Goal: Transaction & Acquisition: Register for event/course

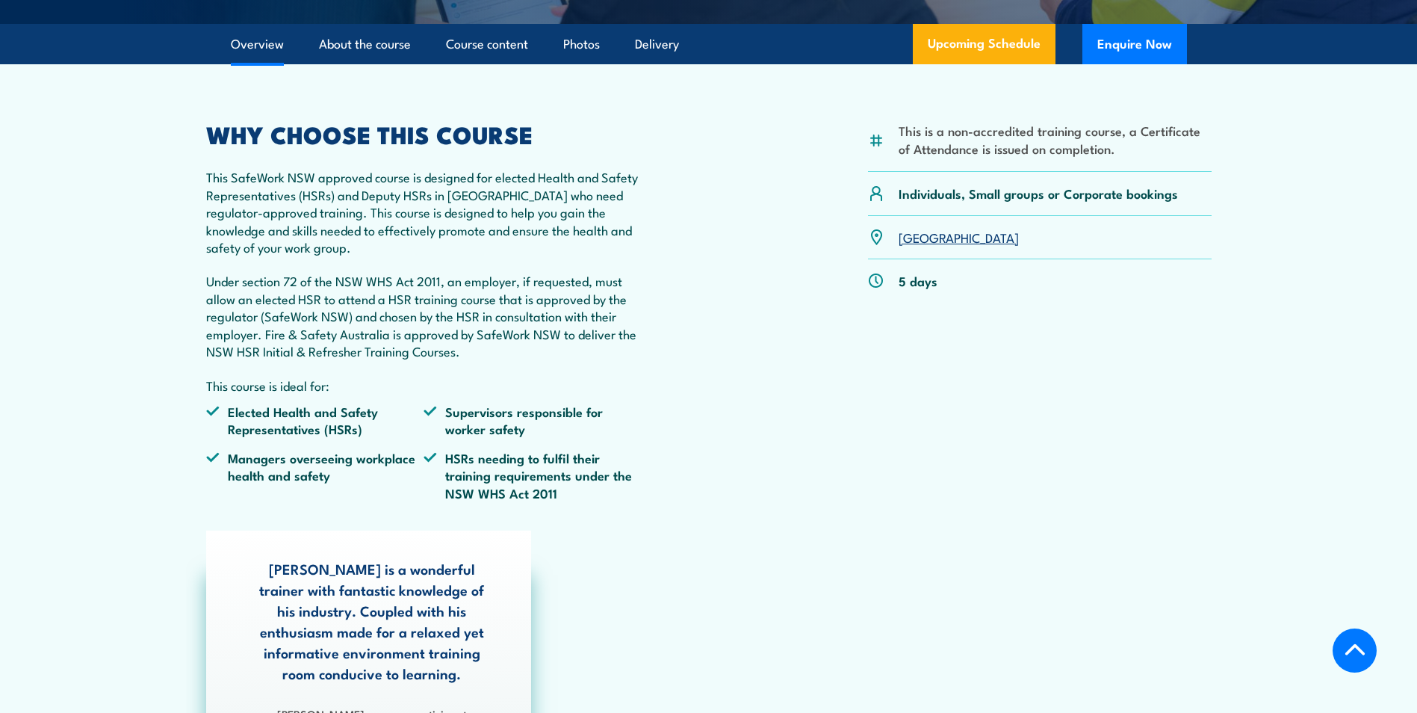
scroll to position [448, 0]
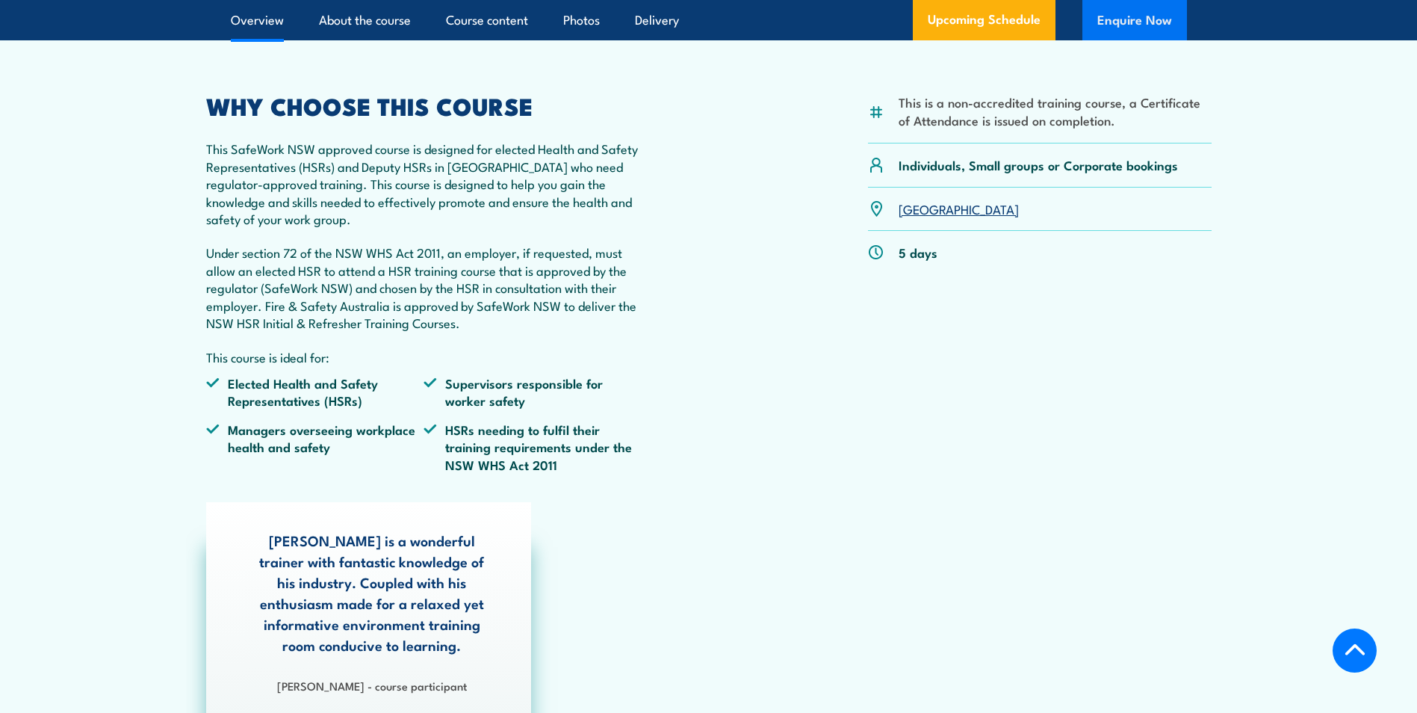
click at [1142, 40] on button "Enquire Now" at bounding box center [1134, 20] width 105 height 40
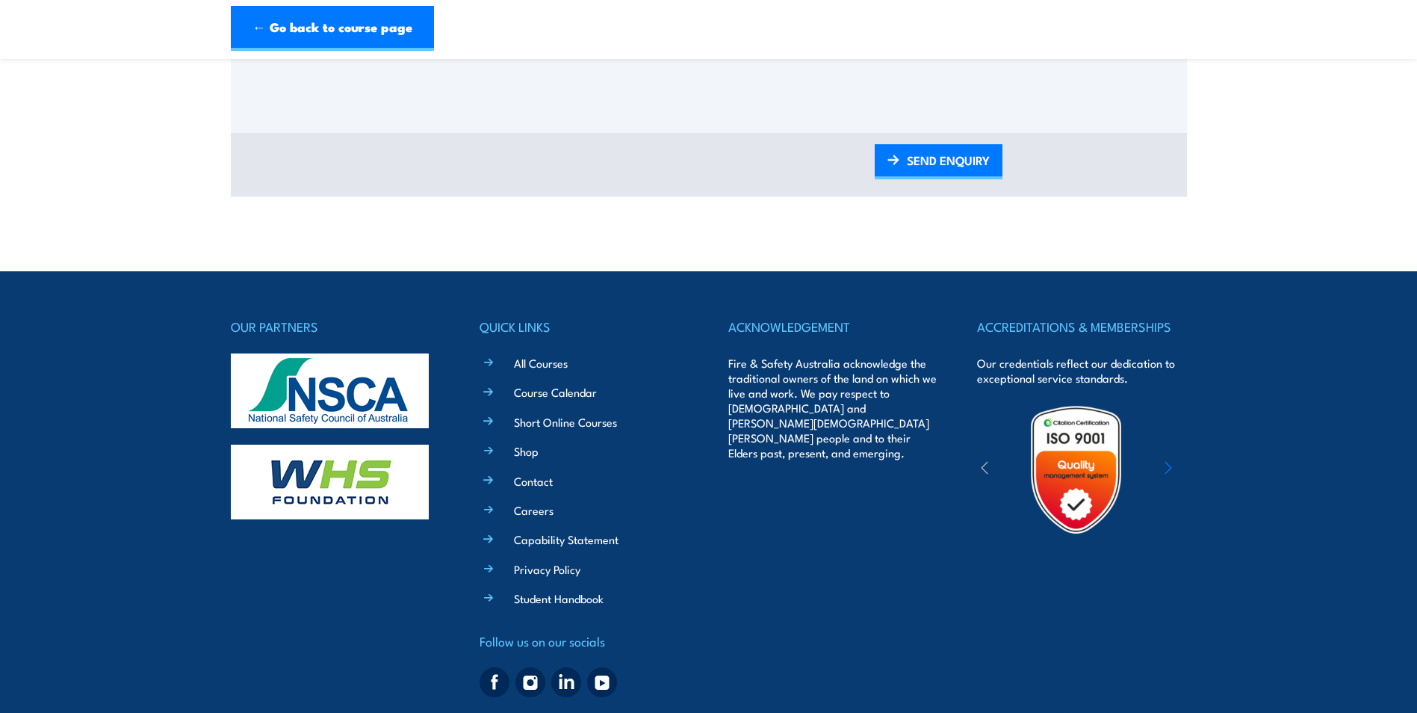
scroll to position [884, 0]
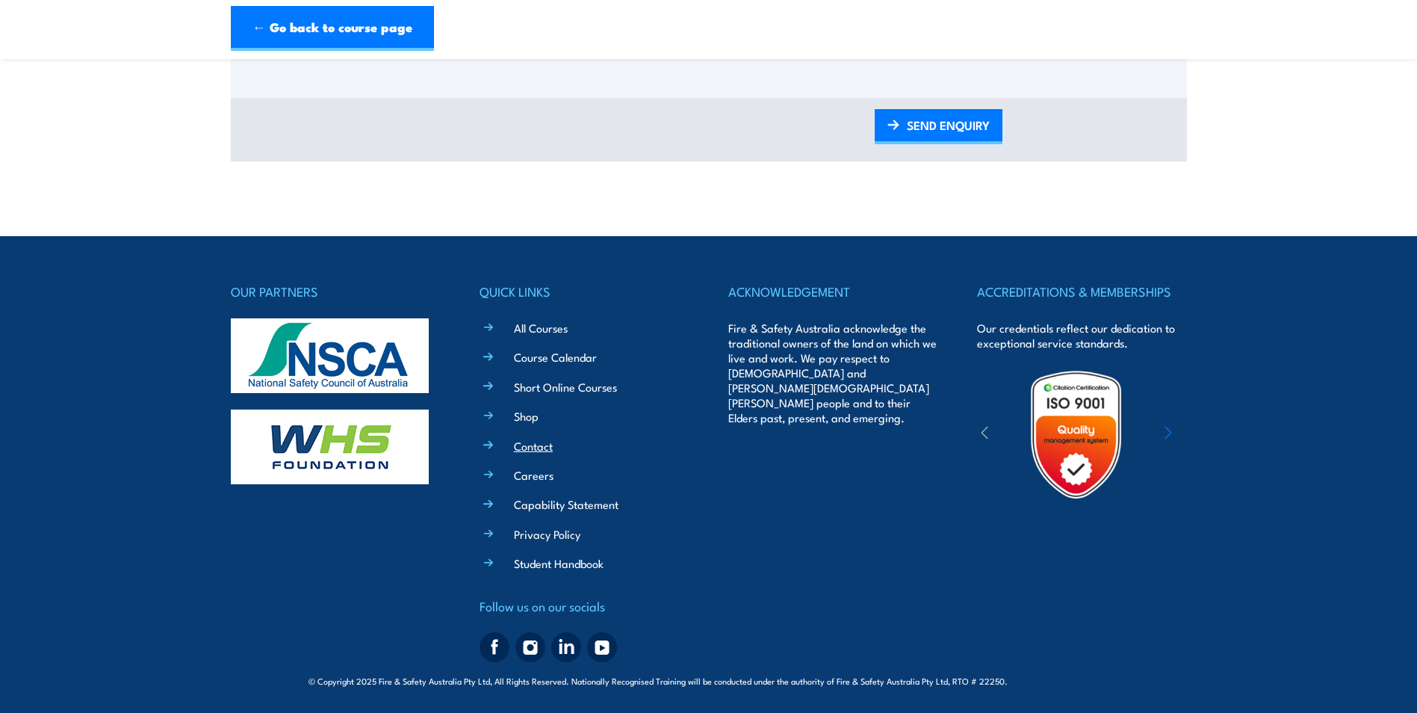
click at [526, 444] on link "Contact" at bounding box center [533, 446] width 39 height 16
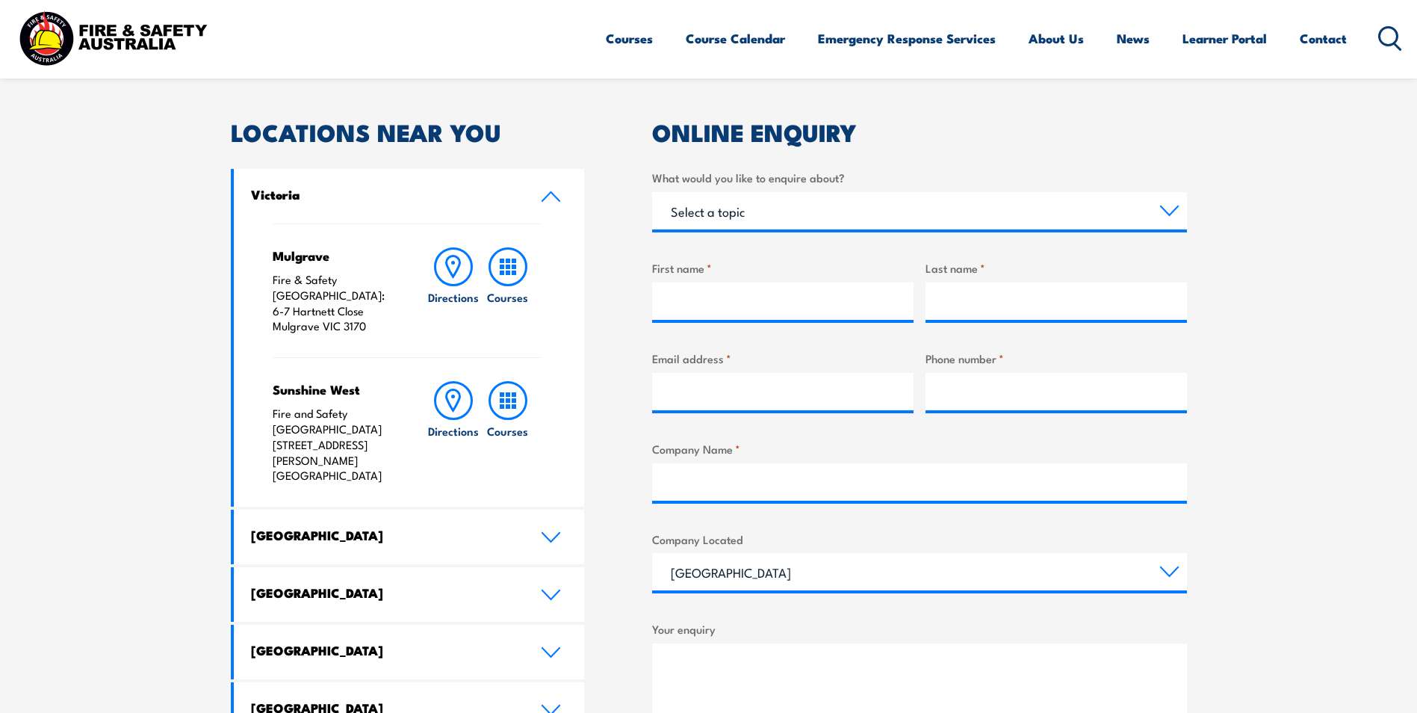
scroll to position [448, 0]
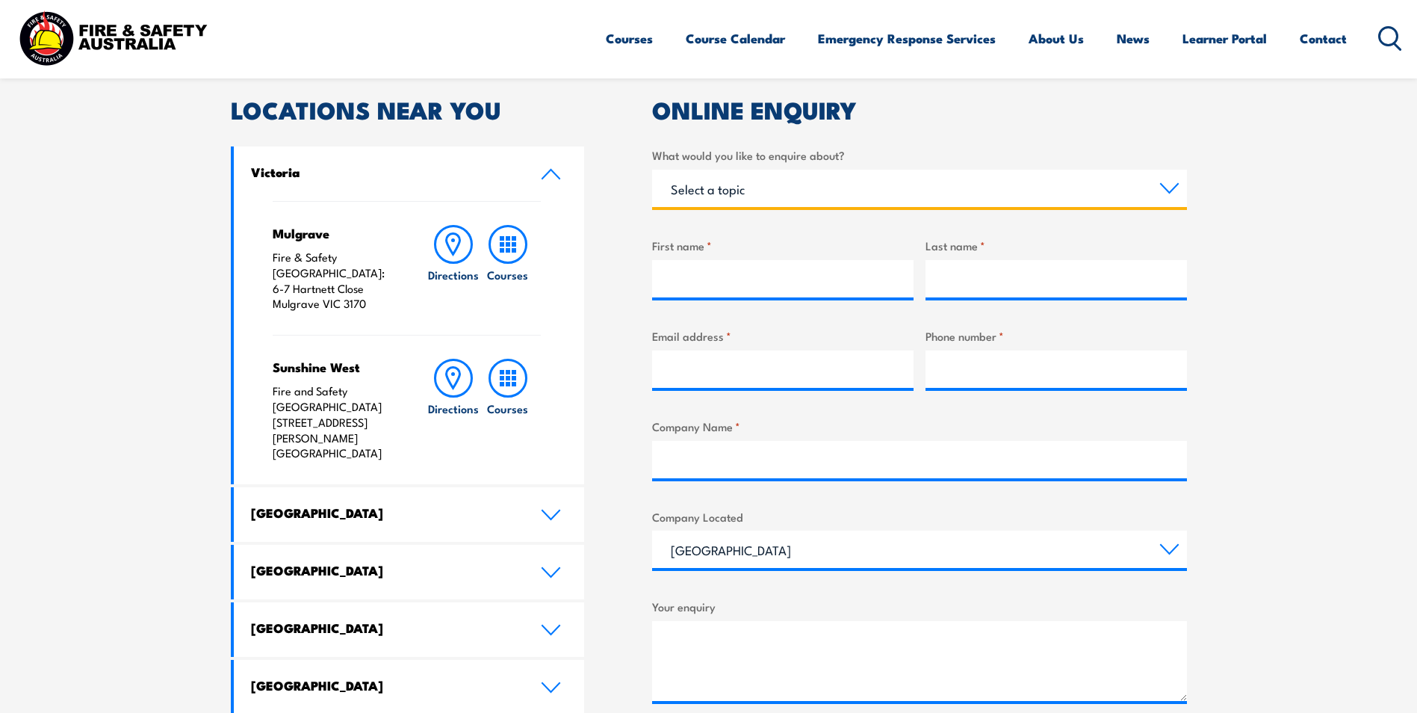
drag, startPoint x: 819, startPoint y: 193, endPoint x: 810, endPoint y: 190, distance: 9.4
click at [817, 193] on select "Select a topic Training Emergency Response Services General Enquiry" at bounding box center [919, 188] width 535 height 37
select select "Training"
click at [652, 170] on select "Select a topic Training Emergency Response Services General Enquiry" at bounding box center [919, 188] width 535 height 37
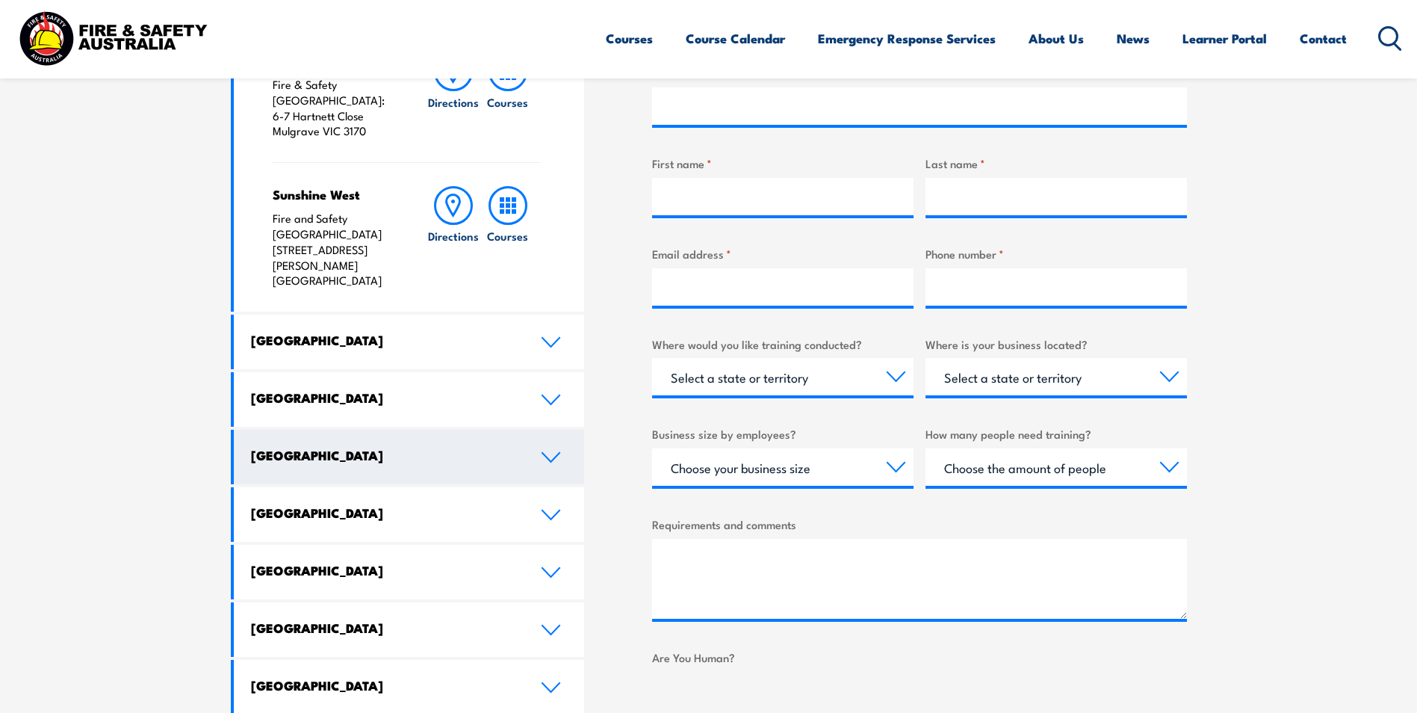
scroll to position [672, 0]
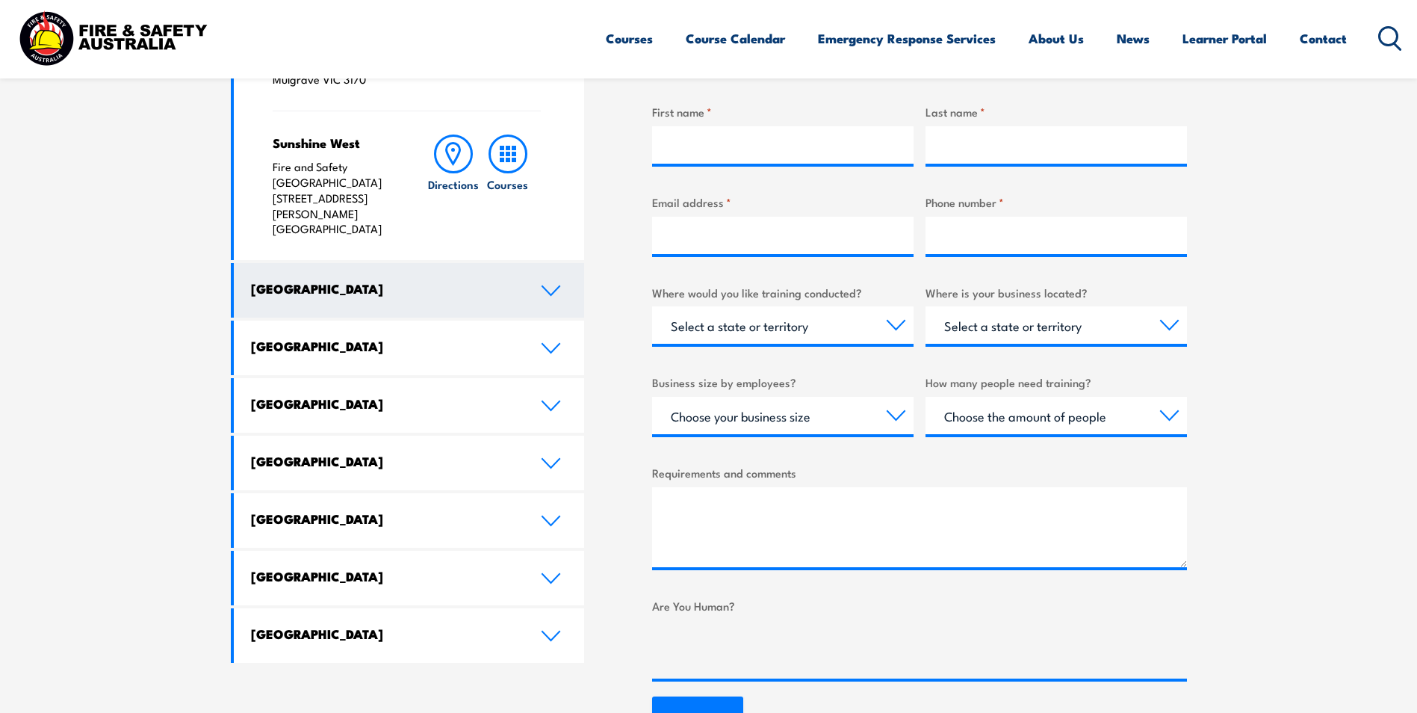
click at [409, 280] on h4 "New South Wales" at bounding box center [384, 288] width 267 height 16
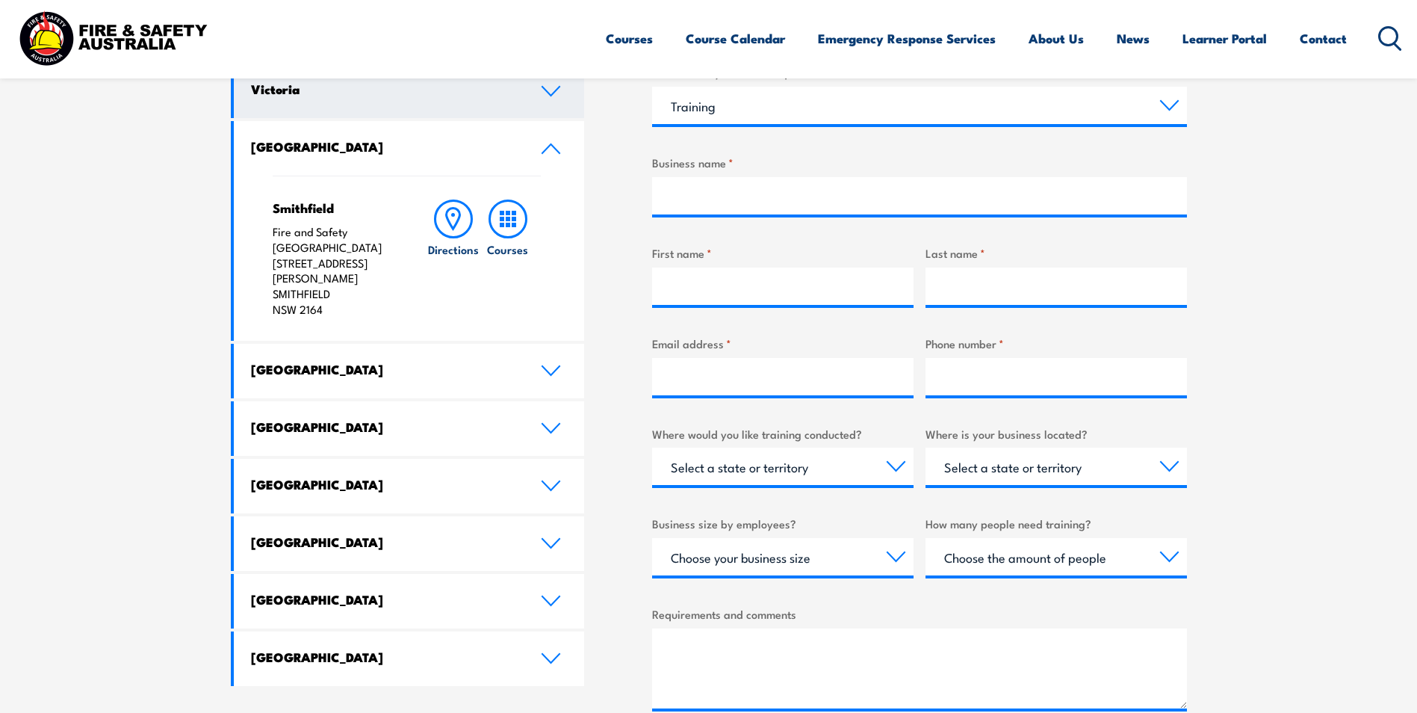
scroll to position [299, 0]
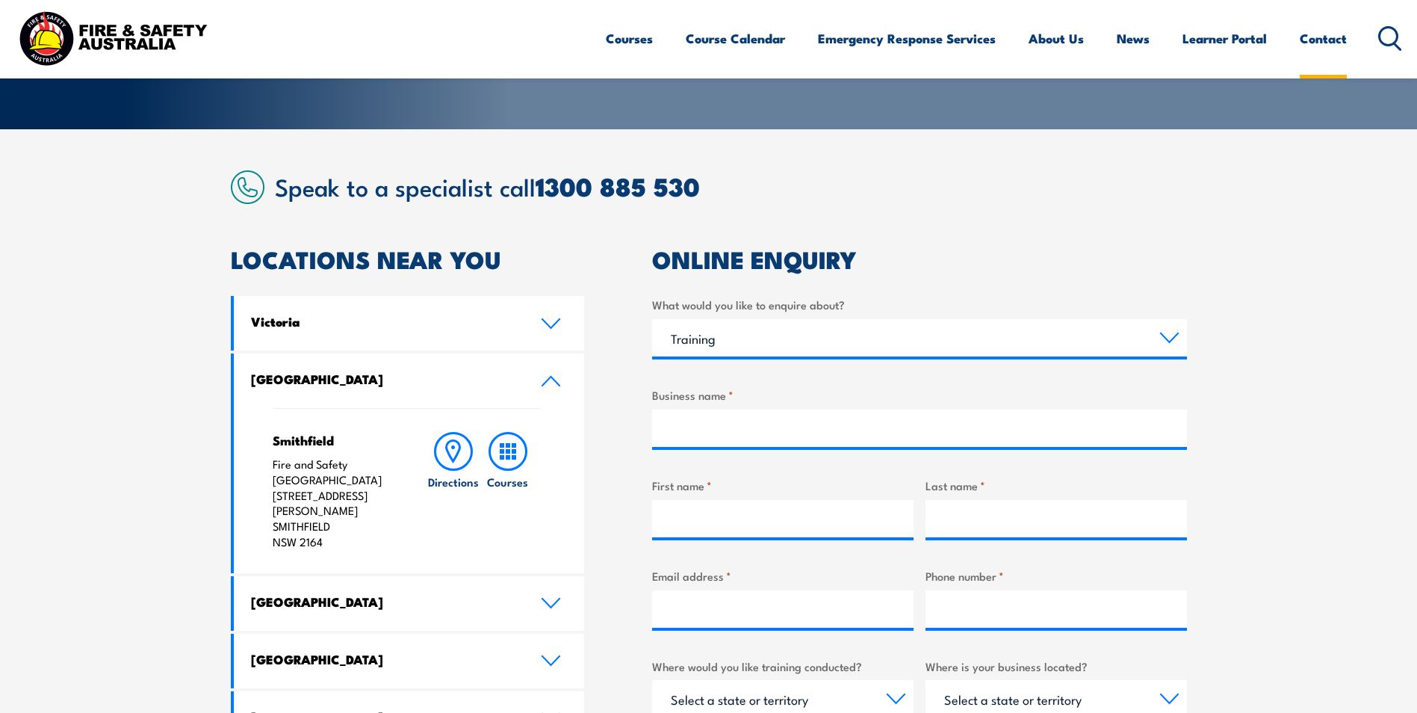
click at [1334, 46] on link "Contact" at bounding box center [1323, 39] width 47 height 40
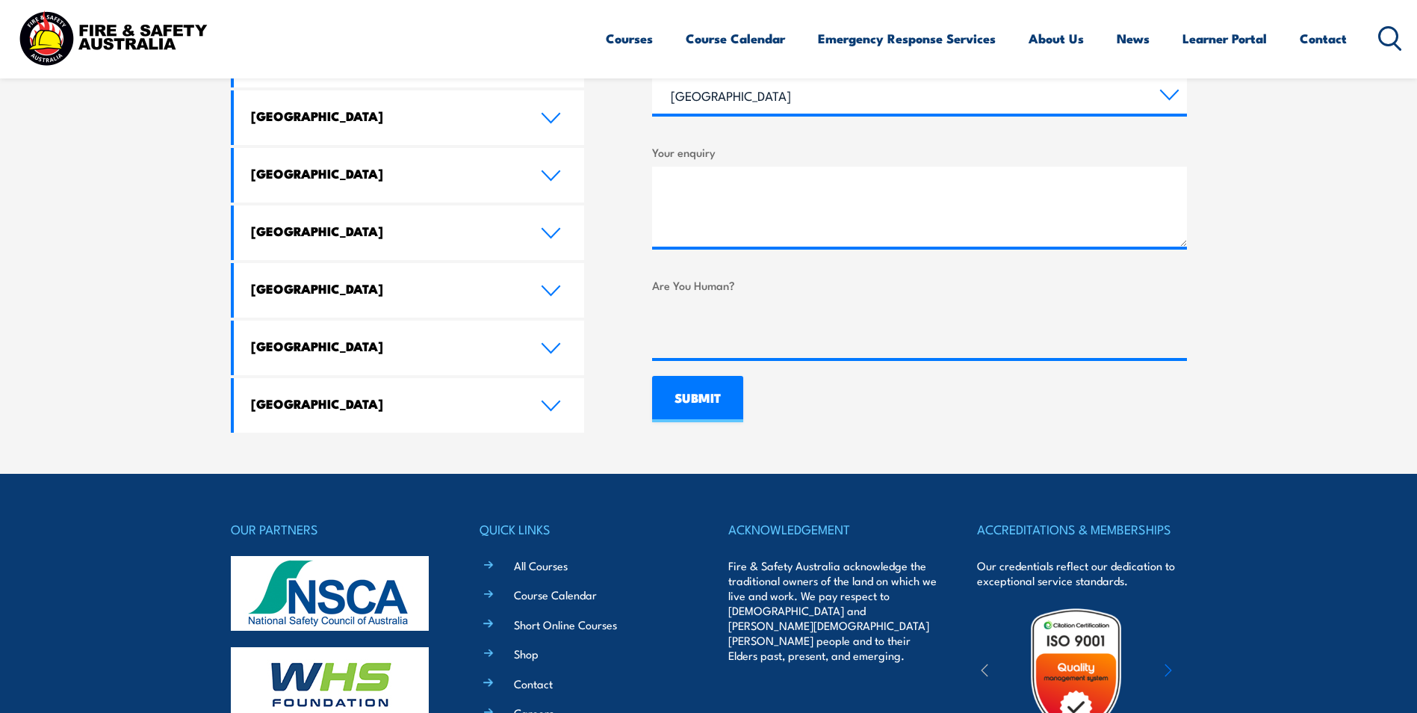
scroll to position [1130, 0]
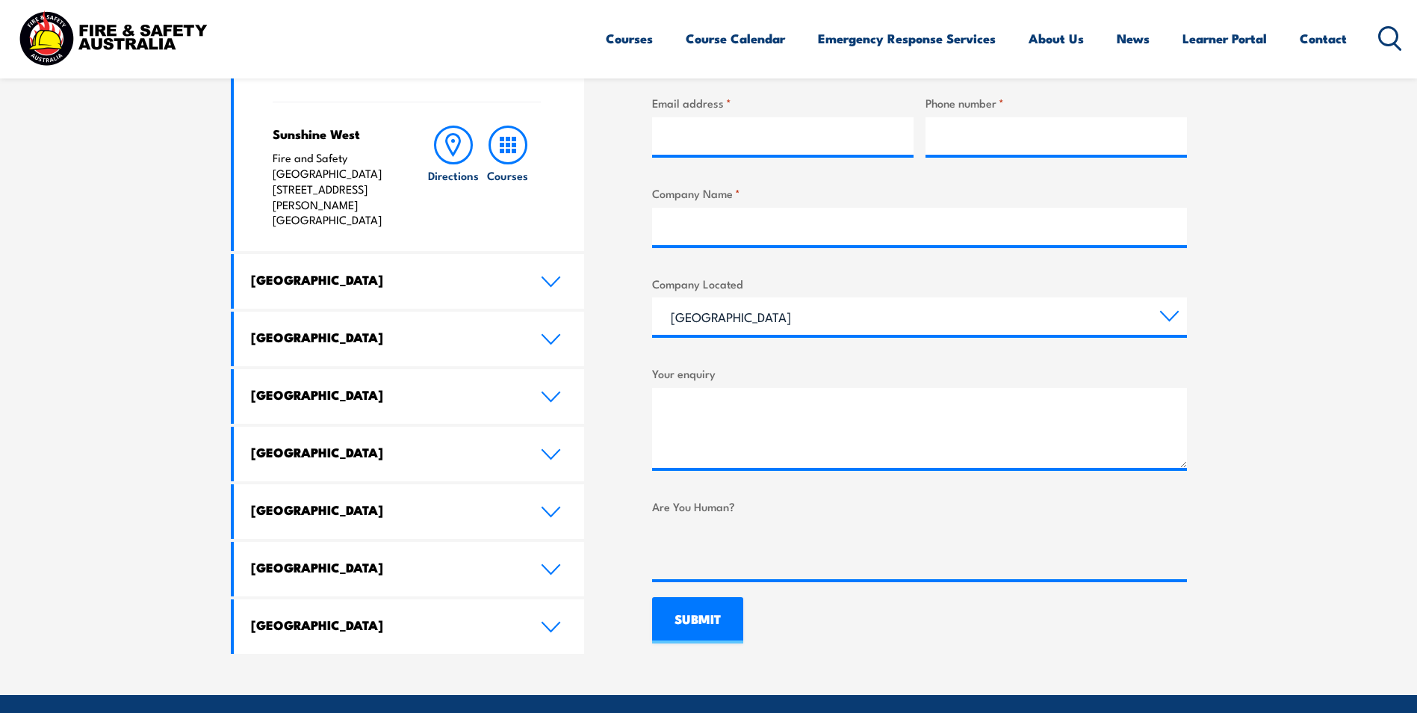
click at [1330, 399] on section "Speak to a specialist call 1300 885 530 LOCATIONS NEAR YOU Victoria Mulgrave Fi…" at bounding box center [708, 221] width 1417 height 948
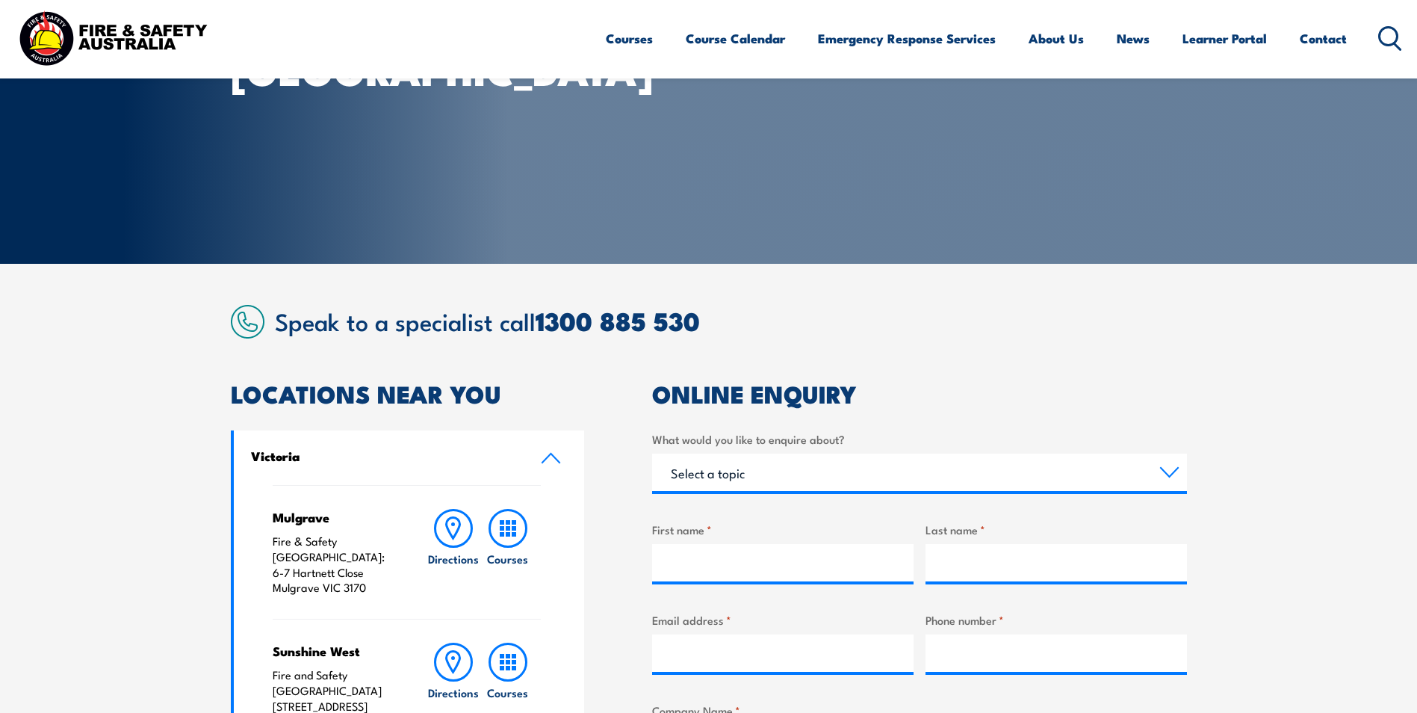
scroll to position [0, 0]
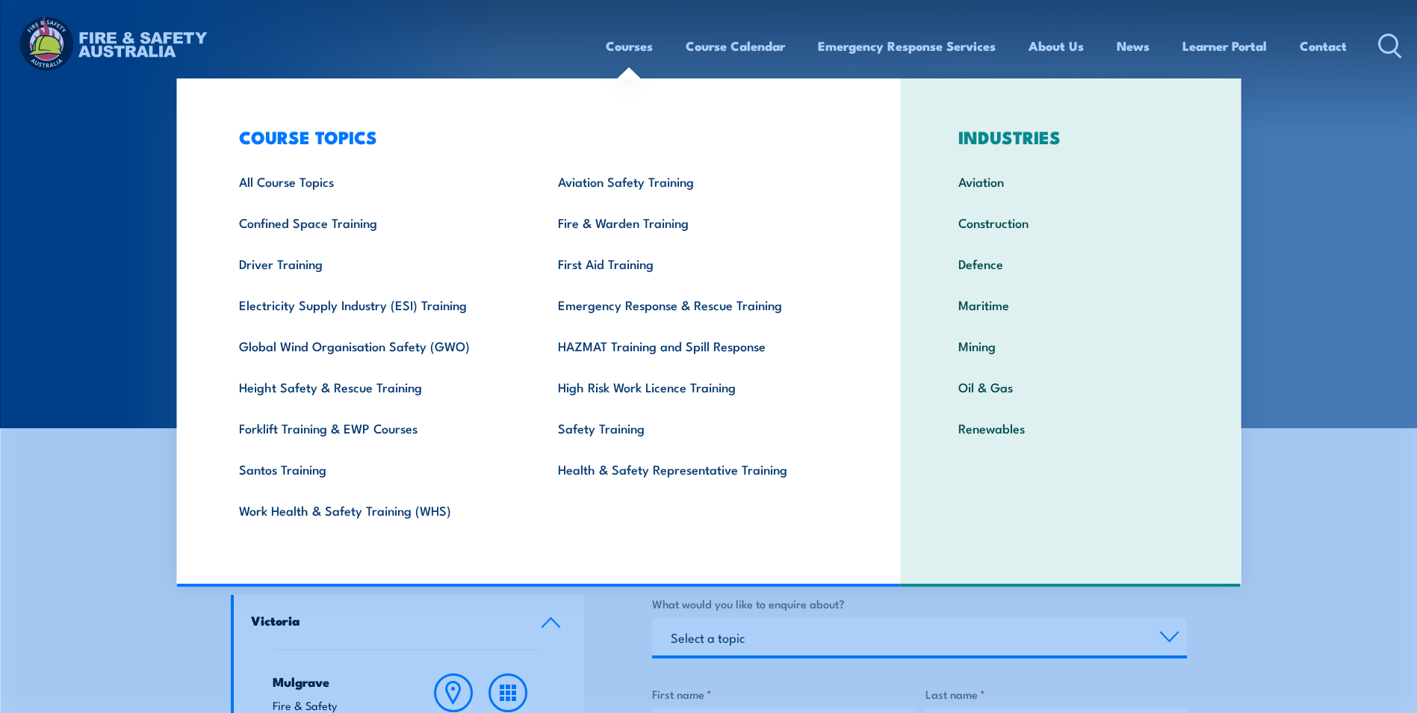
click at [635, 47] on link "Courses" at bounding box center [629, 46] width 47 height 40
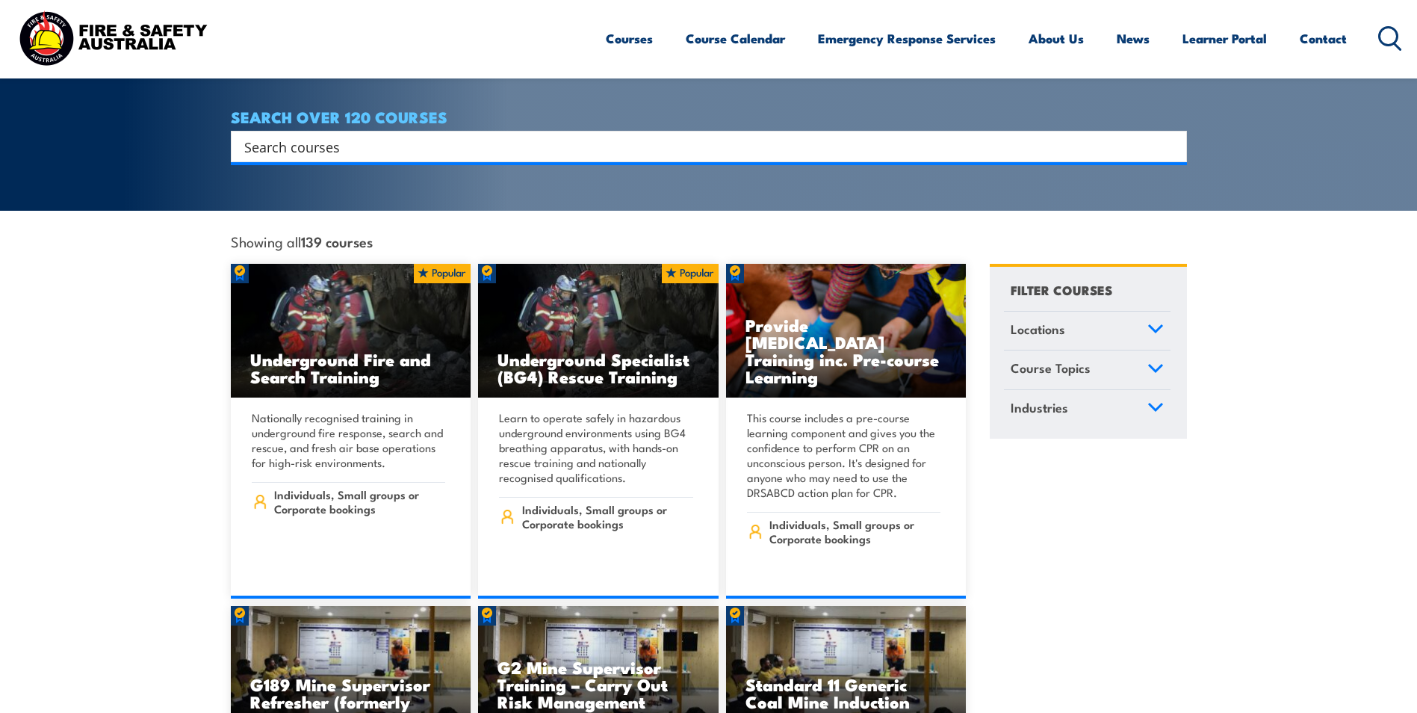
scroll to position [299, 0]
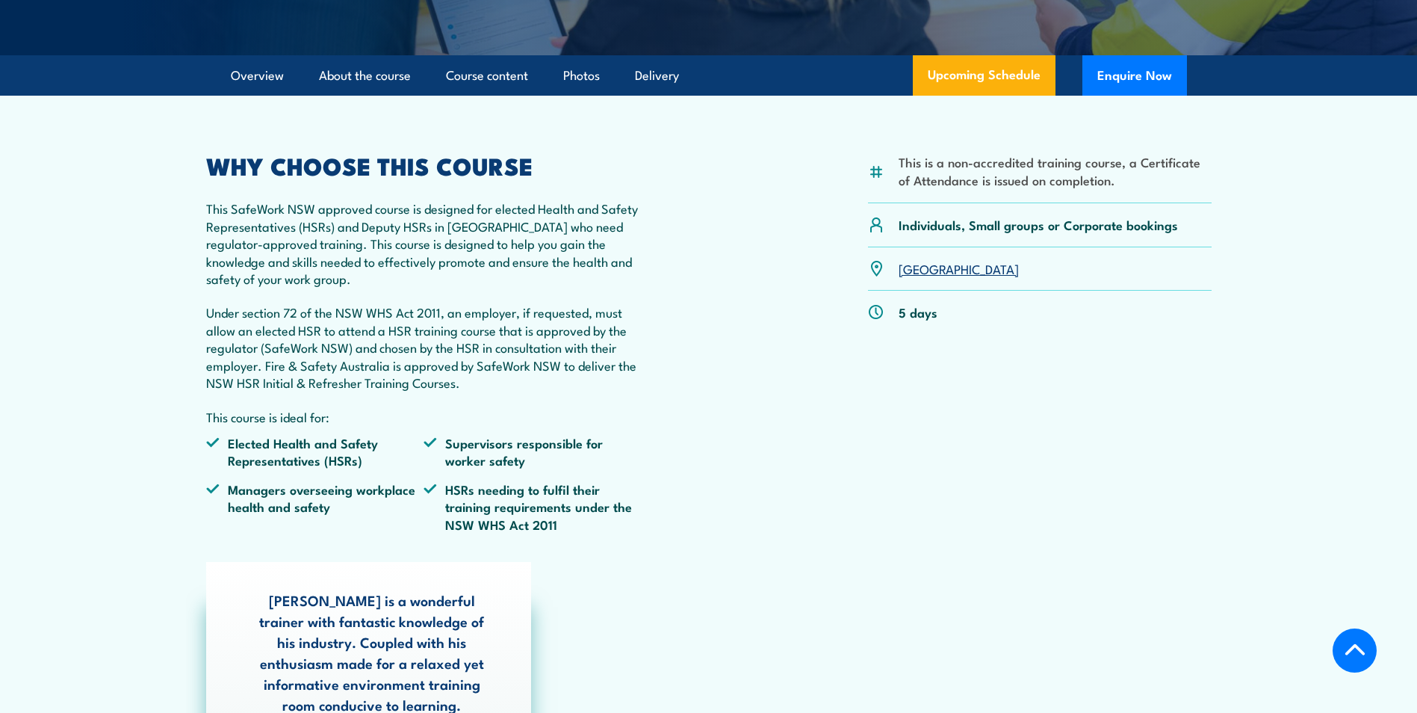
scroll to position [299, 0]
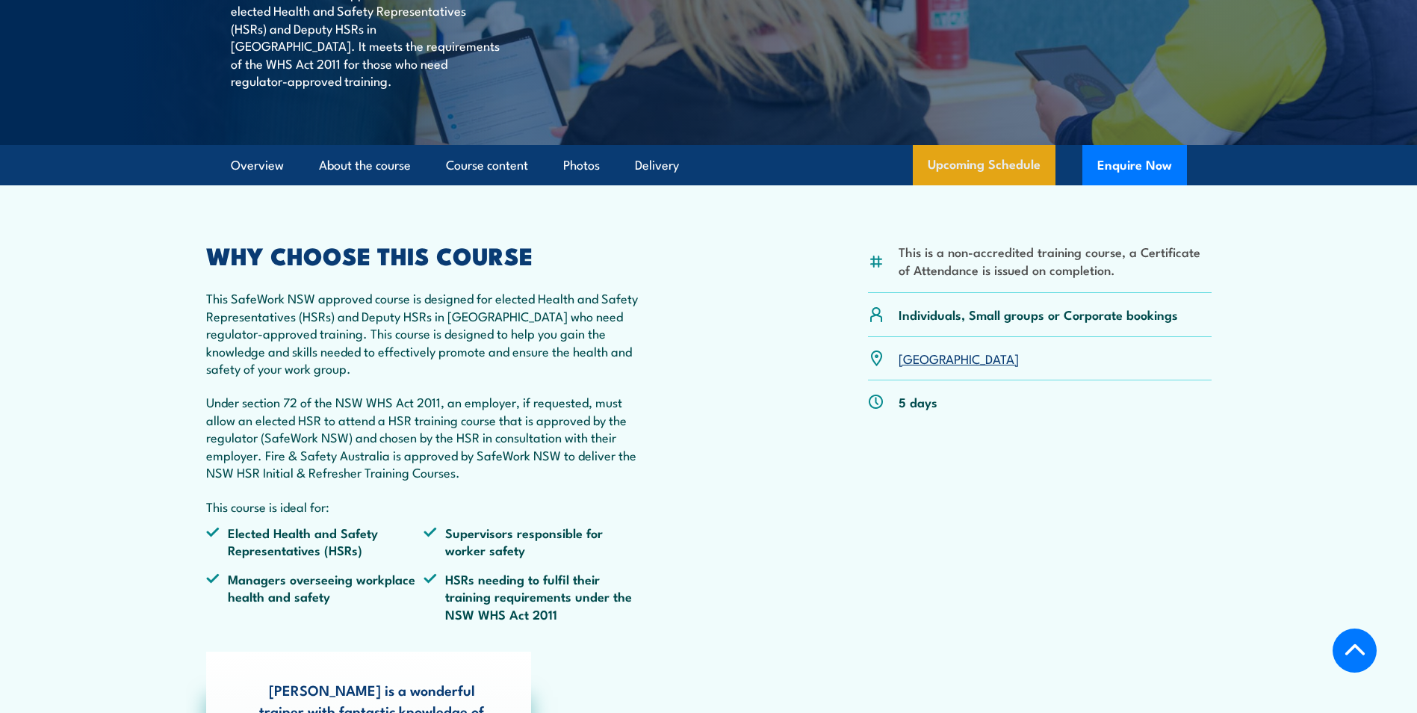
click at [983, 185] on link "Upcoming Schedule" at bounding box center [984, 165] width 143 height 40
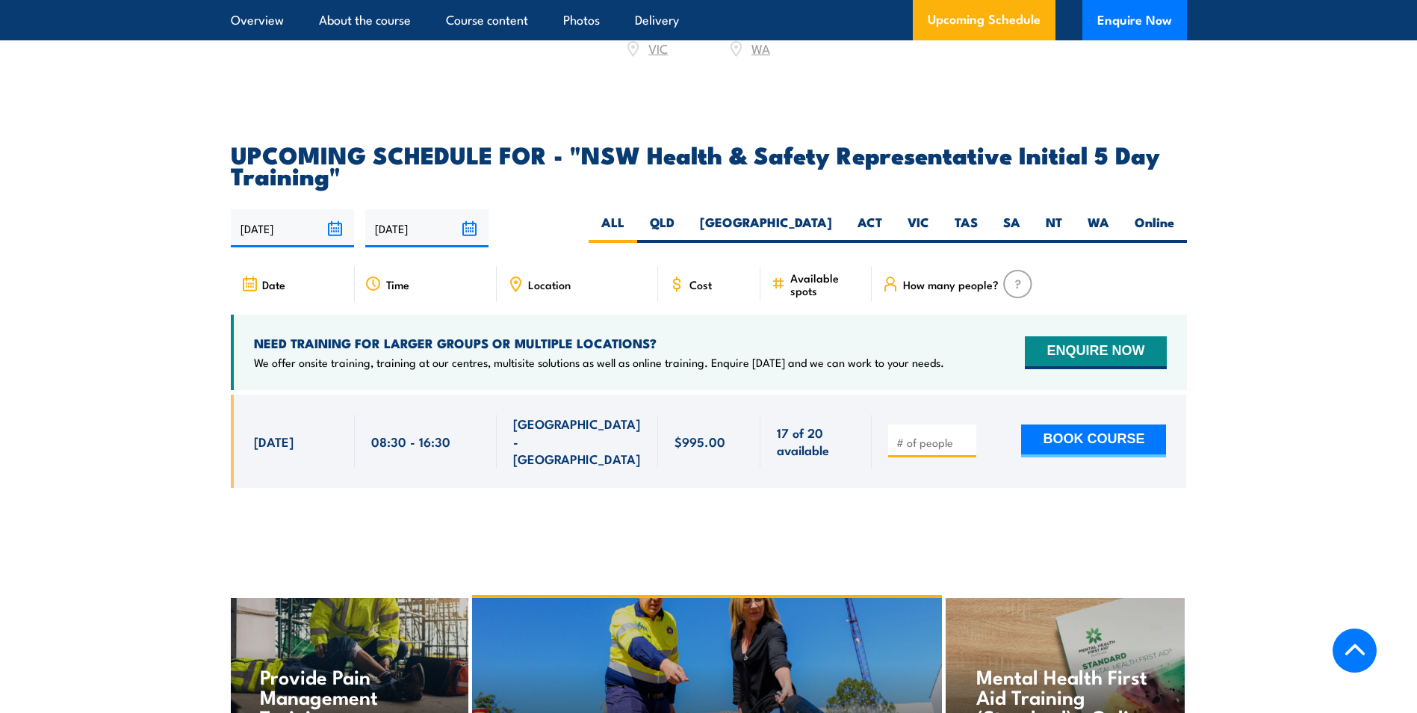
scroll to position [2774, 0]
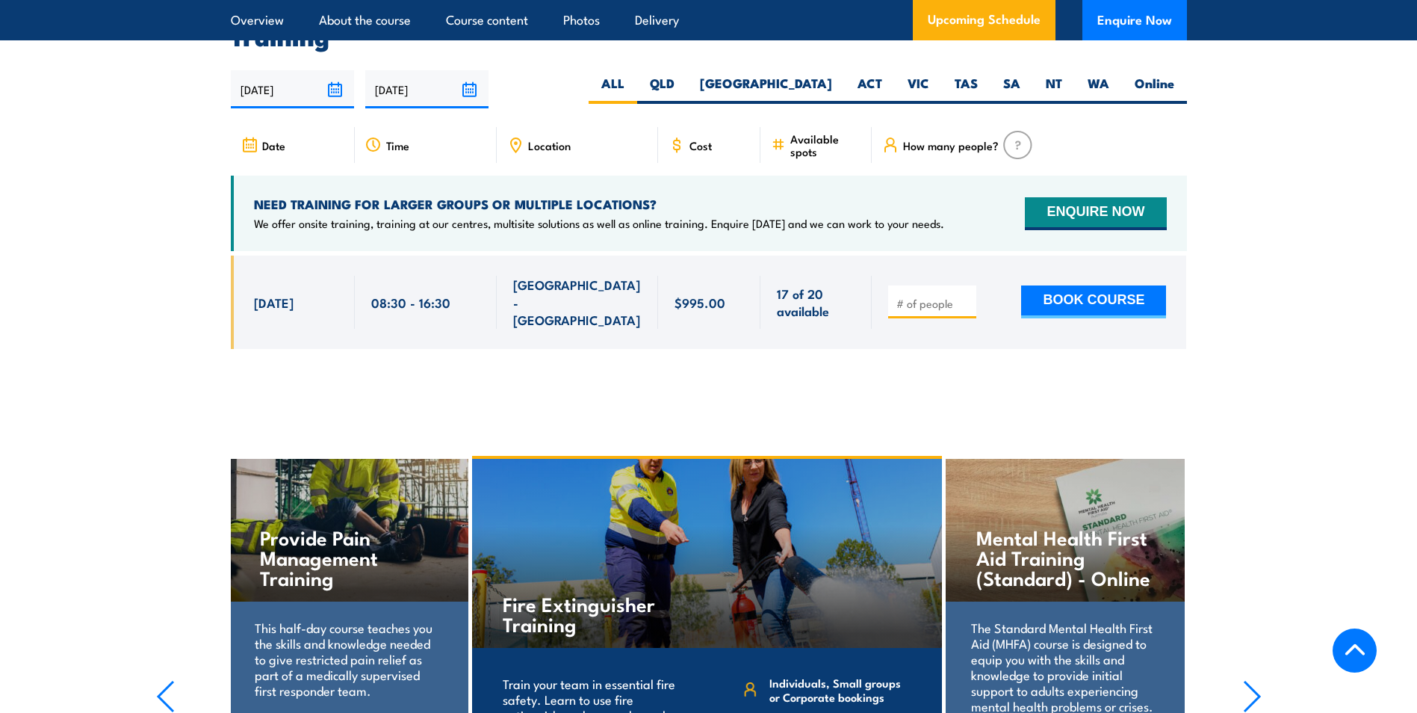
click at [939, 296] on input "number" at bounding box center [933, 303] width 75 height 15
type input "3"
click at [1077, 285] on button "BOOK COURSE" at bounding box center [1093, 301] width 145 height 33
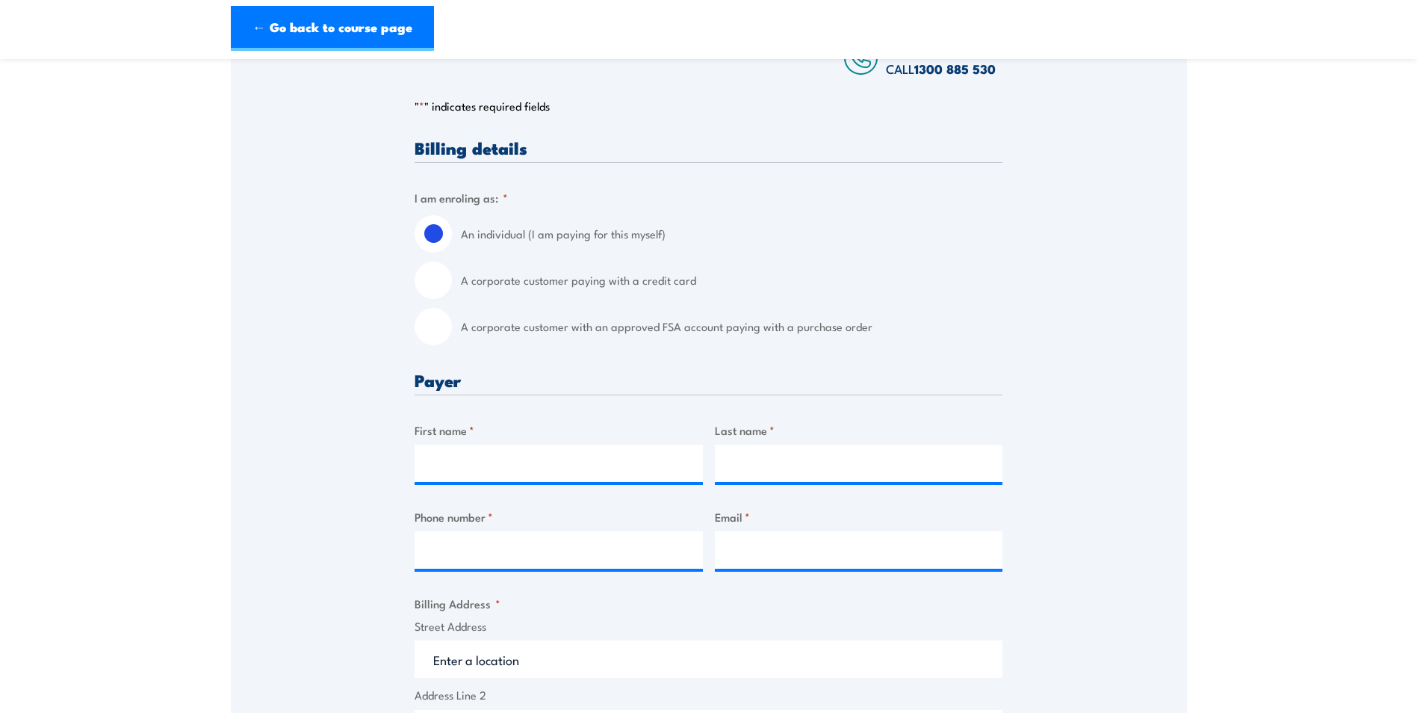
scroll to position [299, 0]
click at [465, 294] on label "A corporate customer paying with a credit card" at bounding box center [732, 278] width 542 height 37
click at [452, 294] on input "A corporate customer paying with a credit card" at bounding box center [433, 278] width 37 height 37
radio input "true"
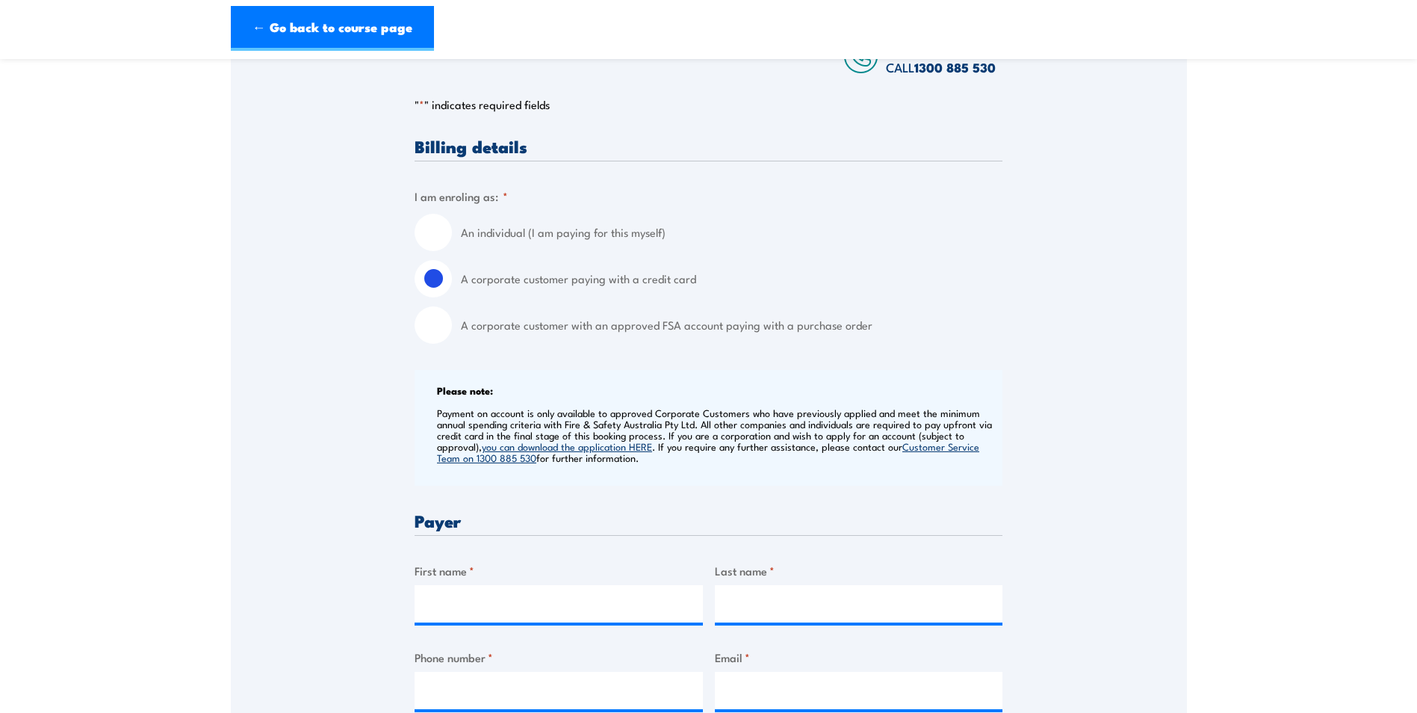
click at [447, 319] on input "A corporate customer with an approved FSA account paying with a purchase order" at bounding box center [433, 324] width 37 height 37
radio input "true"
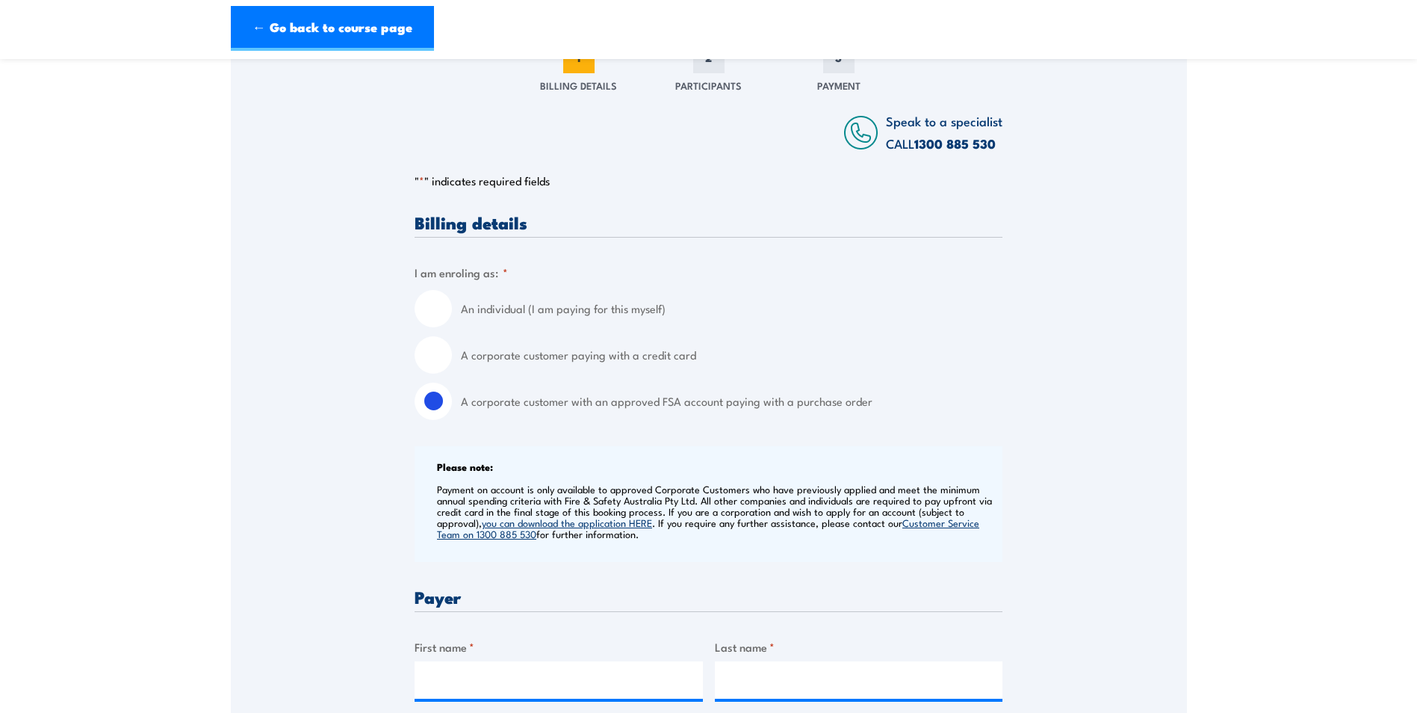
scroll to position [0, 0]
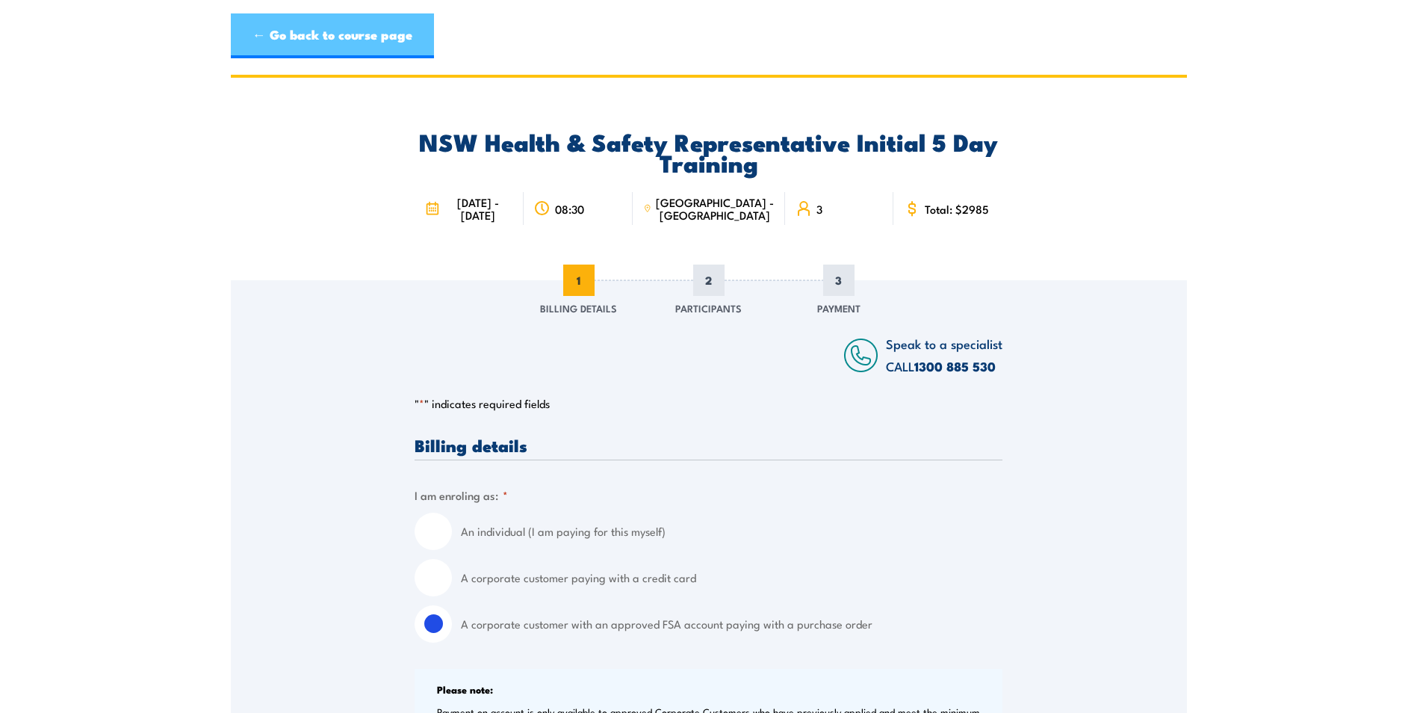
click at [314, 42] on link "← Go back to course page" at bounding box center [332, 35] width 203 height 45
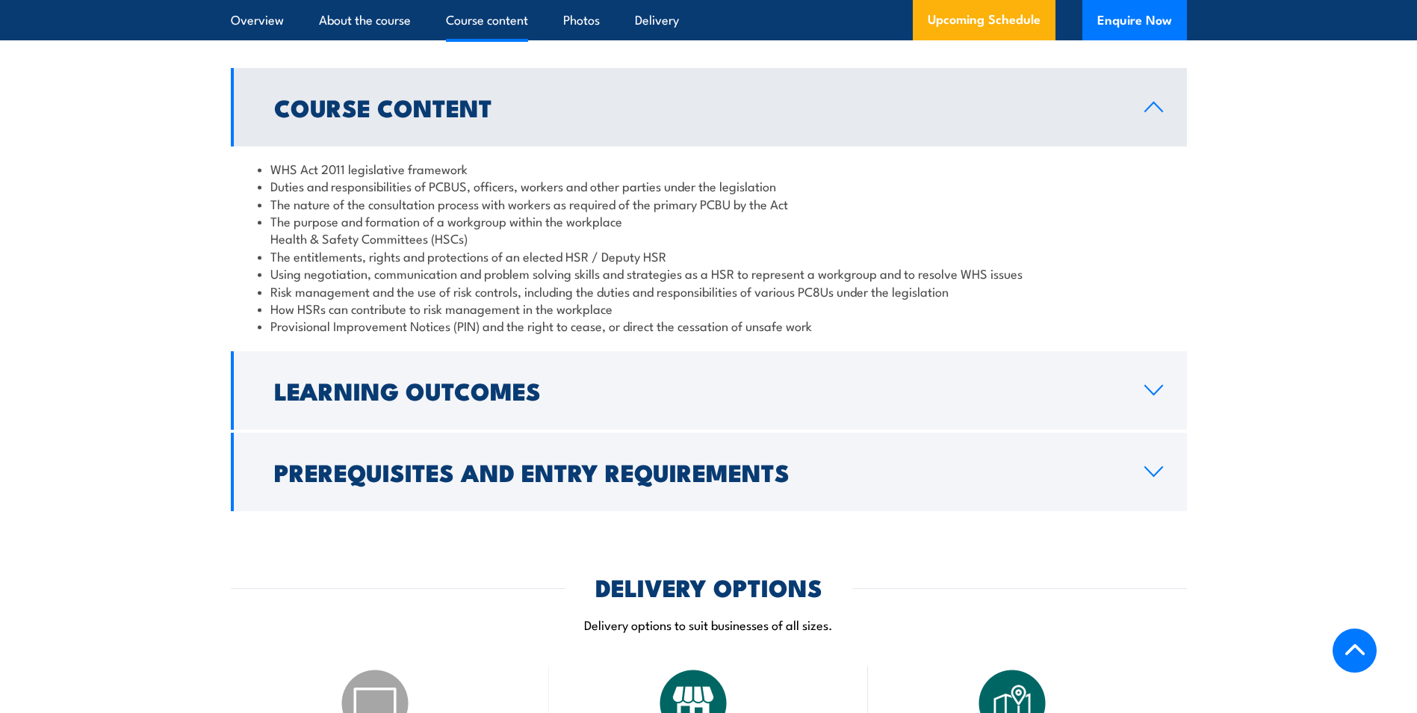
scroll to position [1504, 0]
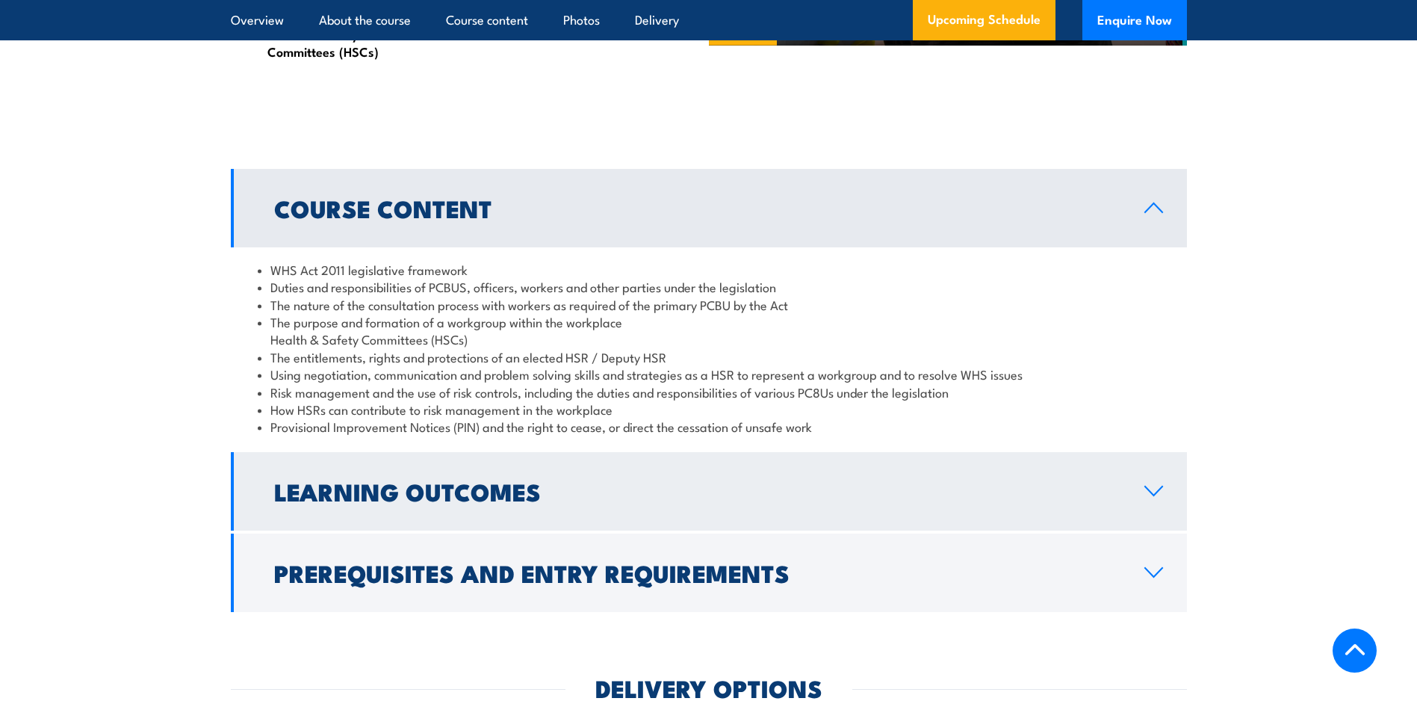
click at [483, 530] on link "Learning Outcomes" at bounding box center [709, 491] width 956 height 78
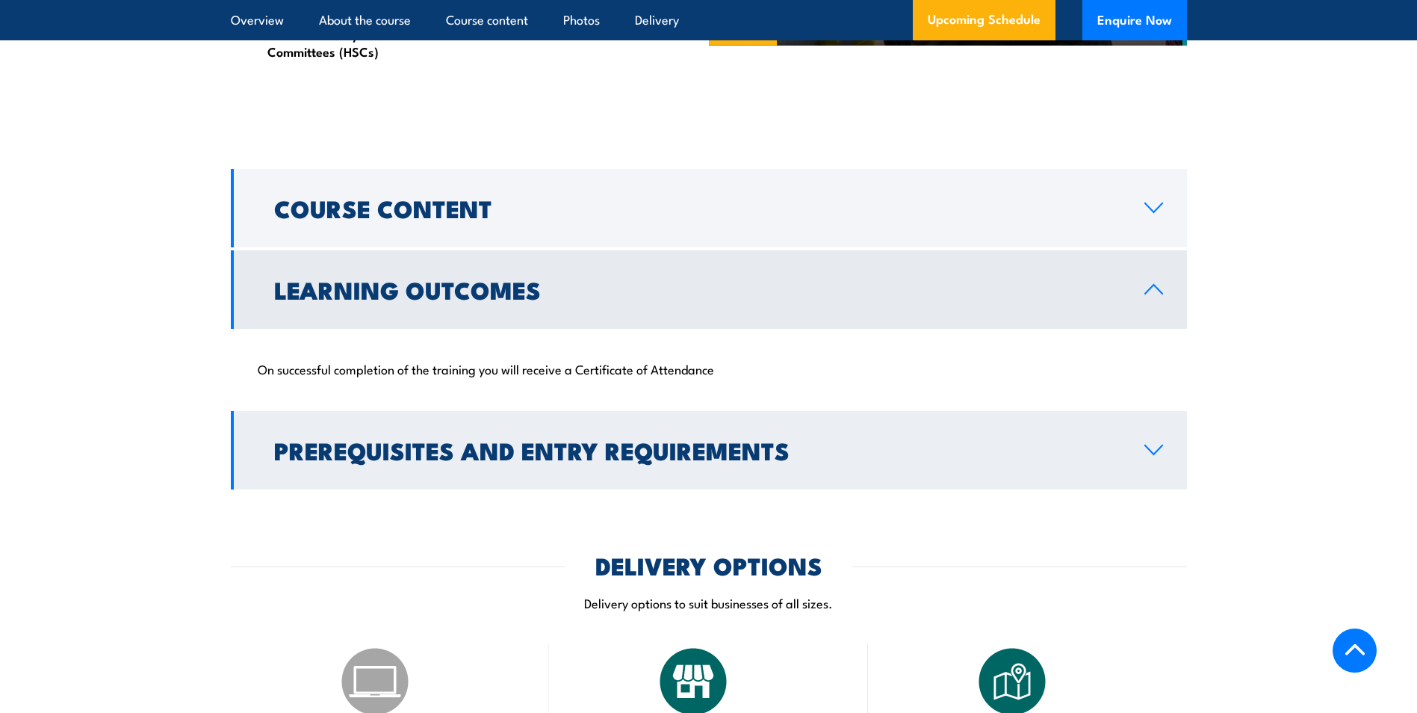
click at [442, 460] on h2 "Prerequisites and Entry Requirements" at bounding box center [697, 449] width 846 height 21
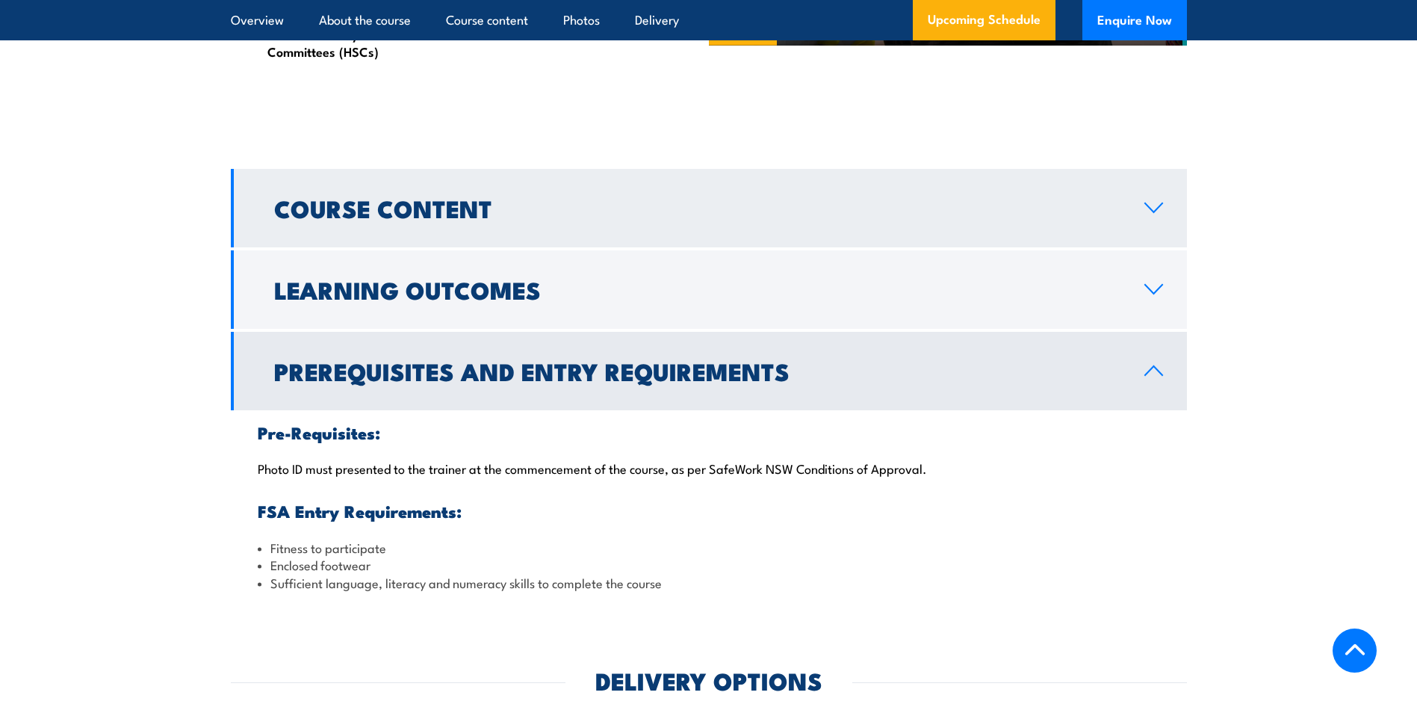
click at [552, 217] on h2 "Course Content" at bounding box center [697, 207] width 846 height 21
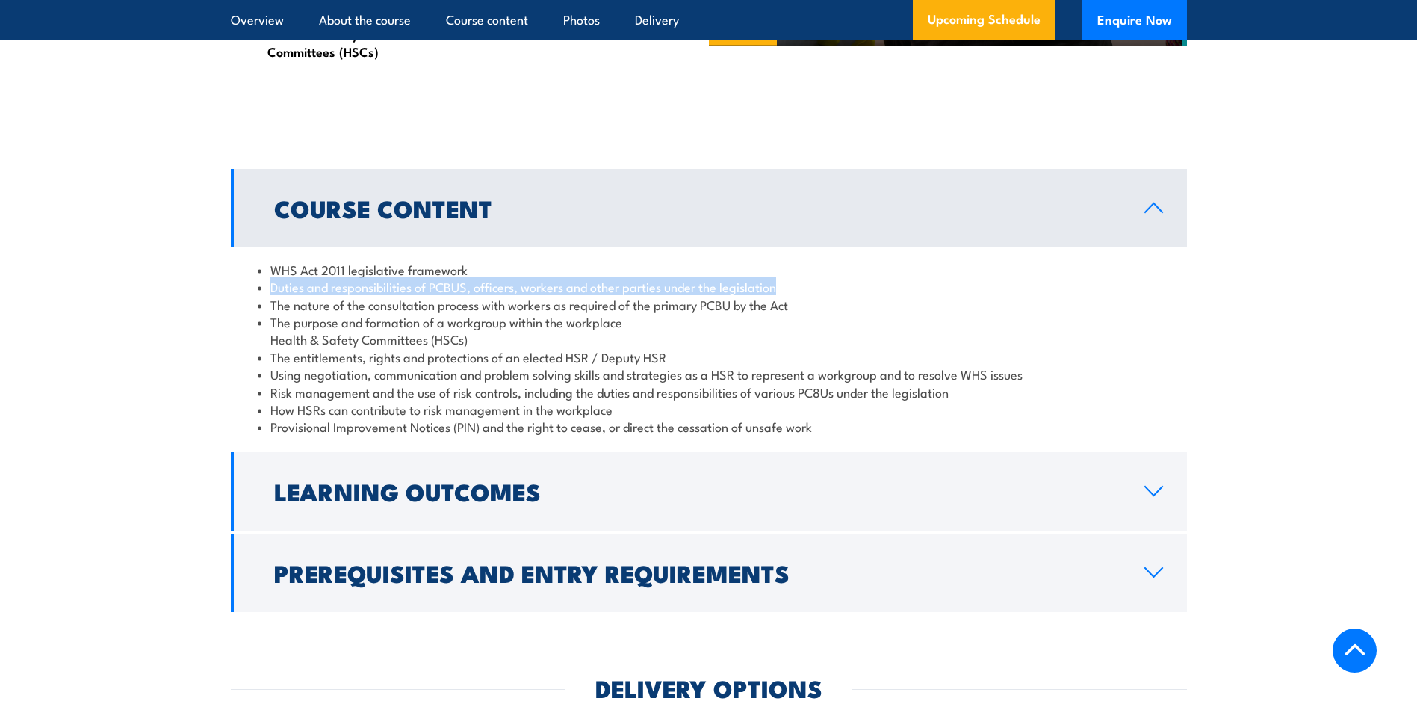
drag, startPoint x: 267, startPoint y: 303, endPoint x: 799, endPoint y: 311, distance: 531.2
click at [799, 295] on li "Duties and responsibilities of PCBUS, officers, workers and other parties under…" at bounding box center [709, 286] width 902 height 17
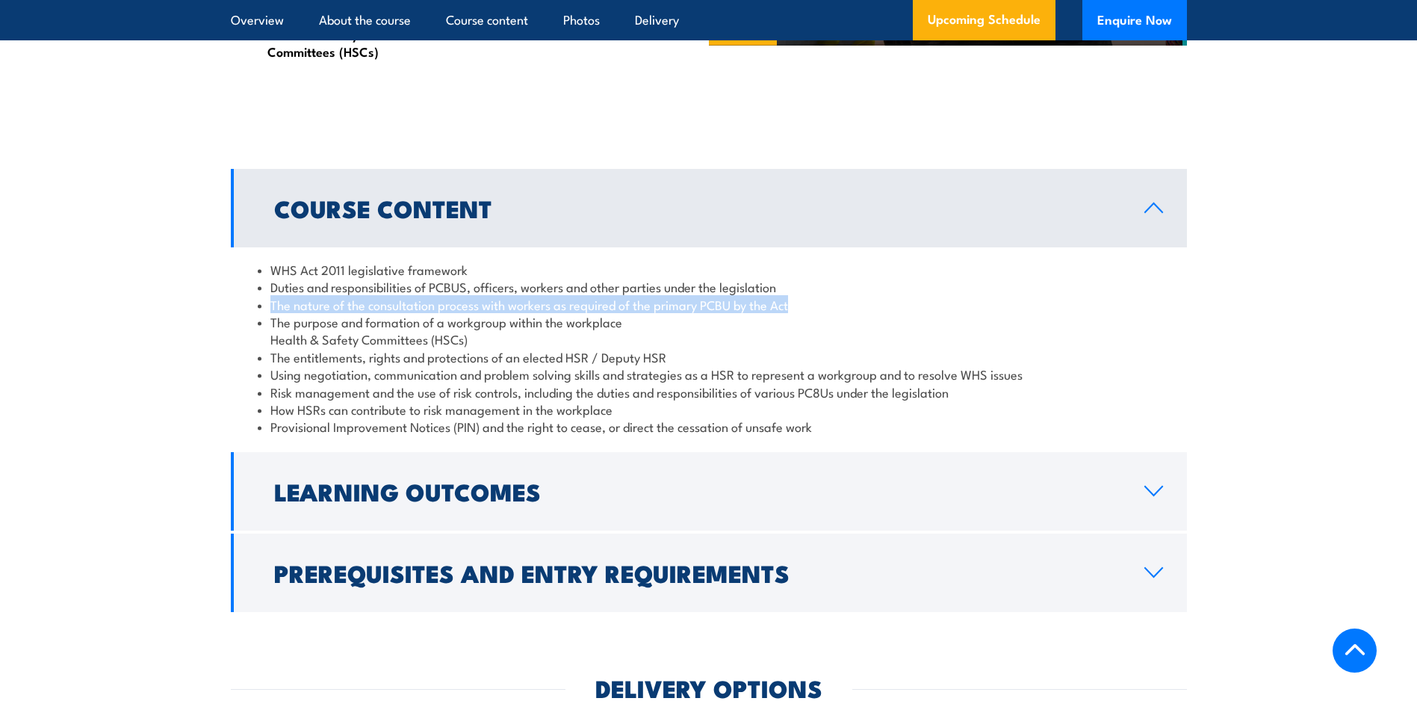
drag, startPoint x: 267, startPoint y: 320, endPoint x: 801, endPoint y: 322, distance: 534.1
click at [801, 313] on li "The nature of the consultation process with workers as required of the primary …" at bounding box center [709, 304] width 902 height 17
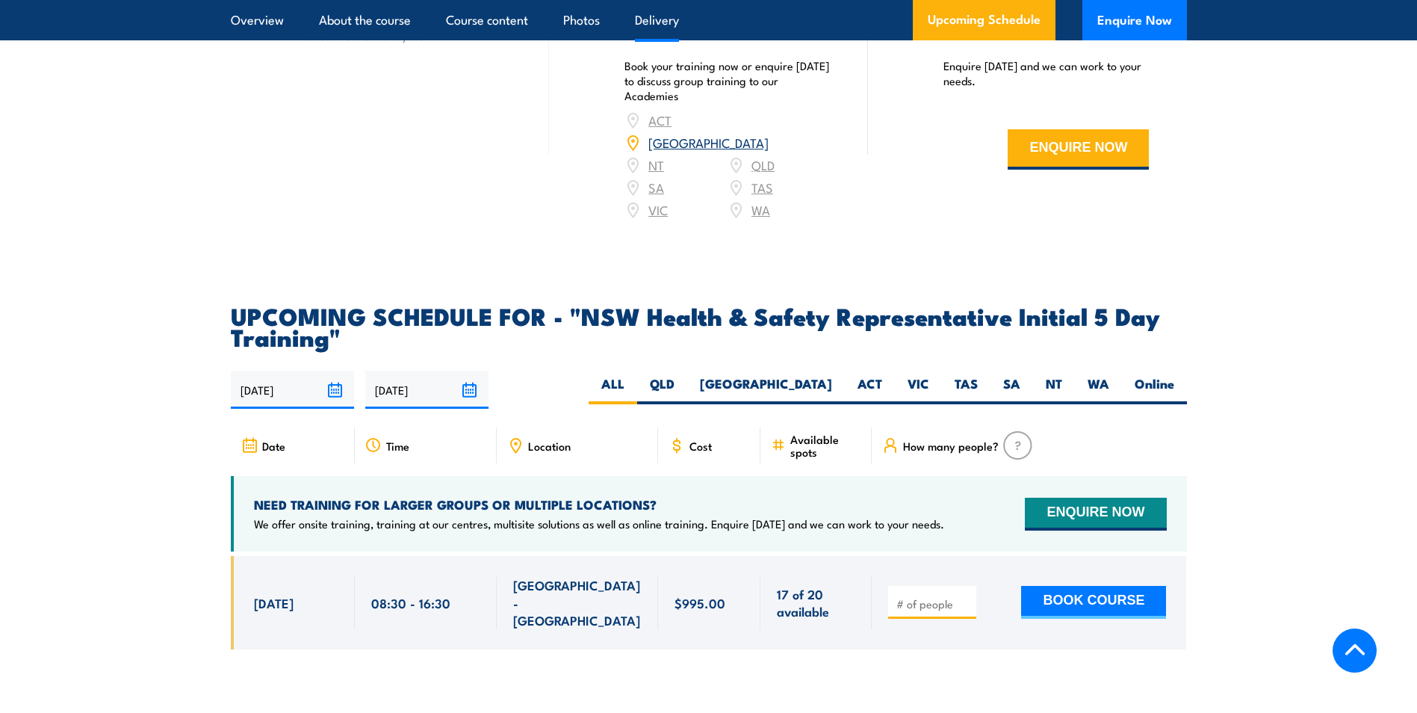
scroll to position [2475, 0]
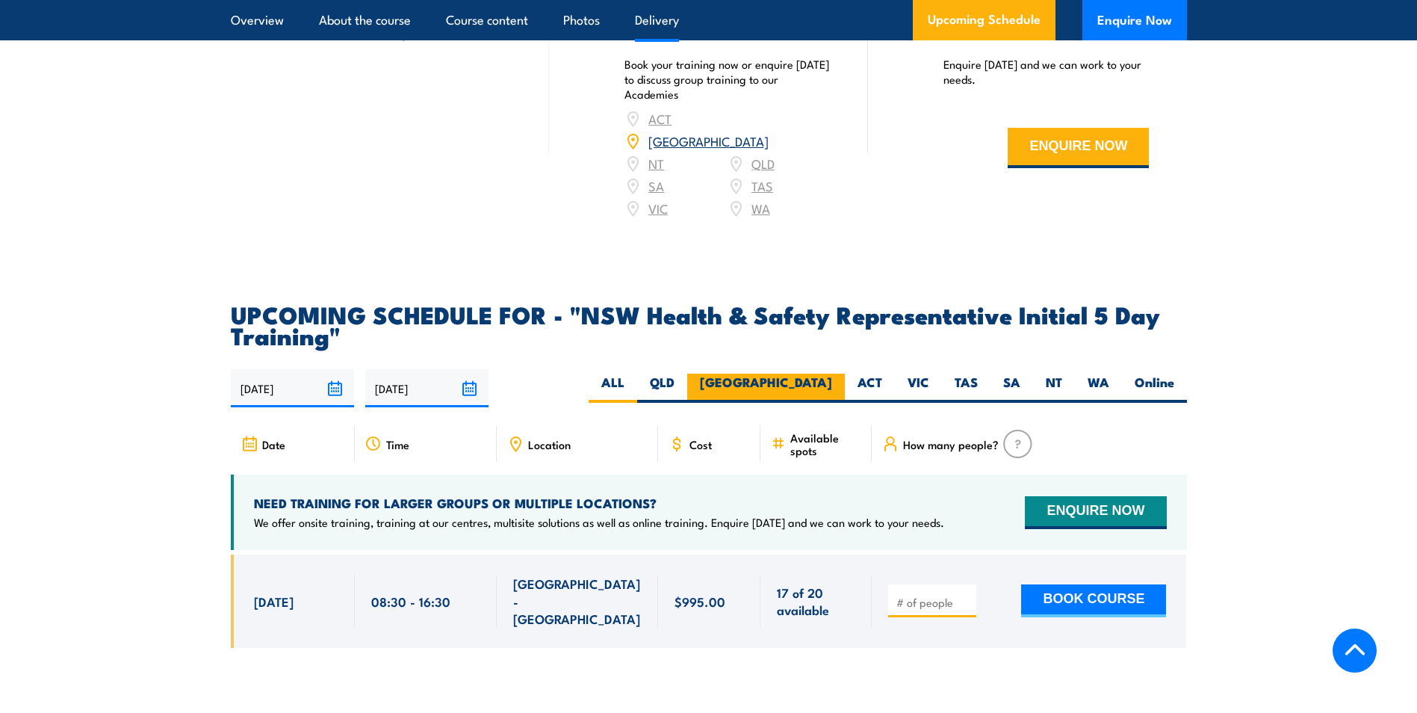
click at [792, 381] on label "[GEOGRAPHIC_DATA]" at bounding box center [766, 388] width 158 height 29
click at [832, 381] on input "[GEOGRAPHIC_DATA]" at bounding box center [837, 379] width 10 height 10
radio input "true"
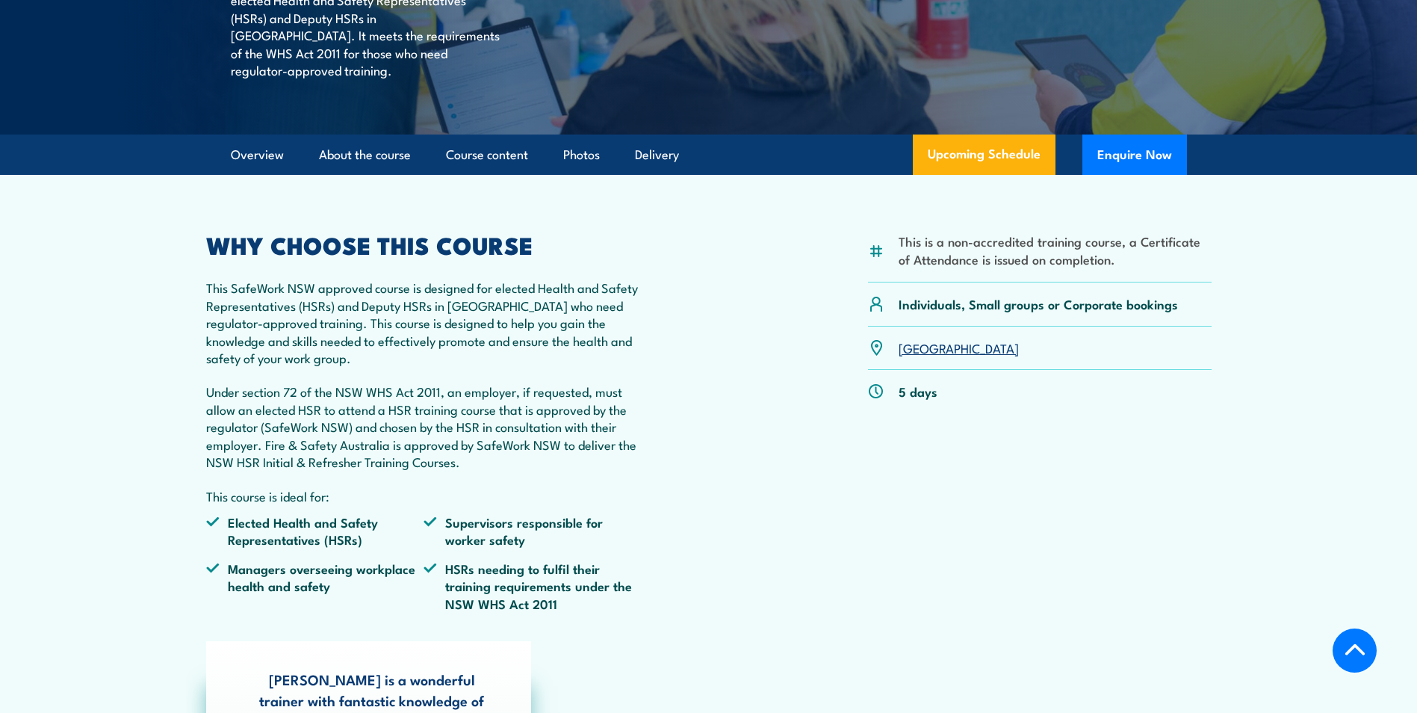
scroll to position [309, 0]
click at [645, 170] on link "Delivery" at bounding box center [657, 156] width 44 height 40
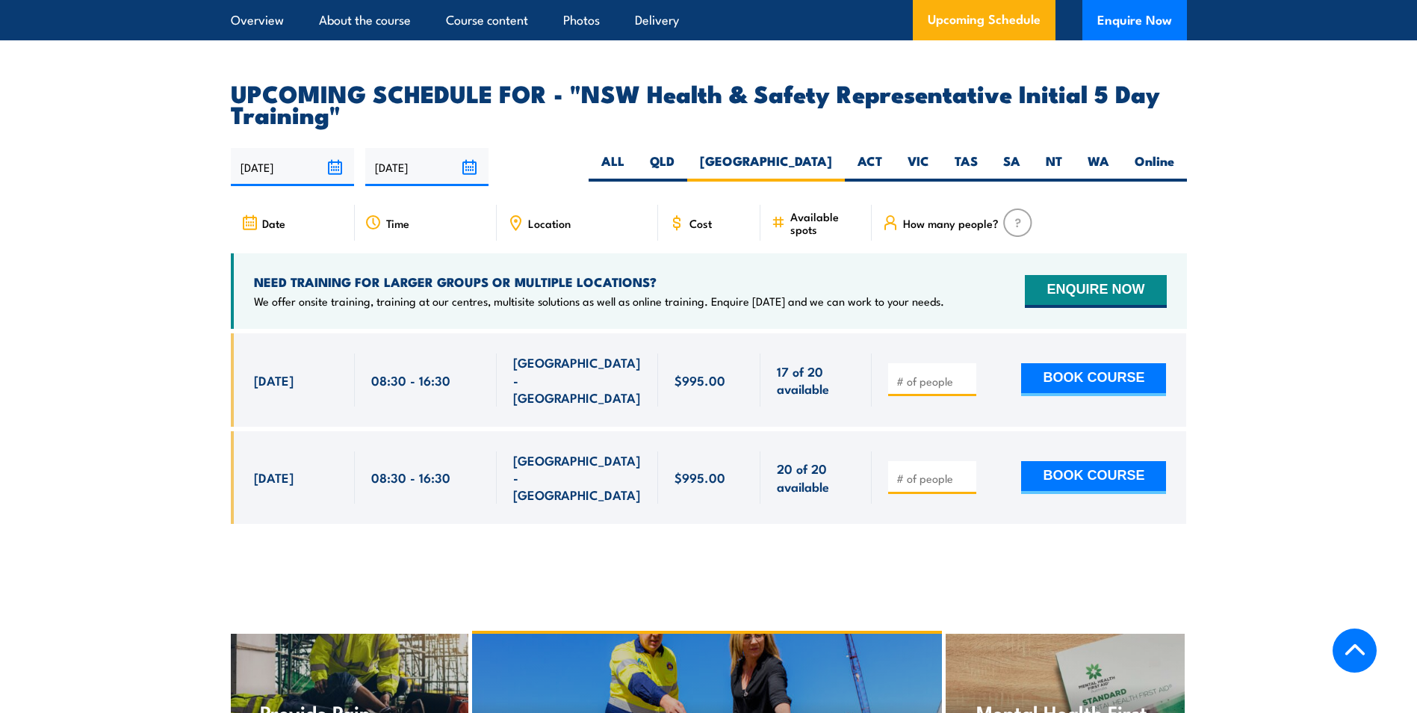
scroll to position [2674, 0]
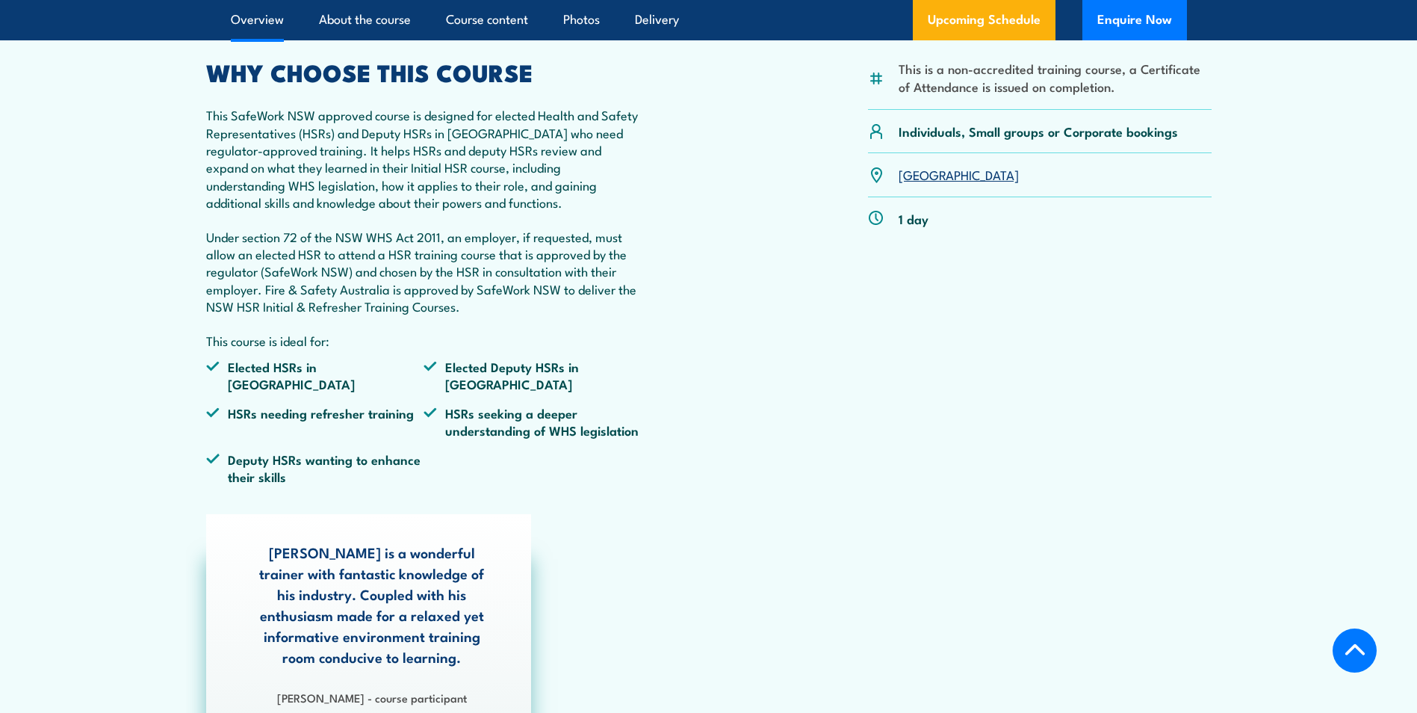
scroll to position [523, 0]
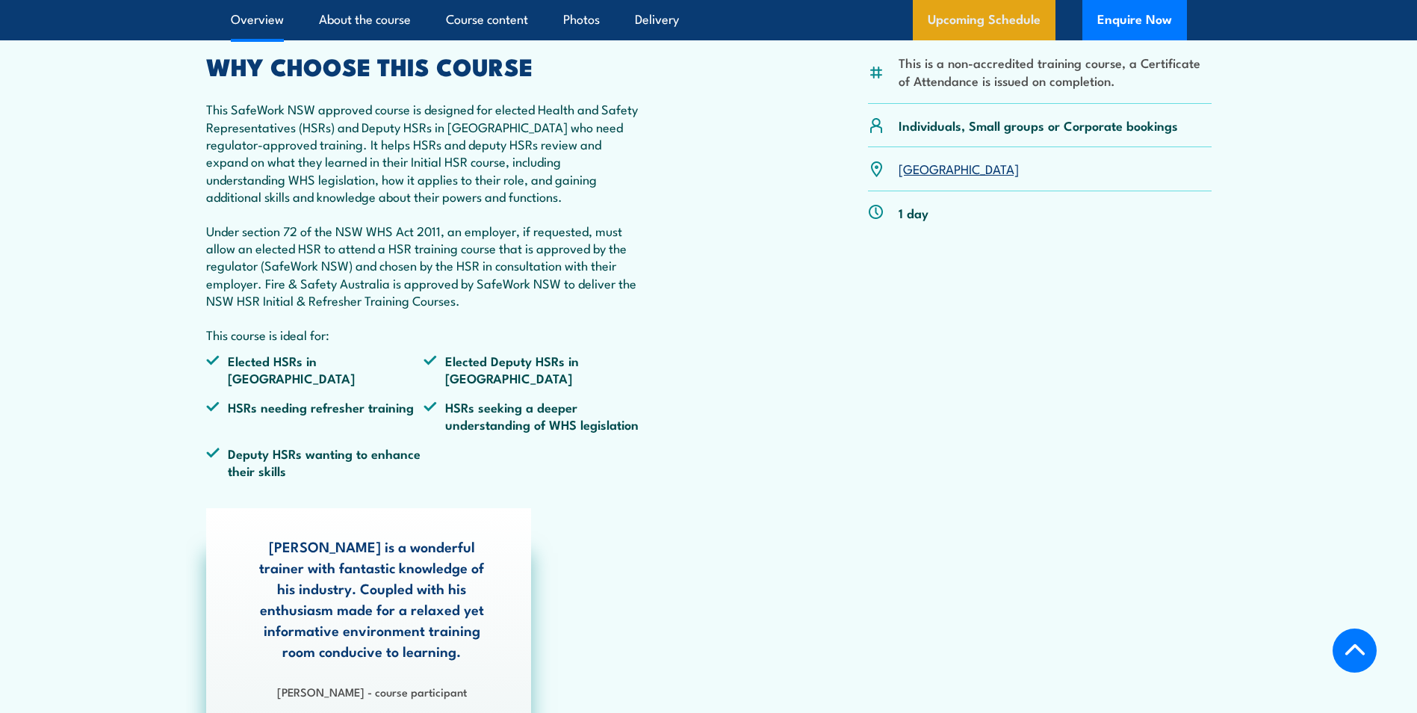
click at [980, 10] on link "Upcoming Schedule" at bounding box center [984, 20] width 143 height 40
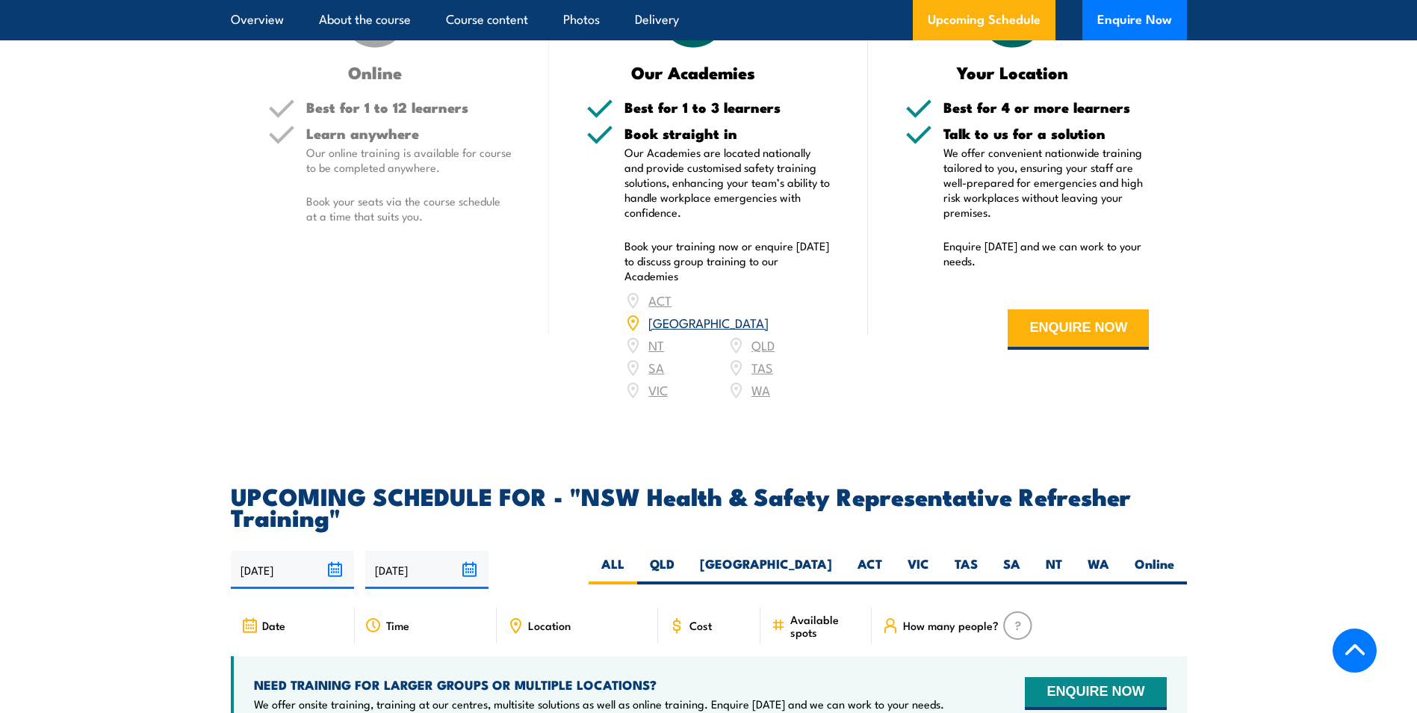
scroll to position [2837, 0]
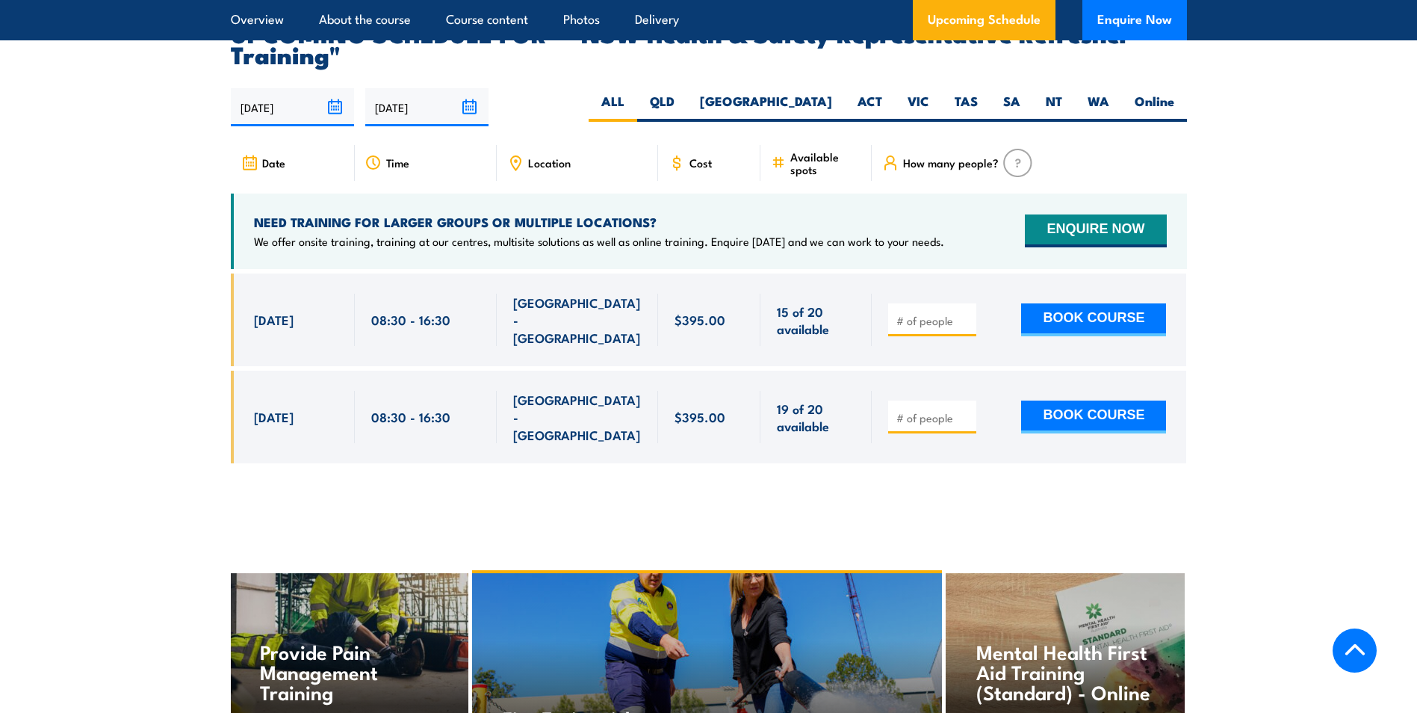
click at [945, 400] on div at bounding box center [932, 416] width 88 height 33
click at [942, 410] on input "number" at bounding box center [933, 417] width 75 height 15
type input "2"
click at [1059, 400] on button "BOOK COURSE" at bounding box center [1093, 416] width 145 height 33
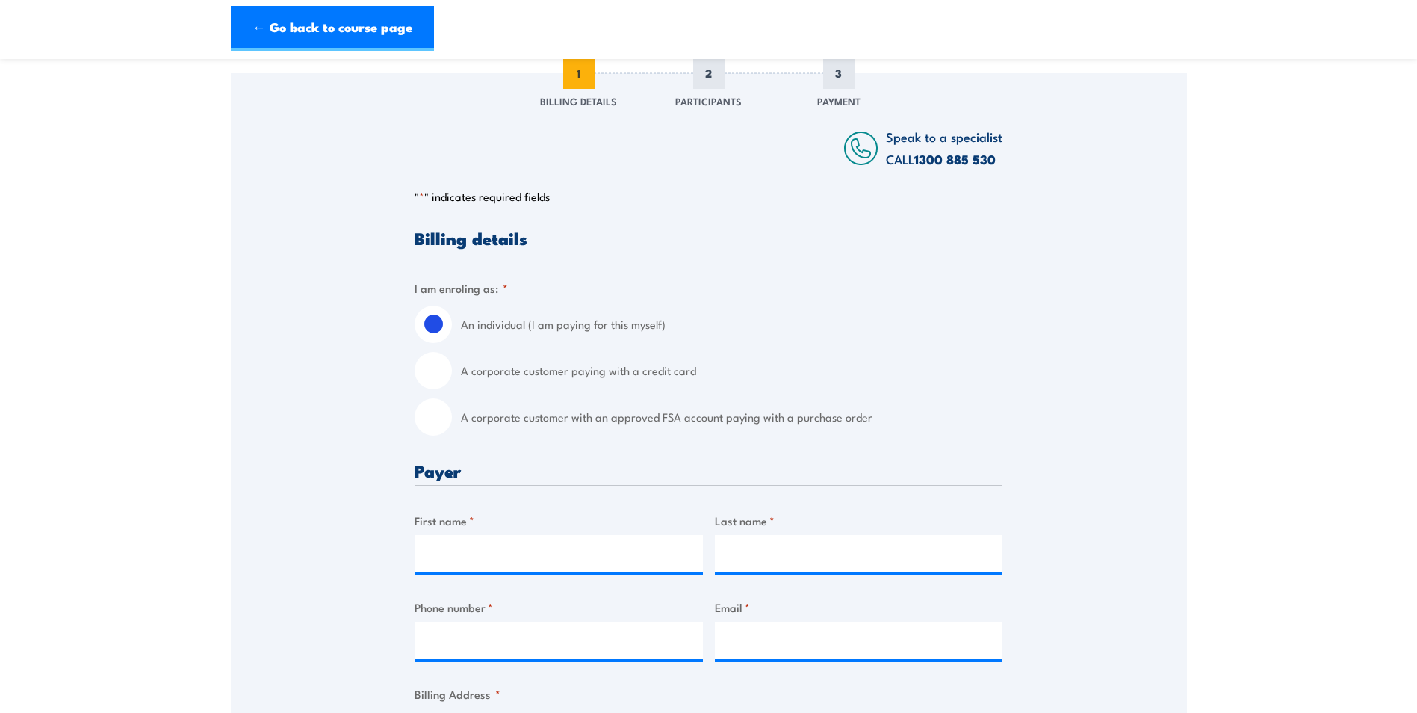
scroll to position [224, 0]
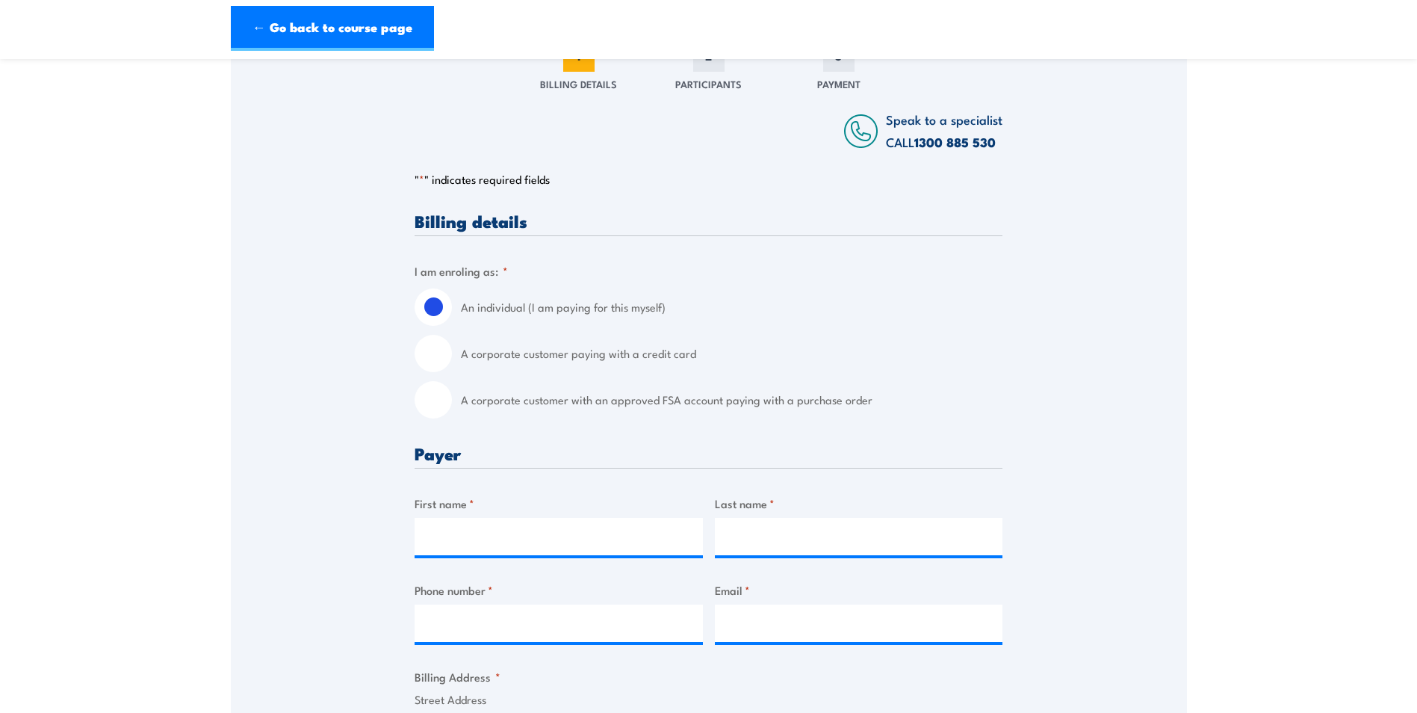
click at [439, 408] on input "A corporate customer with an approved FSA account paying with a purchase order" at bounding box center [433, 399] width 37 height 37
radio input "true"
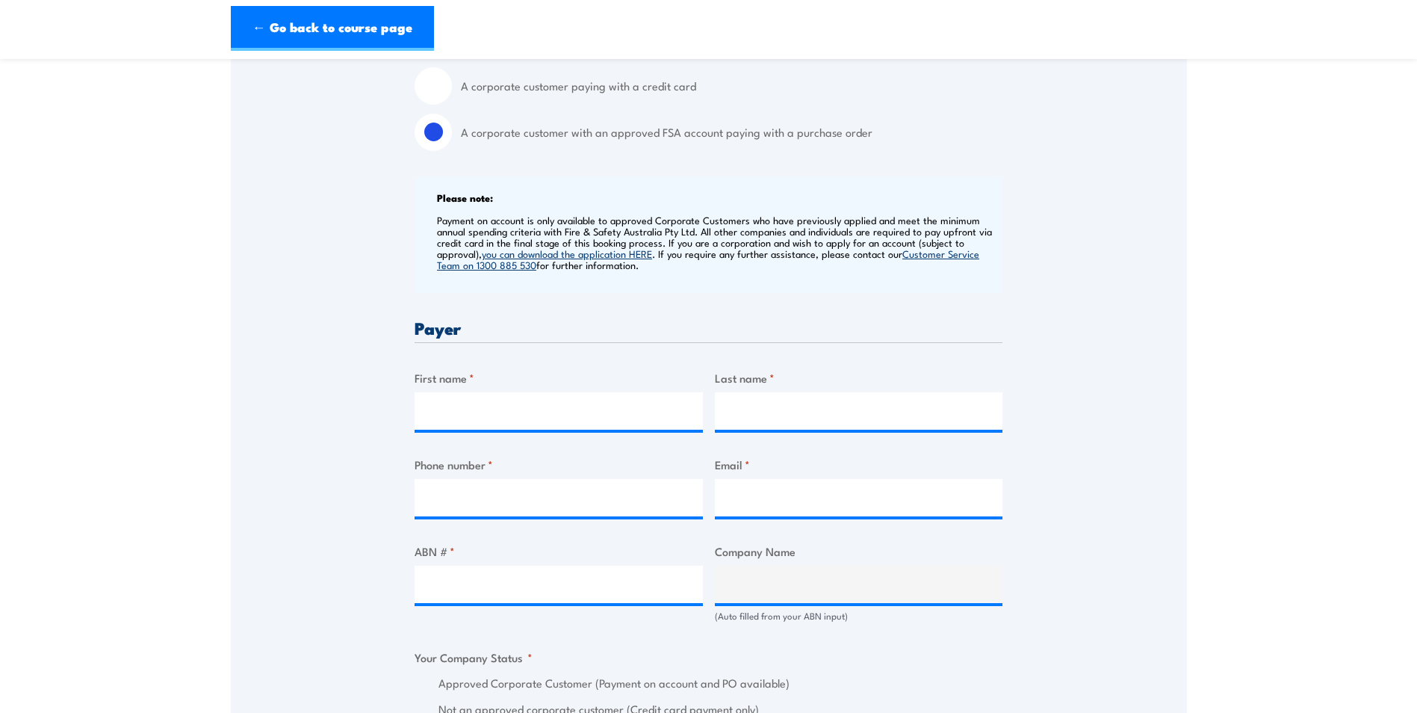
scroll to position [523, 0]
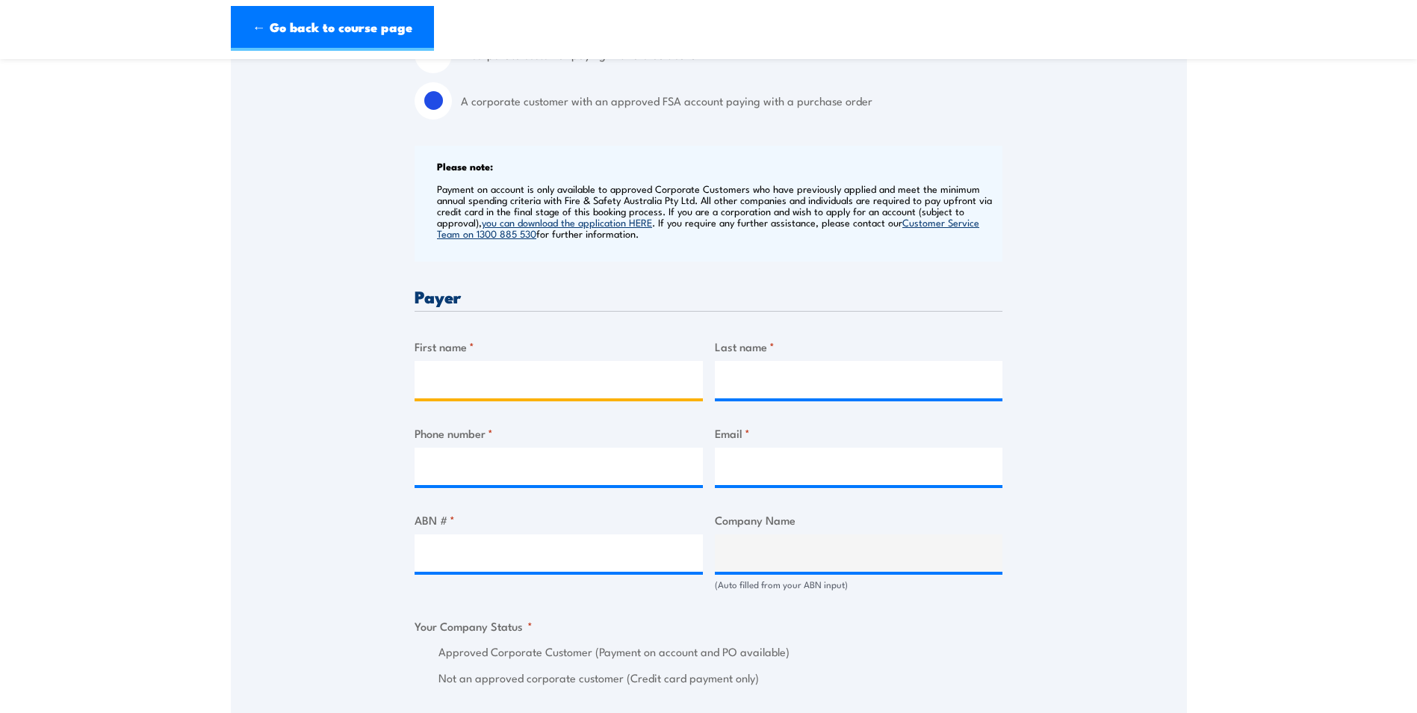
click at [506, 370] on input "First name *" at bounding box center [559, 379] width 288 height 37
click at [500, 388] on input "First name *" at bounding box center [559, 379] width 288 height 37
type input "Toll"
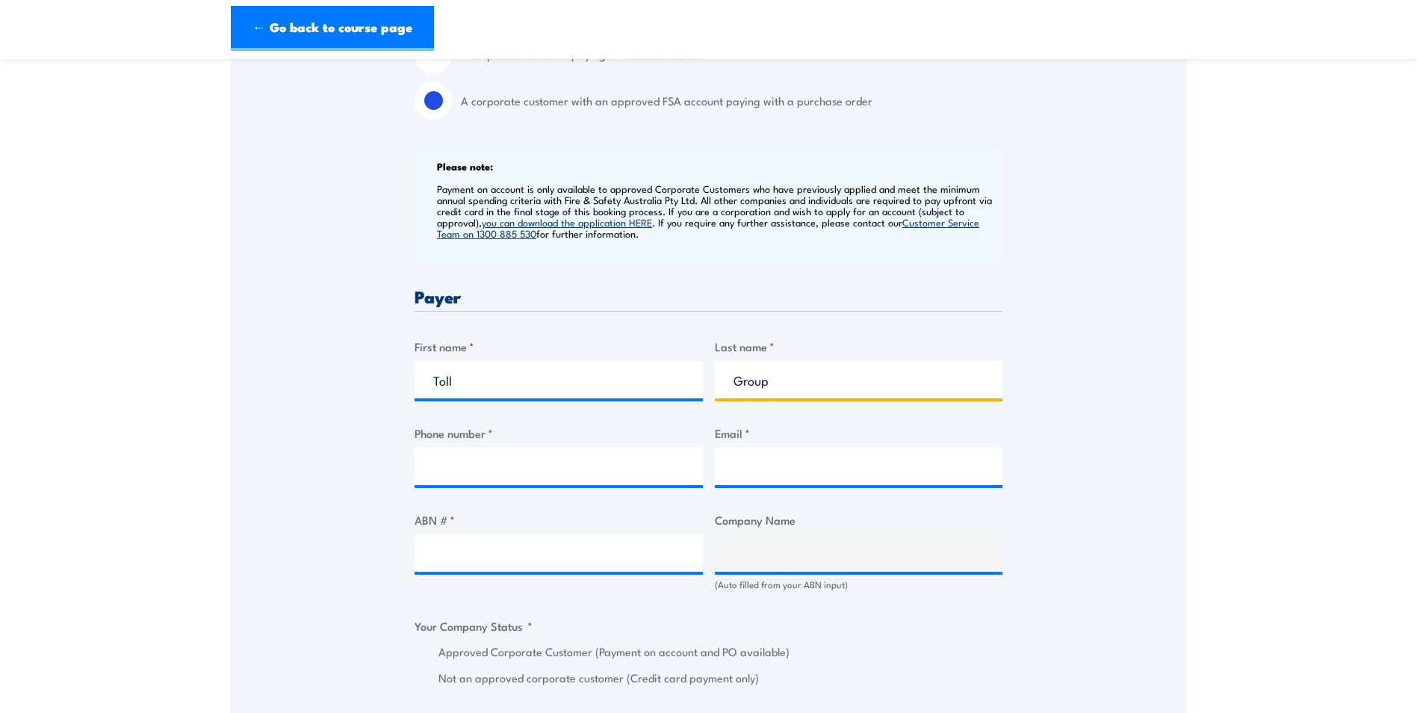
click at [740, 380] on input "Group" at bounding box center [859, 379] width 288 height 37
type input "Transport"
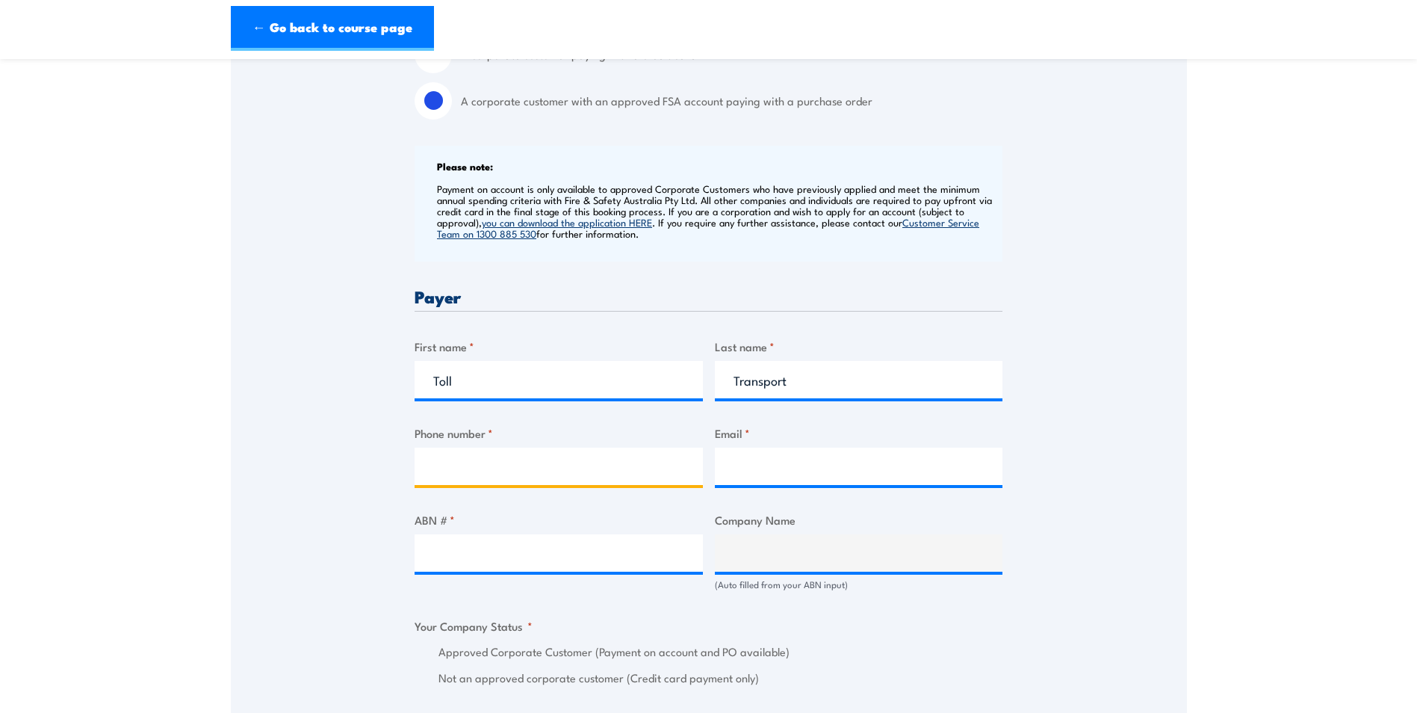
click at [633, 471] on input "Phone number *" at bounding box center [559, 465] width 288 height 37
type input "-"
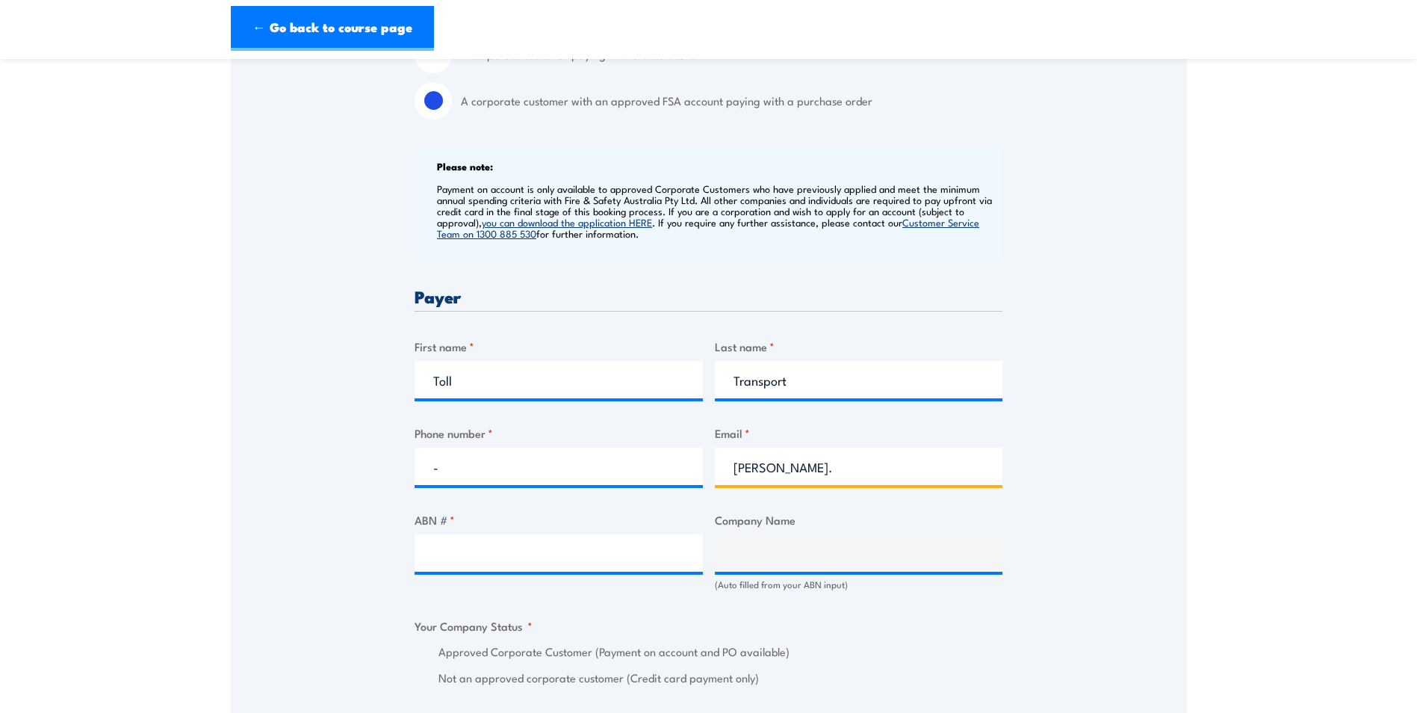
type input "[PERSON_NAME][EMAIL_ADDRESS][PERSON_NAME][DOMAIN_NAME]"
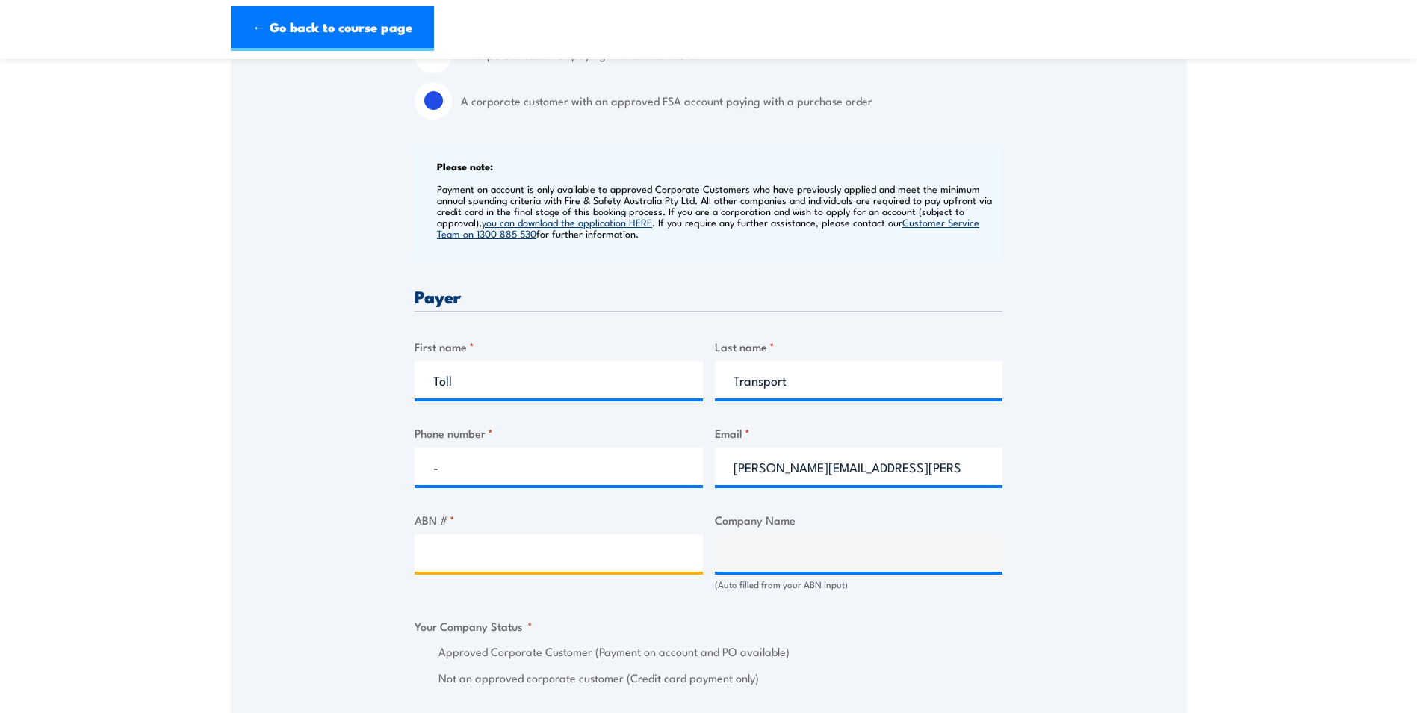
click at [435, 558] on input "ABN # *" at bounding box center [559, 552] width 288 height 37
click at [528, 559] on input "ABN # *" at bounding box center [559, 552] width 288 height 37
type input "31006604191"
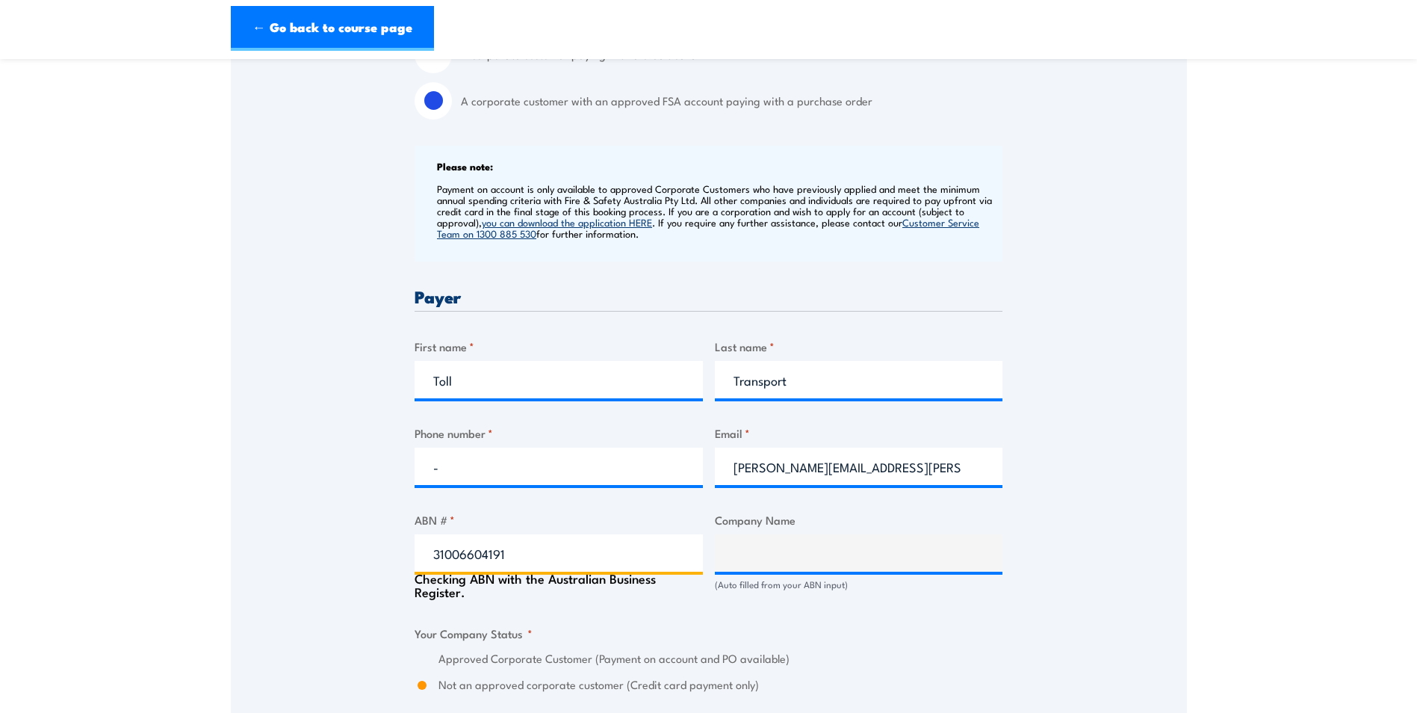
type input "TOLL TRANSPORT PTY. LIMITED"
radio input "true"
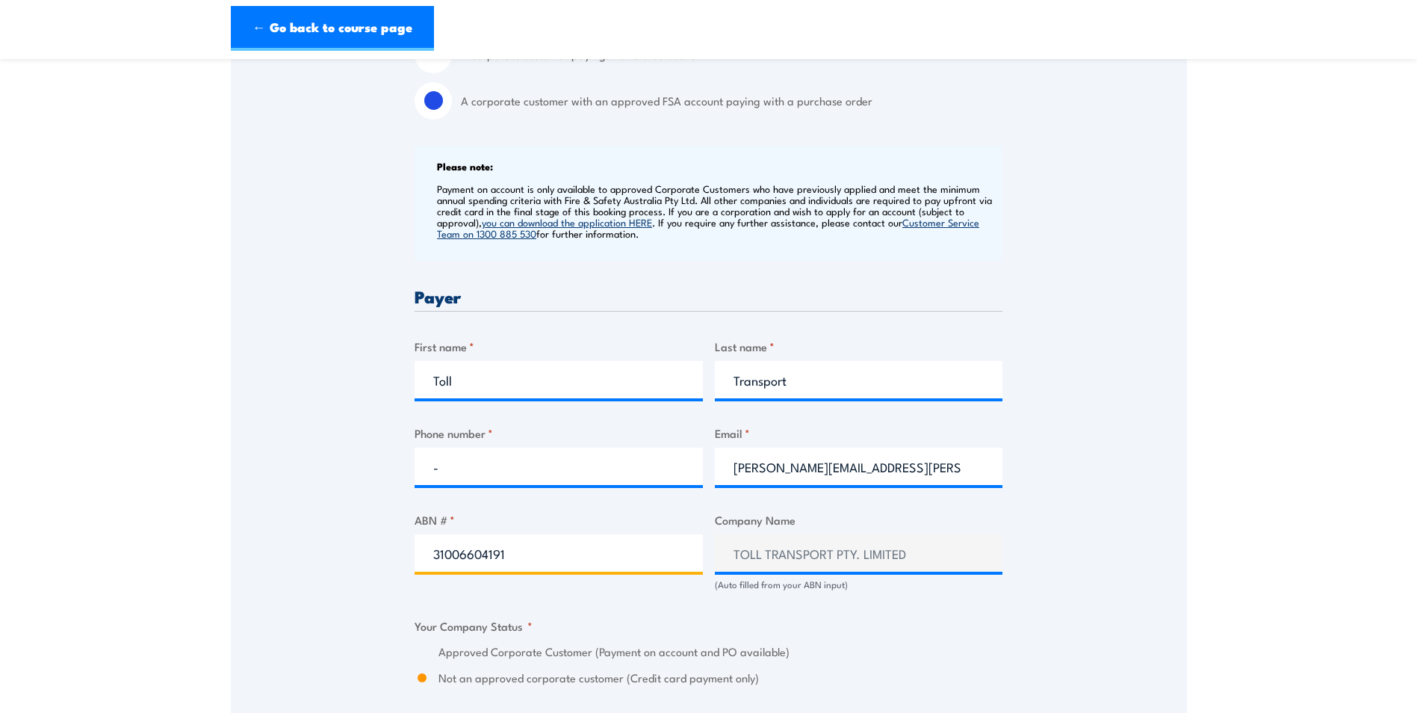
type input "31006604191"
click at [1031, 495] on div "Speak to a specialist CALL 1300 885 530 CALL 1300 885 530 " * " indicates requi…" at bounding box center [709, 608] width 956 height 1702
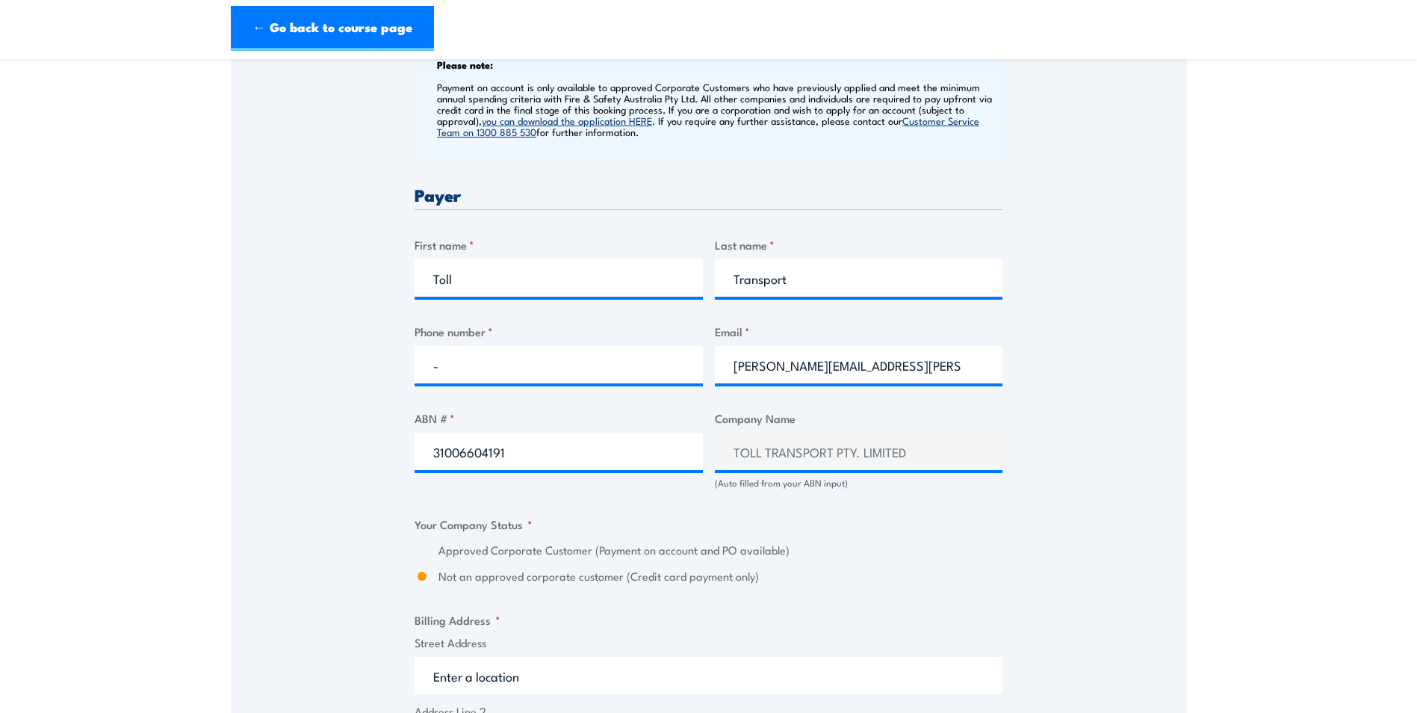
scroll to position [598, 0]
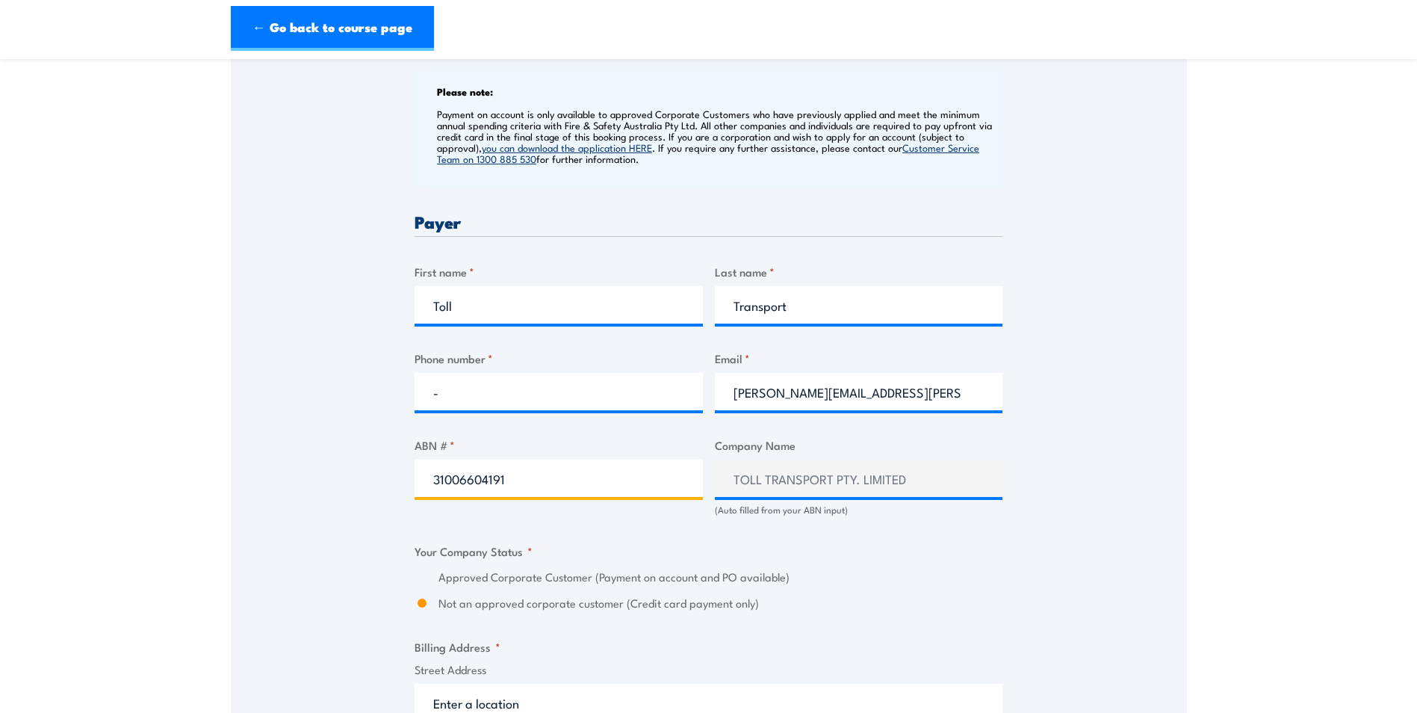
click at [556, 483] on input "31006604191" at bounding box center [559, 477] width 288 height 37
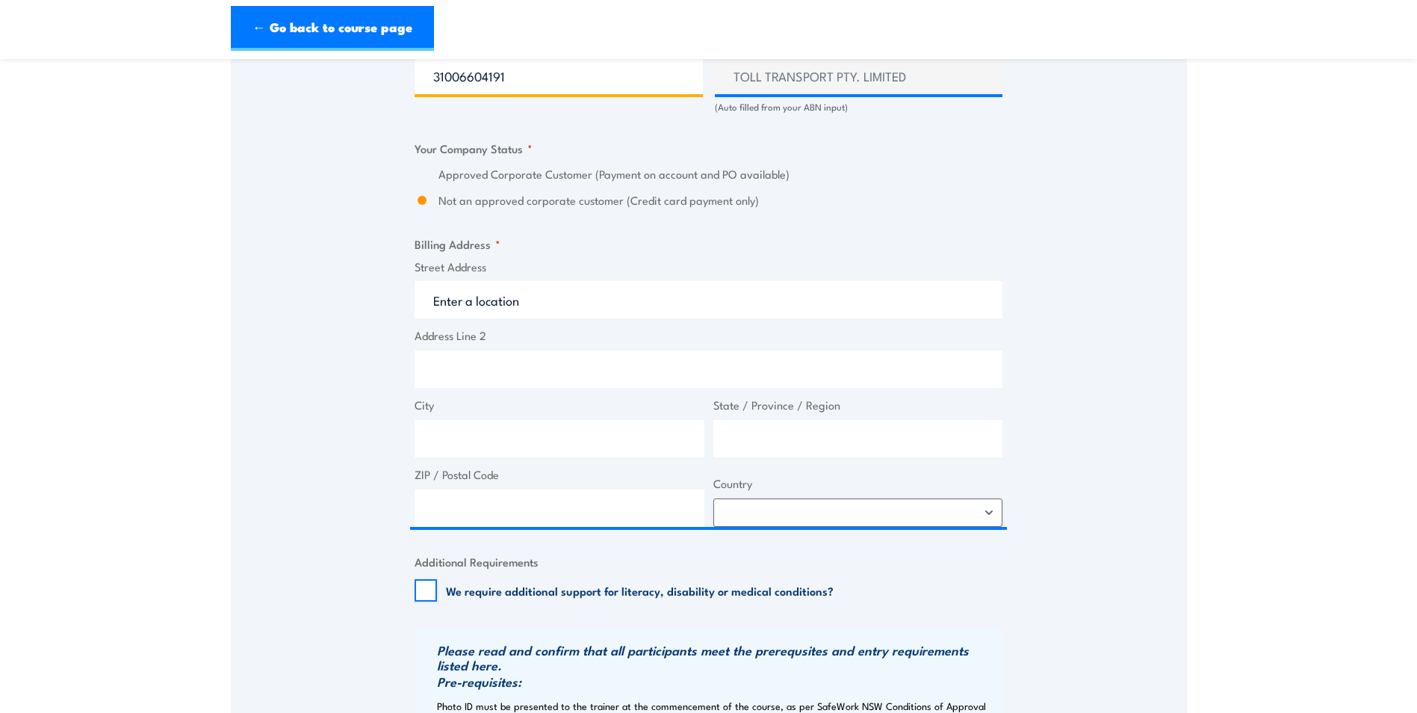
scroll to position [971, 0]
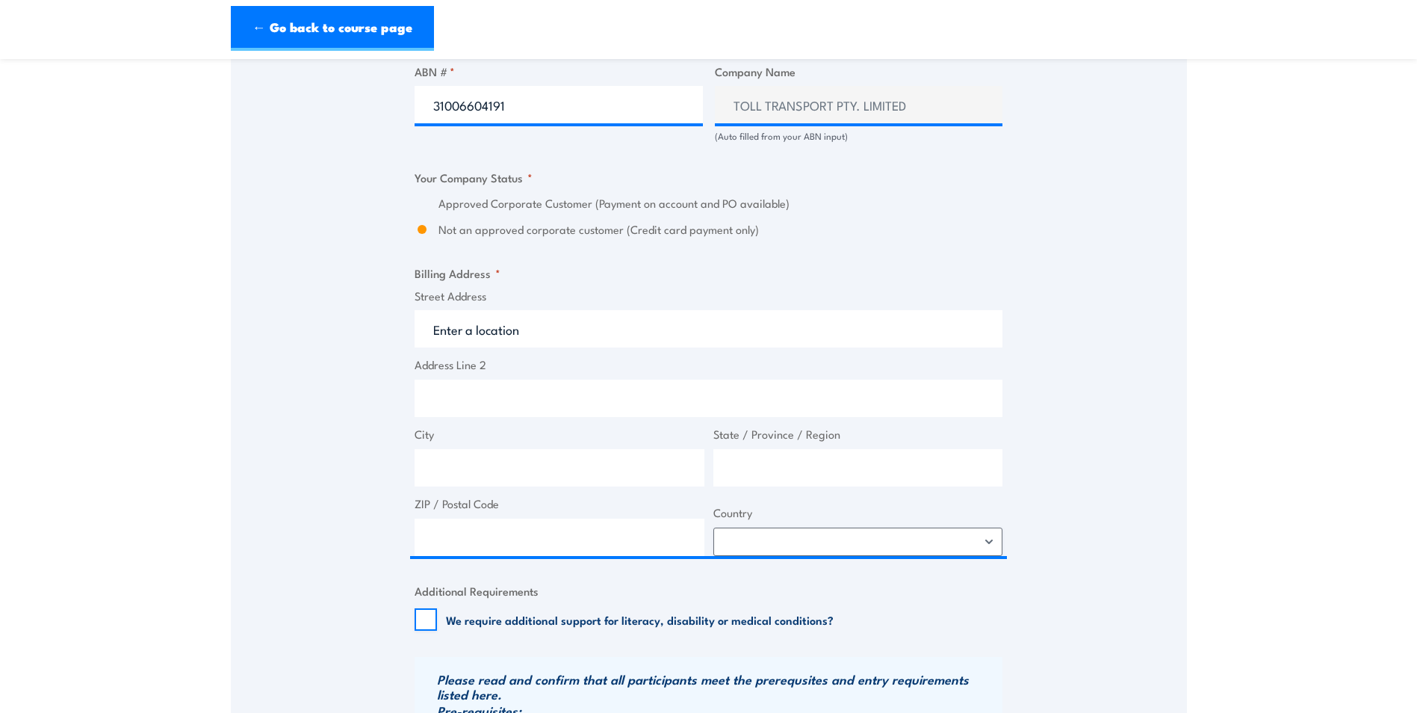
click at [432, 205] on div "Approved Corporate Customer (Payment on account and PO available)" at bounding box center [709, 203] width 588 height 17
click at [430, 206] on div "Approved Corporate Customer (Payment on account and PO available)" at bounding box center [709, 203] width 588 height 17
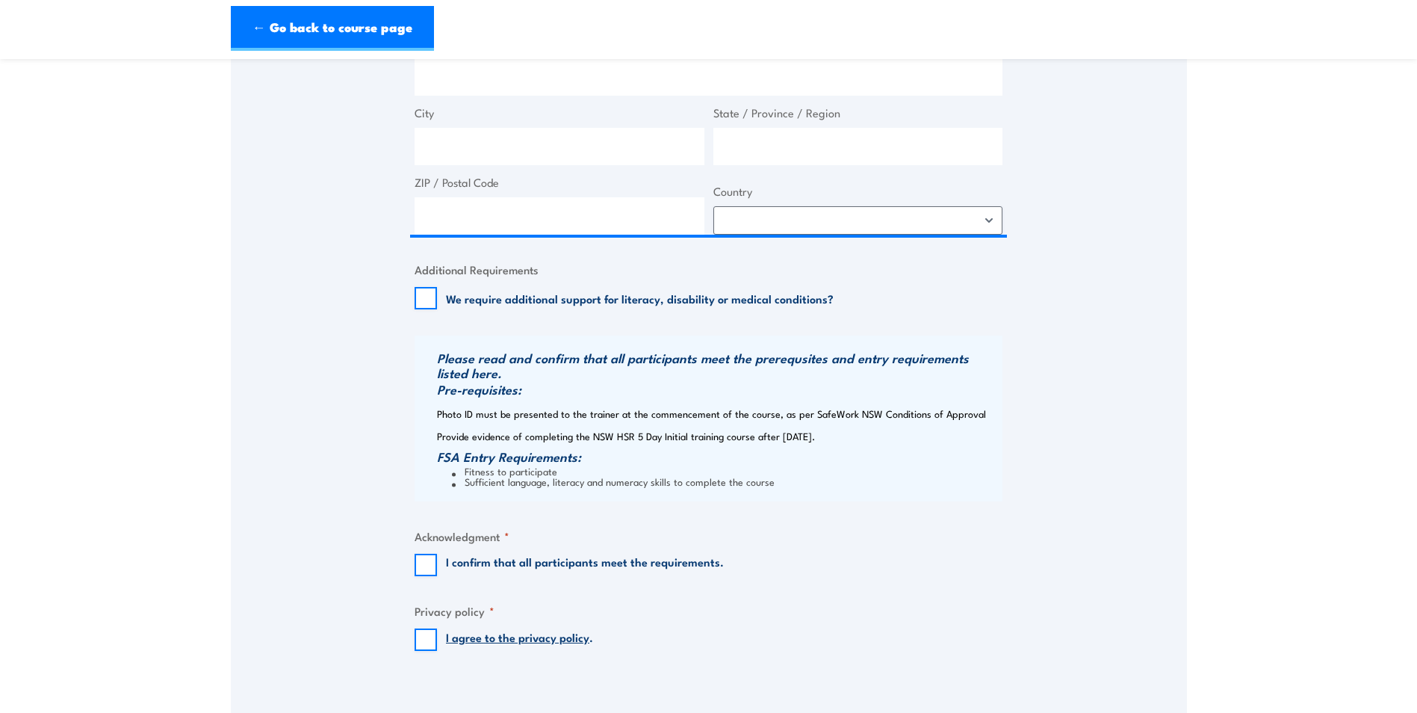
scroll to position [1345, 0]
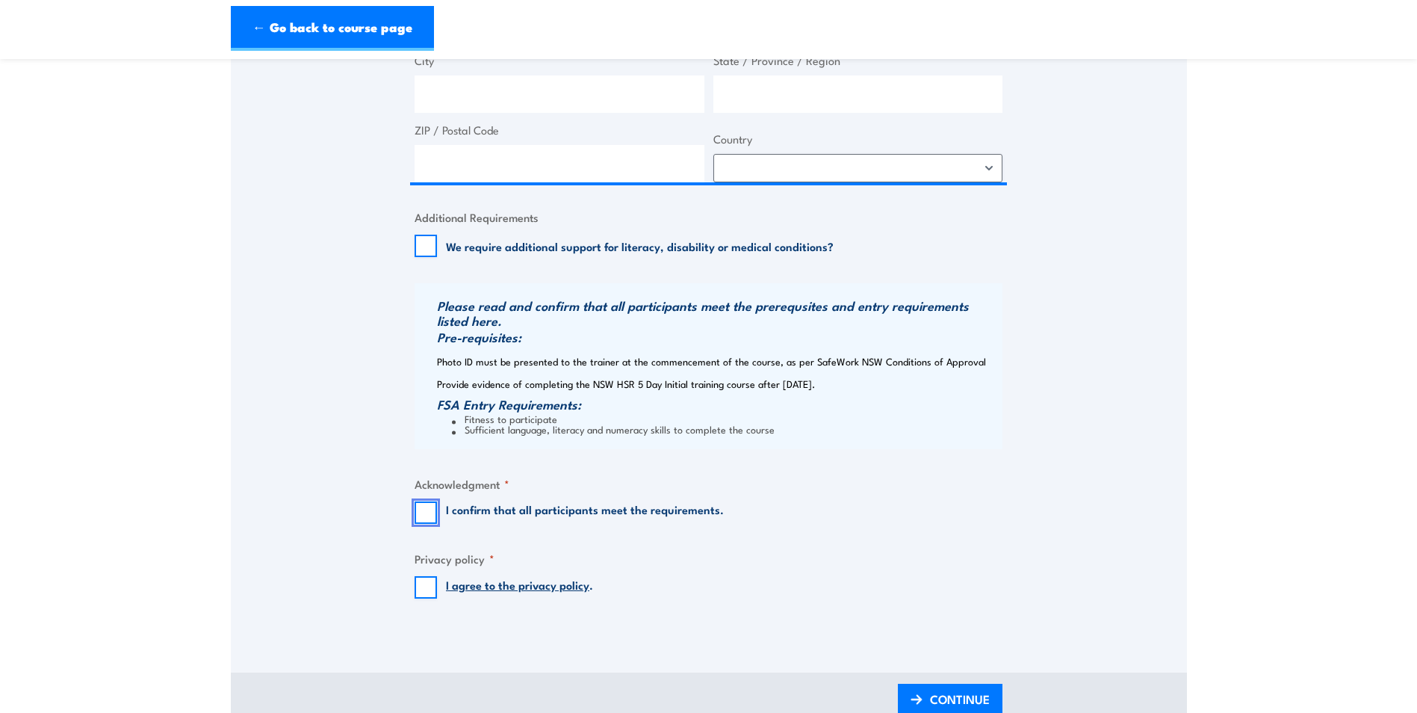
click at [421, 514] on input "I confirm that all participants meet the requirements." at bounding box center [426, 512] width 22 height 22
checkbox input "true"
click at [421, 585] on input "I agree to the privacy policy ." at bounding box center [426, 587] width 22 height 22
checkbox input "true"
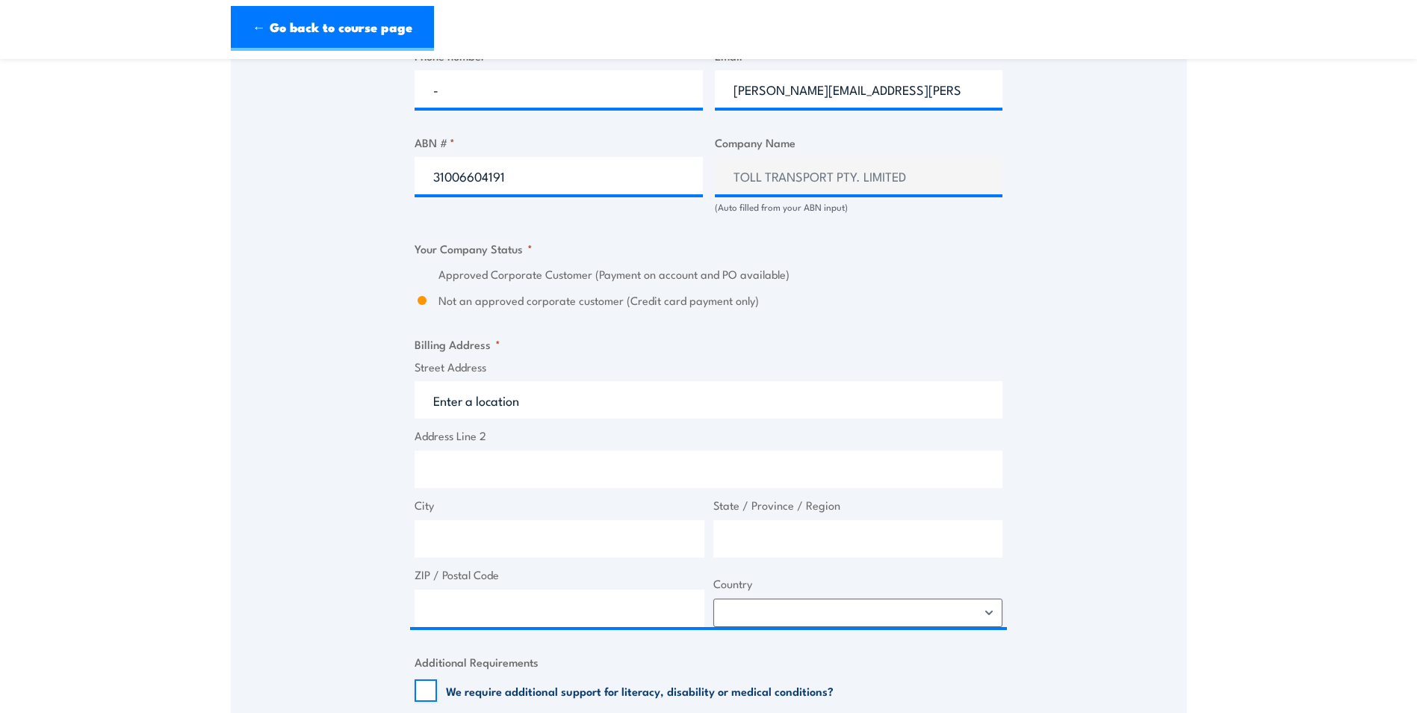
scroll to position [896, 0]
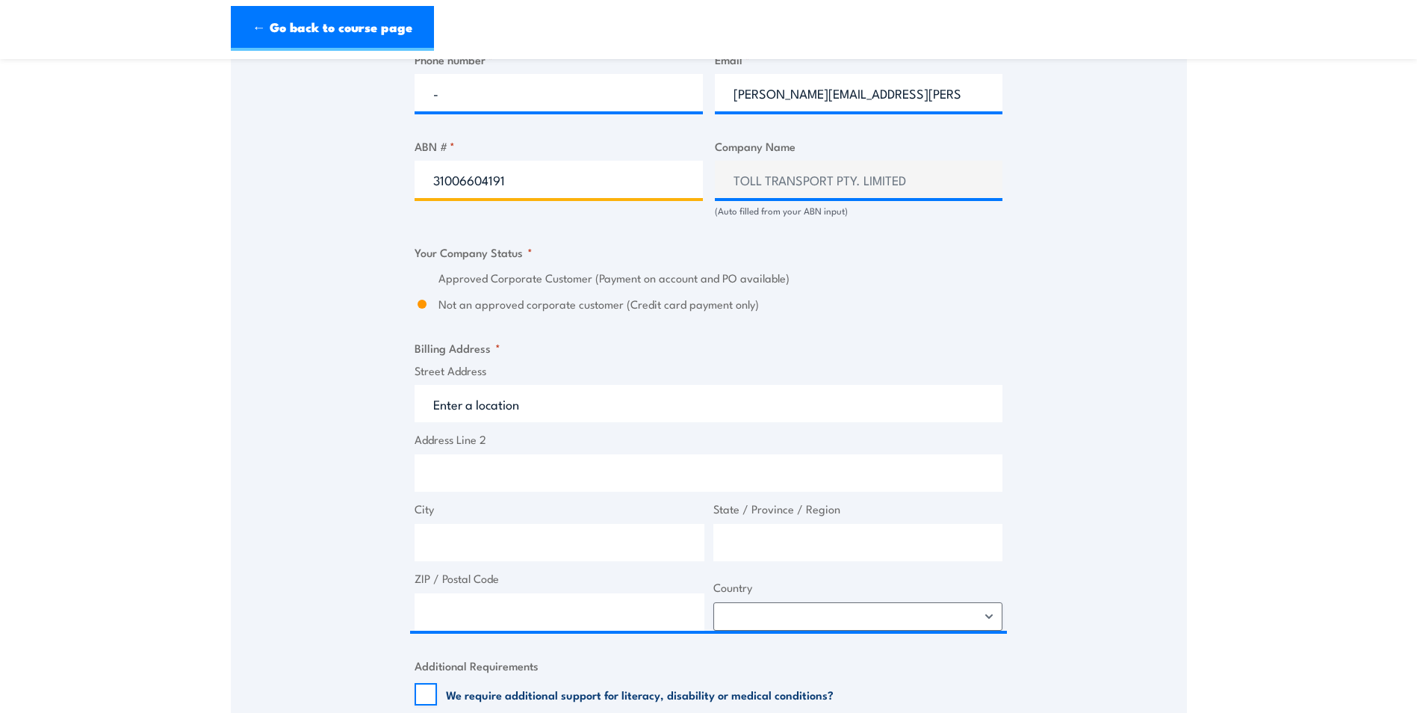
drag, startPoint x: 516, startPoint y: 180, endPoint x: 406, endPoint y: 188, distance: 110.9
click at [407, 187] on div "Speak to a specialist CALL 1300 885 530 CALL 1300 885 530 " * " indicates requi…" at bounding box center [709, 231] width 956 height 1695
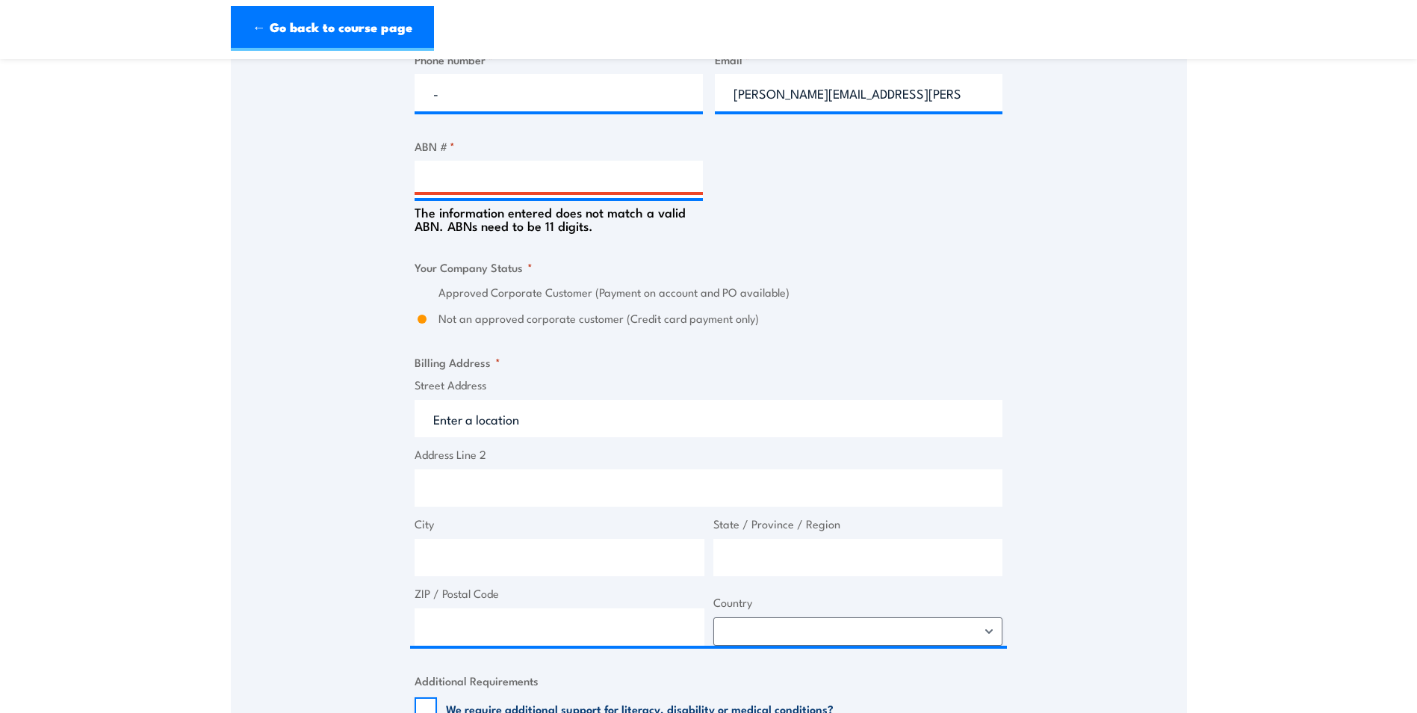
click at [776, 245] on div "Billing details I am enroling as: * An individual (I am paying for this myself)…" at bounding box center [709, 313] width 588 height 1547
click at [684, 231] on div "The information entered does not match a valid ABN. ABNs need to be 11 digits." at bounding box center [559, 215] width 288 height 34
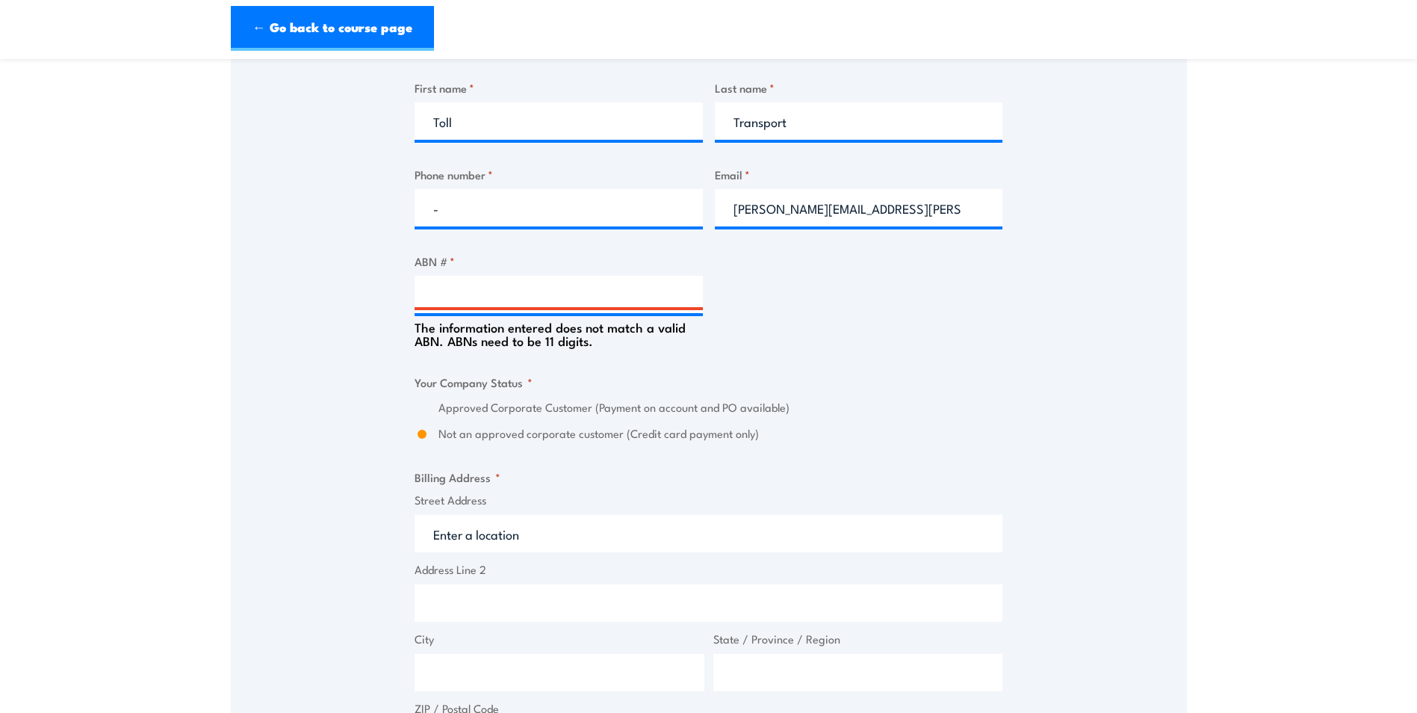
scroll to position [672, 0]
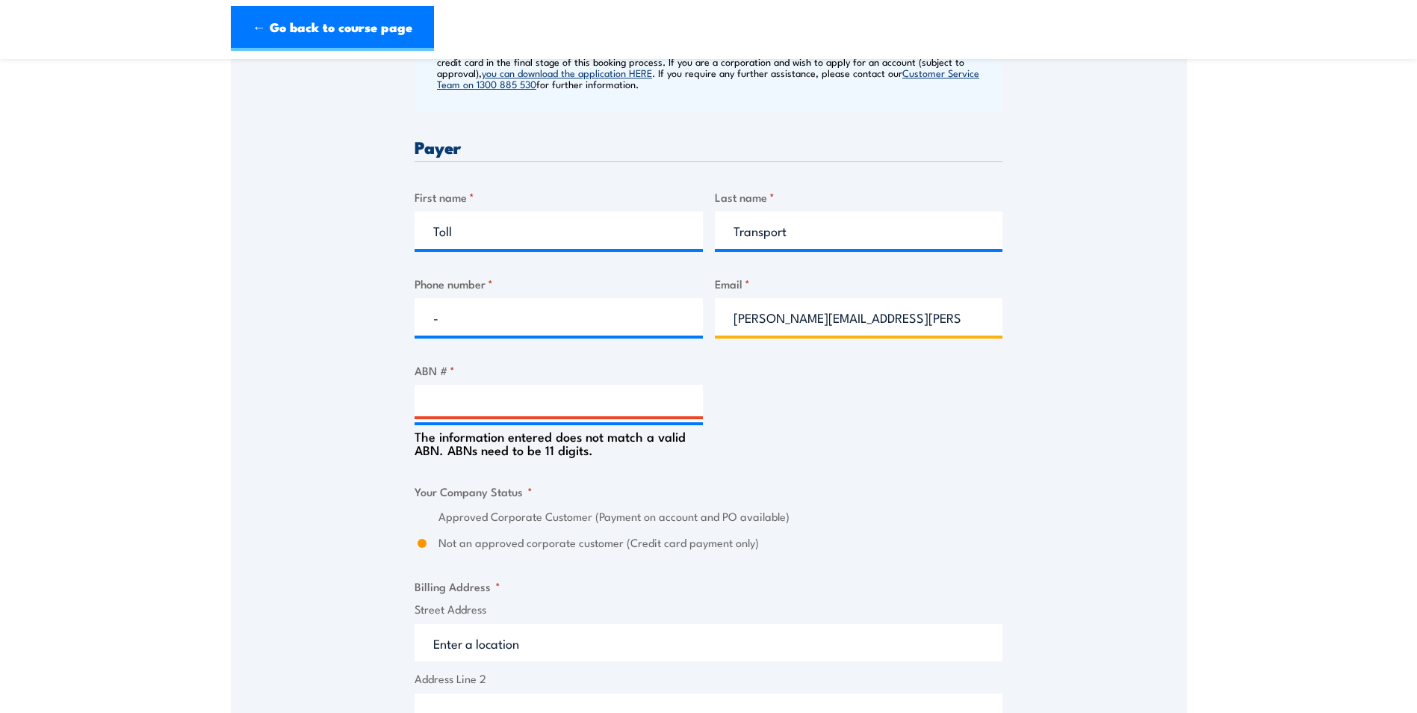
click at [777, 314] on input "[PERSON_NAME][EMAIL_ADDRESS][PERSON_NAME][DOMAIN_NAME]" at bounding box center [859, 316] width 288 height 37
click at [527, 400] on input "ABN # *" at bounding box center [559, 403] width 288 height 37
type input "31006604191"
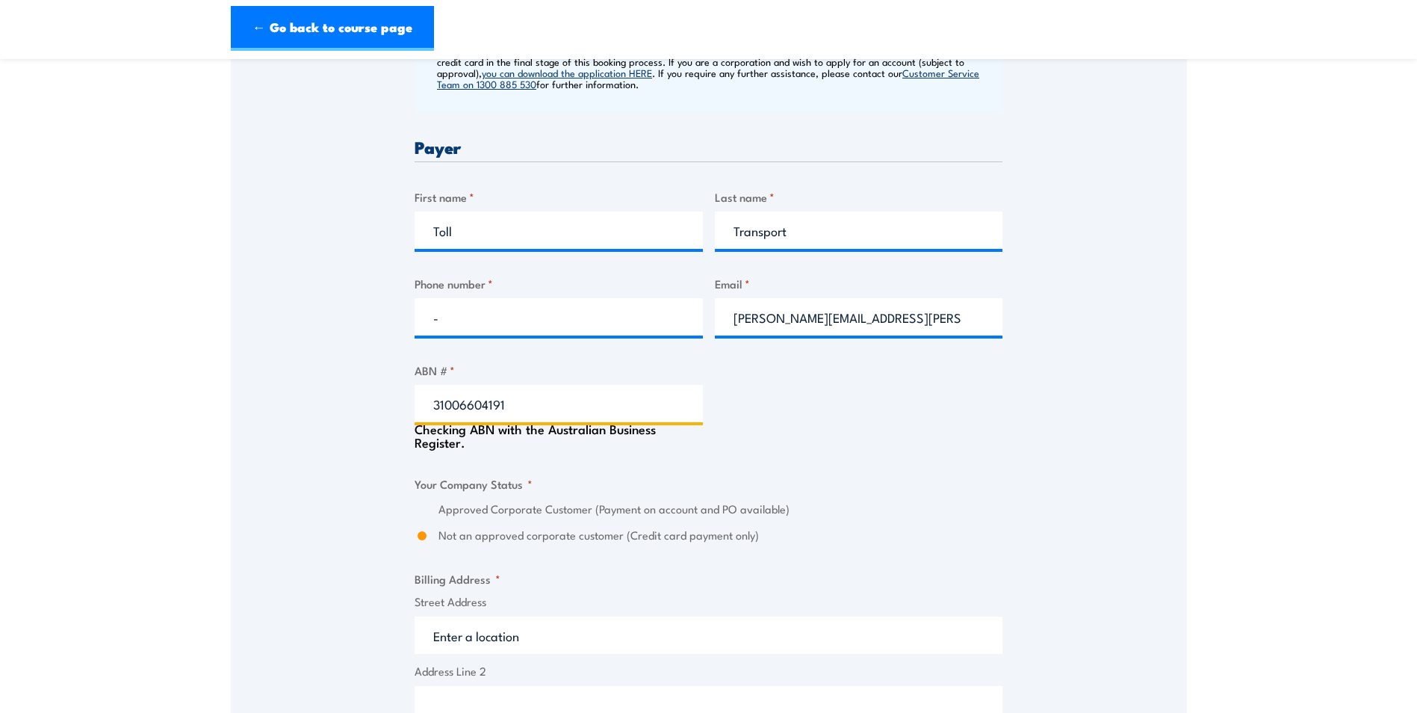
type input "TOLL TRANSPORT PTY. LIMITED"
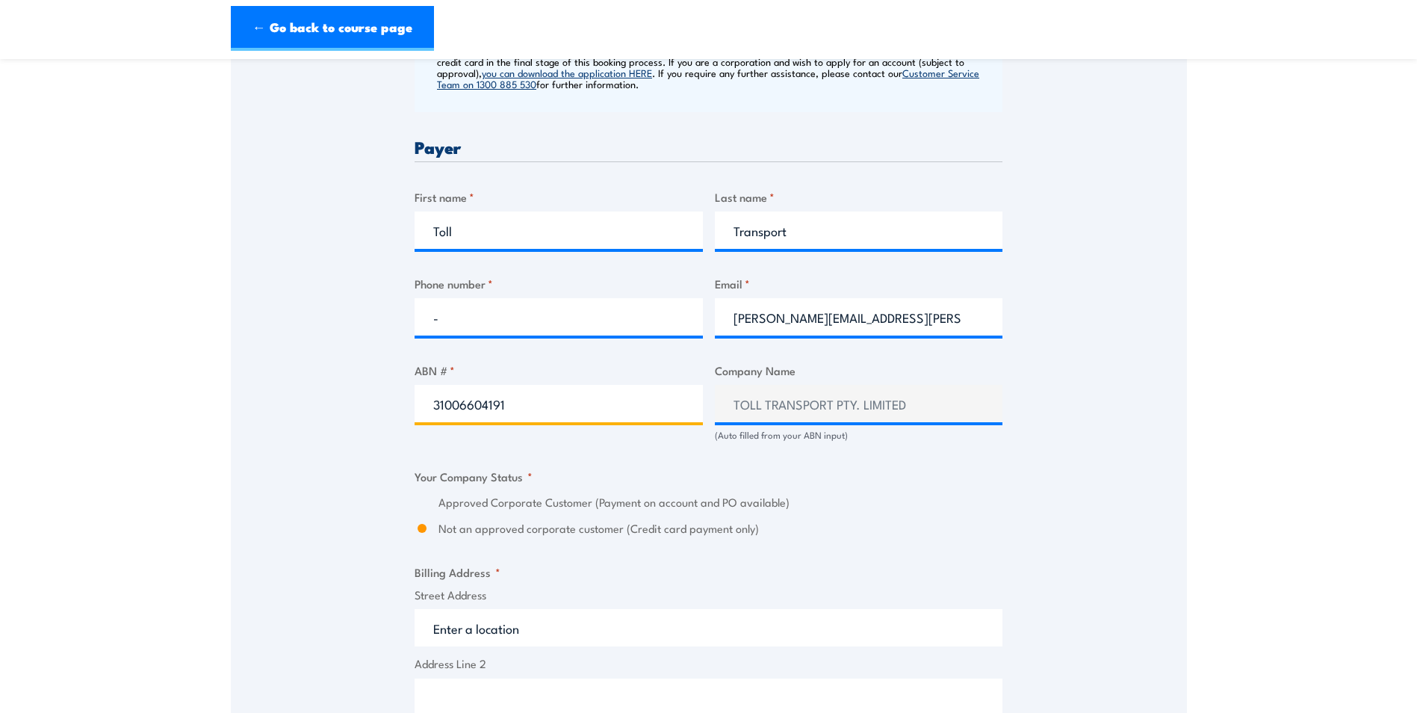
type input "31006604191"
click at [897, 441] on div "(Auto filled from your ABN input)" at bounding box center [859, 435] width 288 height 14
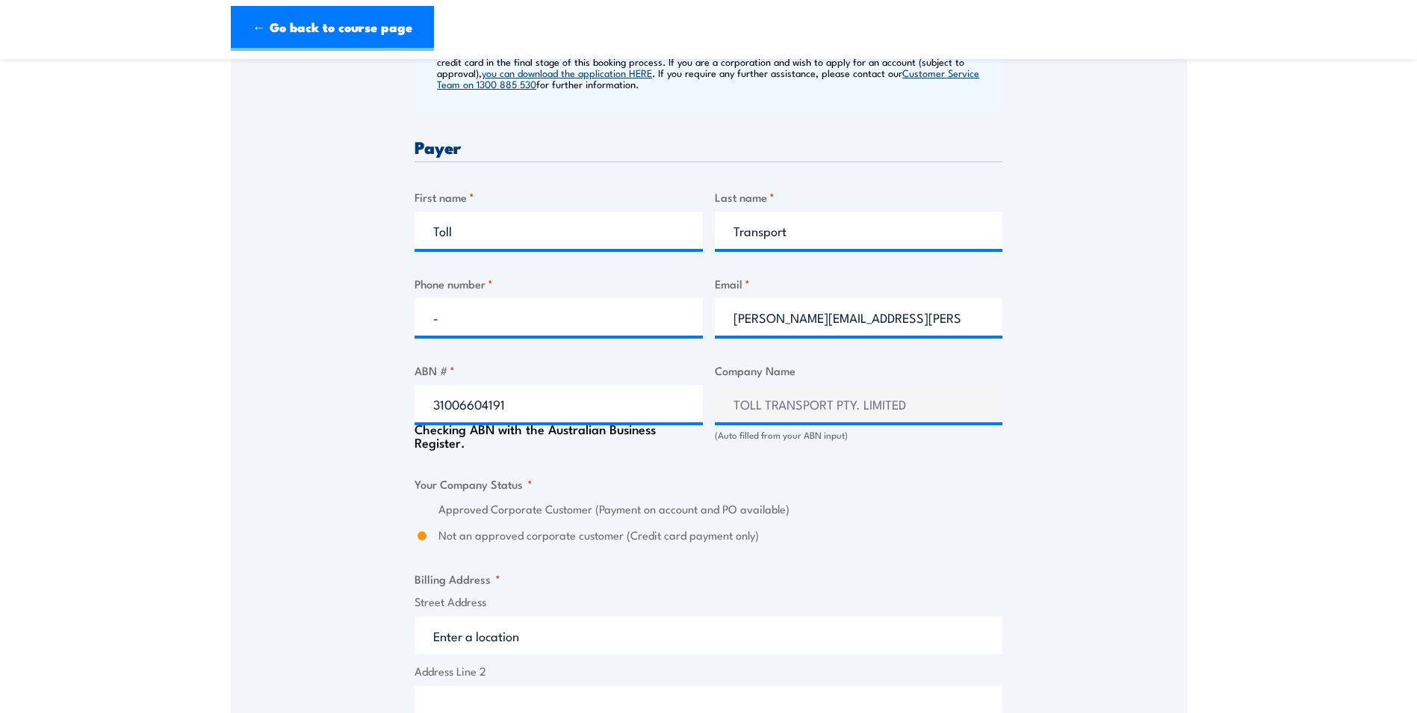
click at [562, 506] on label "Approved Corporate Customer (Payment on account and PO available)" at bounding box center [721, 509] width 564 height 17
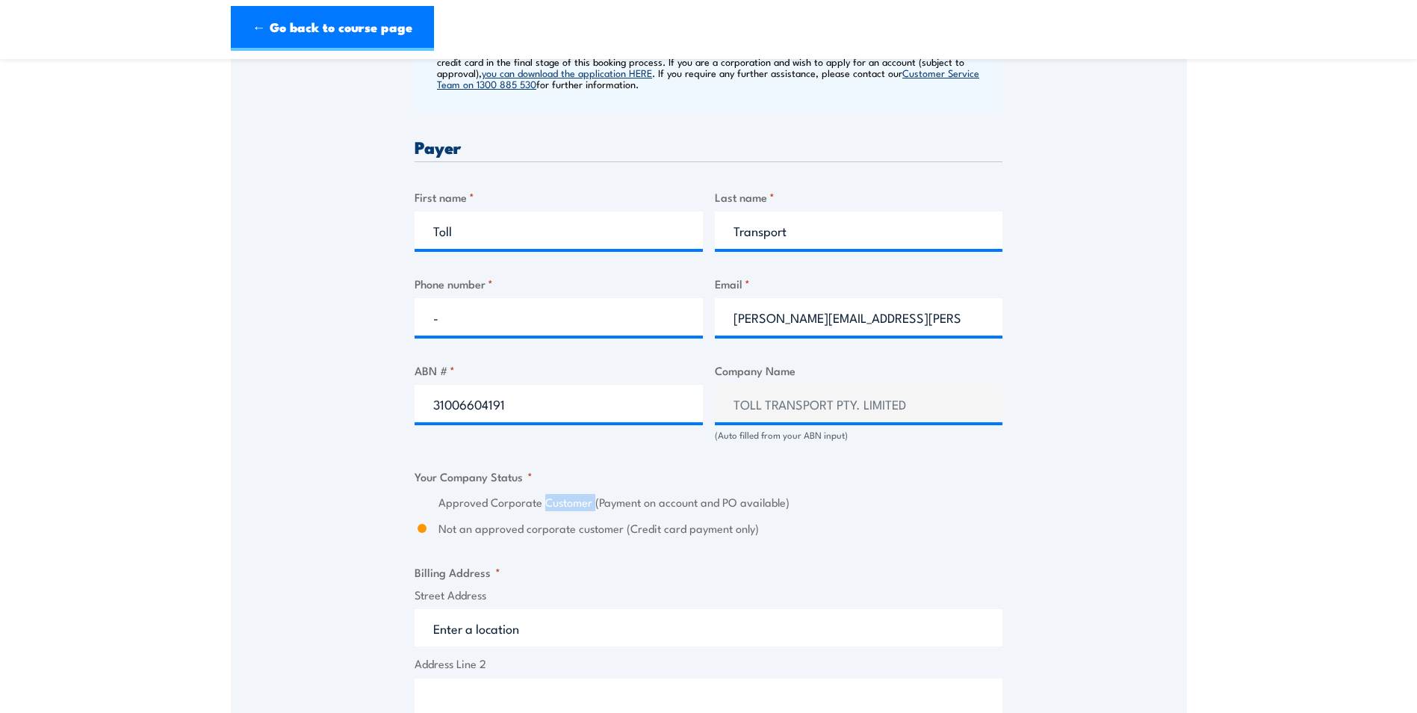
click at [562, 506] on label "Approved Corporate Customer (Payment on account and PO available)" at bounding box center [721, 502] width 564 height 17
drag, startPoint x: 562, startPoint y: 506, endPoint x: 554, endPoint y: 513, distance: 10.1
click at [554, 513] on div "Approved Corporate Customer (Payment on account and PO available) Not an approv…" at bounding box center [709, 515] width 588 height 43
click at [427, 506] on div "Approved Corporate Customer (Payment on account and PO available) Not an approv…" at bounding box center [709, 515] width 588 height 43
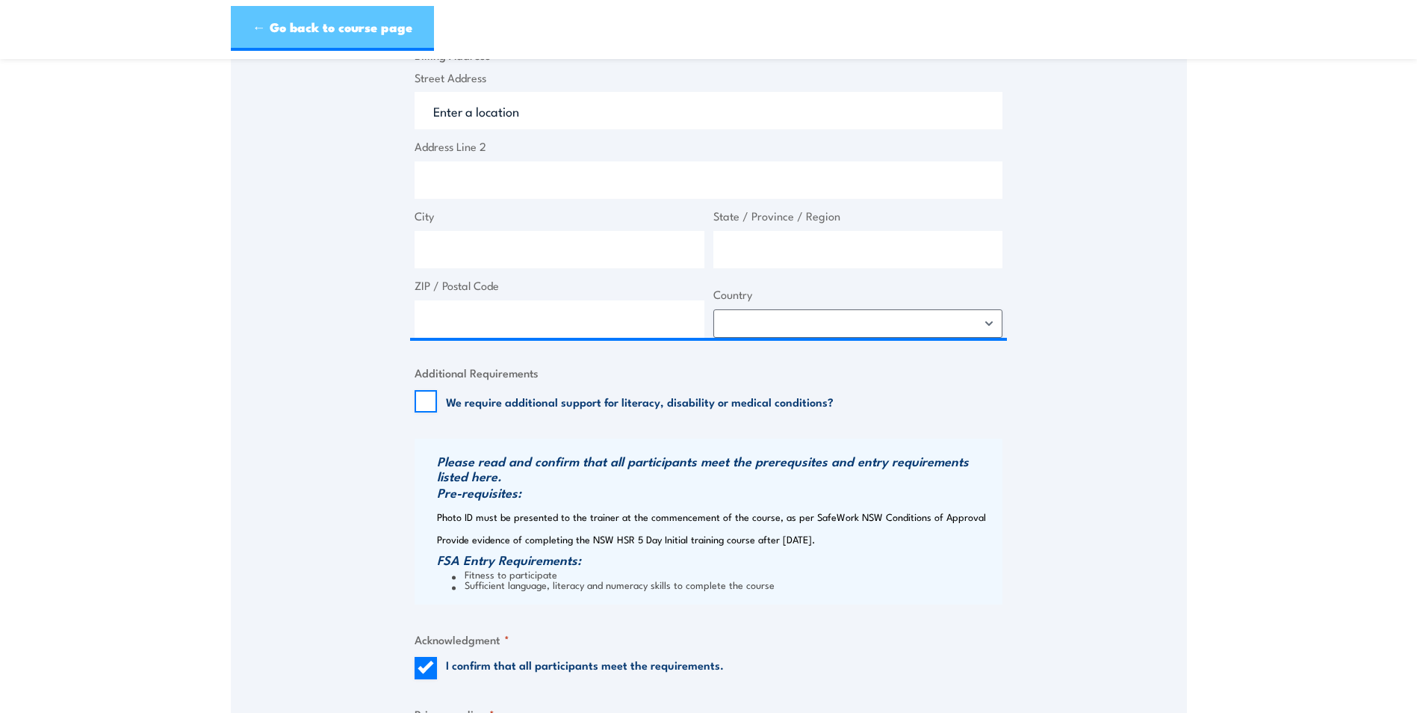
scroll to position [1195, 0]
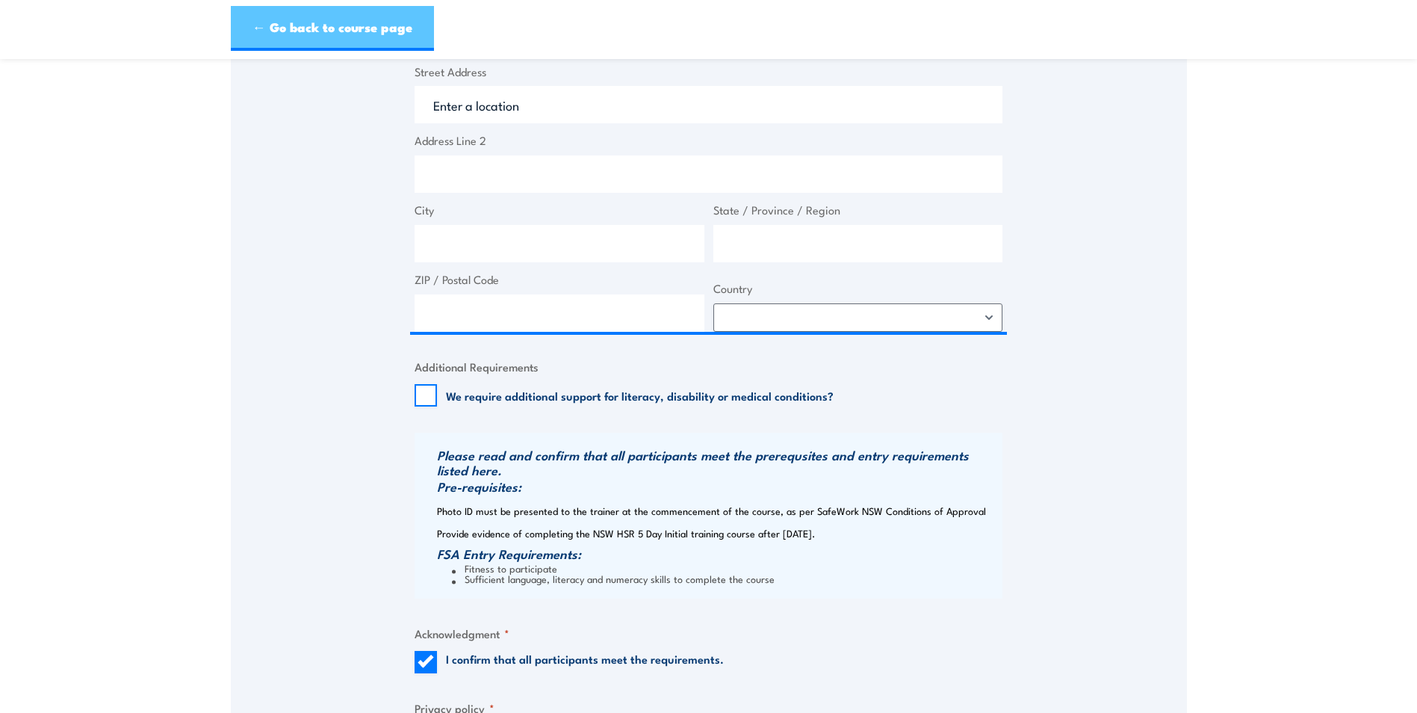
click at [346, 29] on link "← Go back to course page" at bounding box center [332, 28] width 203 height 45
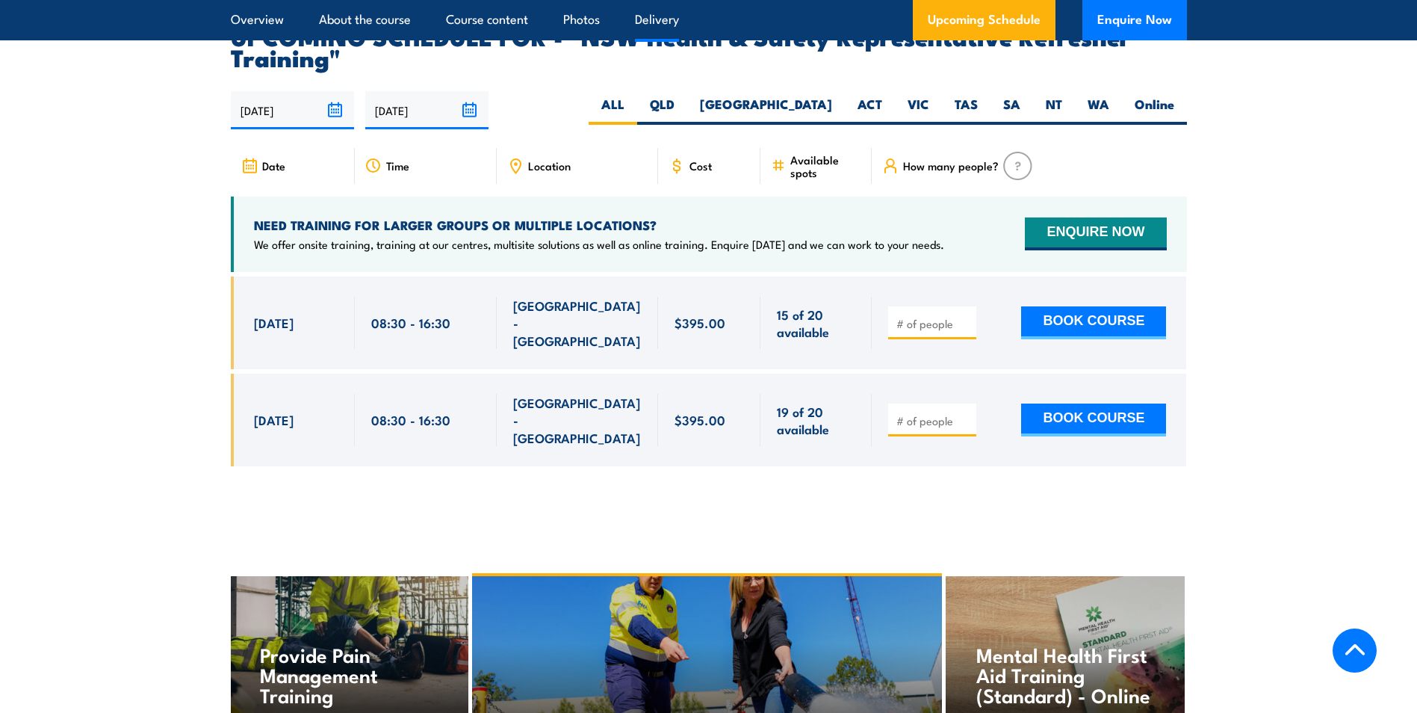
scroll to position [2837, 0]
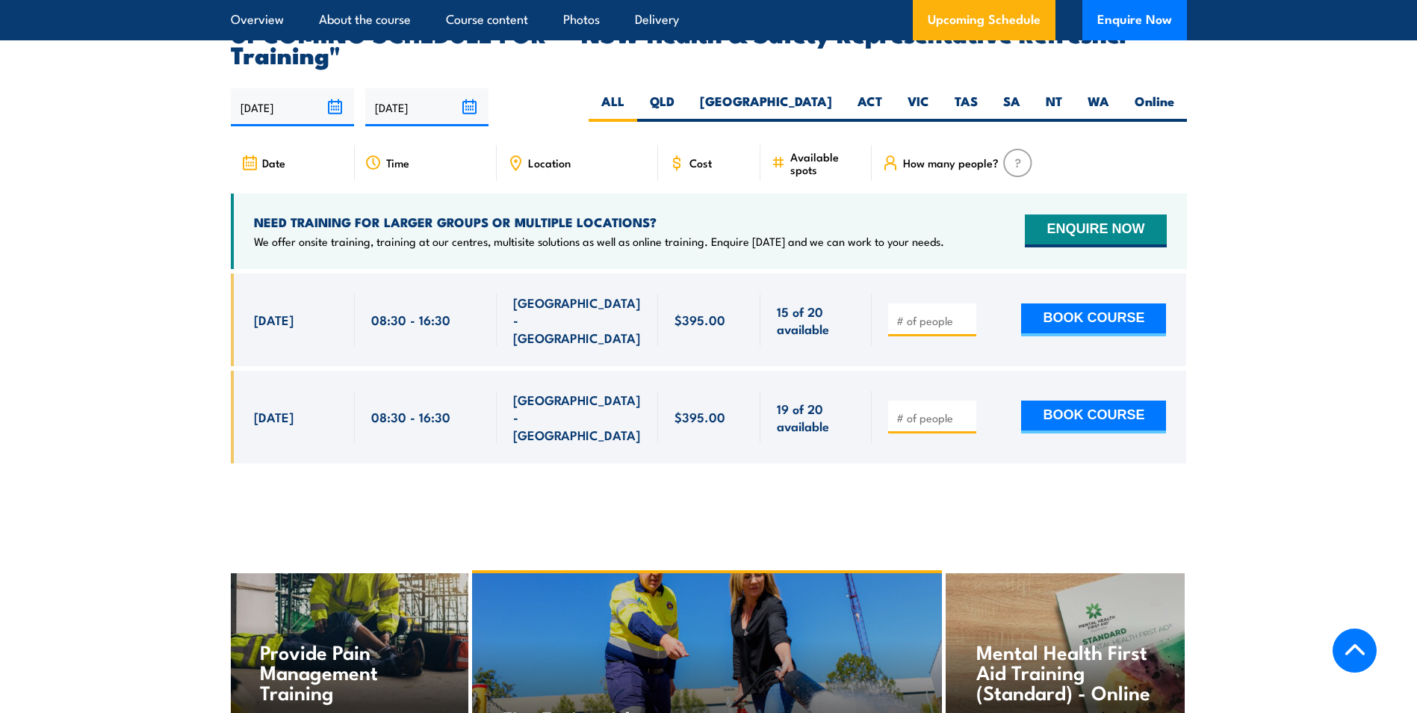
click at [914, 313] on input "number" at bounding box center [933, 320] width 75 height 15
drag, startPoint x: 937, startPoint y: 362, endPoint x: 959, endPoint y: 362, distance: 22.4
click at [942, 410] on input "number" at bounding box center [933, 417] width 75 height 15
click at [963, 410] on input "1" at bounding box center [933, 417] width 75 height 15
type input "2"
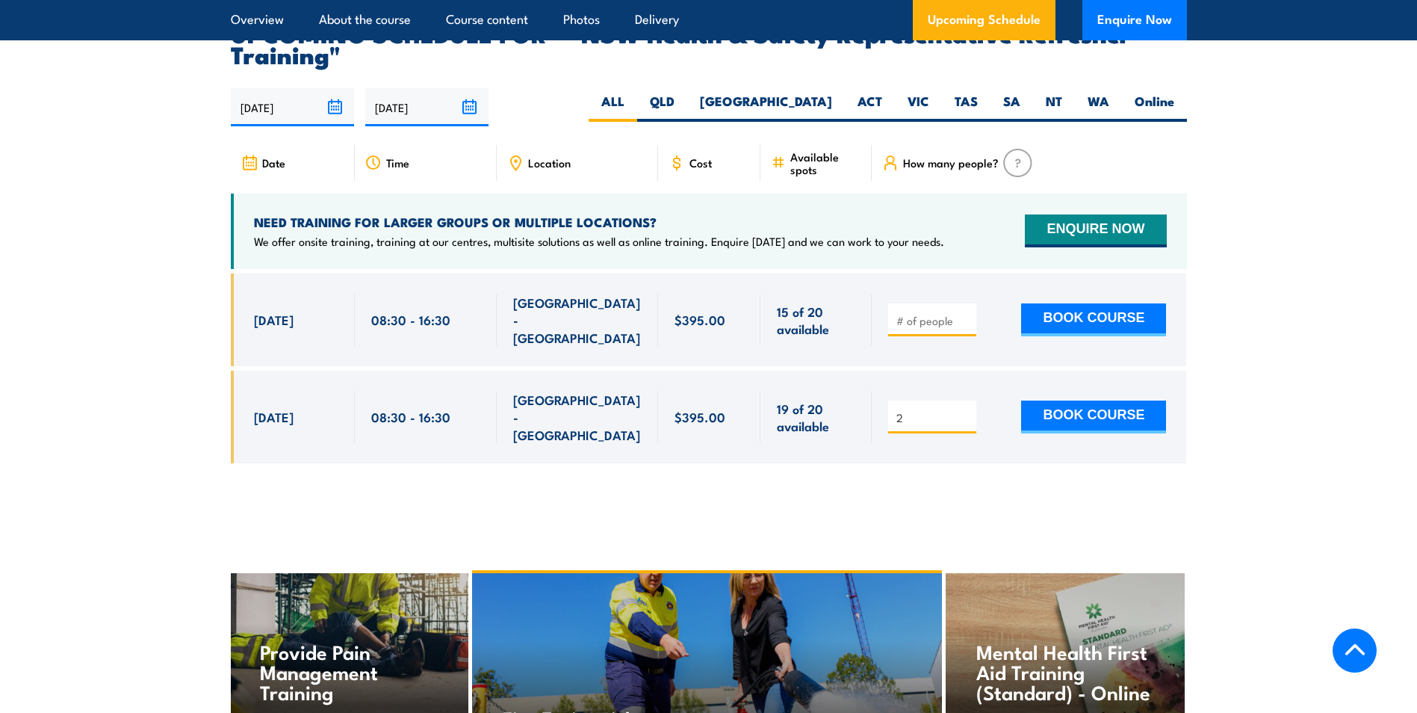
click at [963, 410] on input "2" at bounding box center [933, 417] width 75 height 15
click at [1077, 400] on button "BOOK COURSE" at bounding box center [1093, 416] width 145 height 33
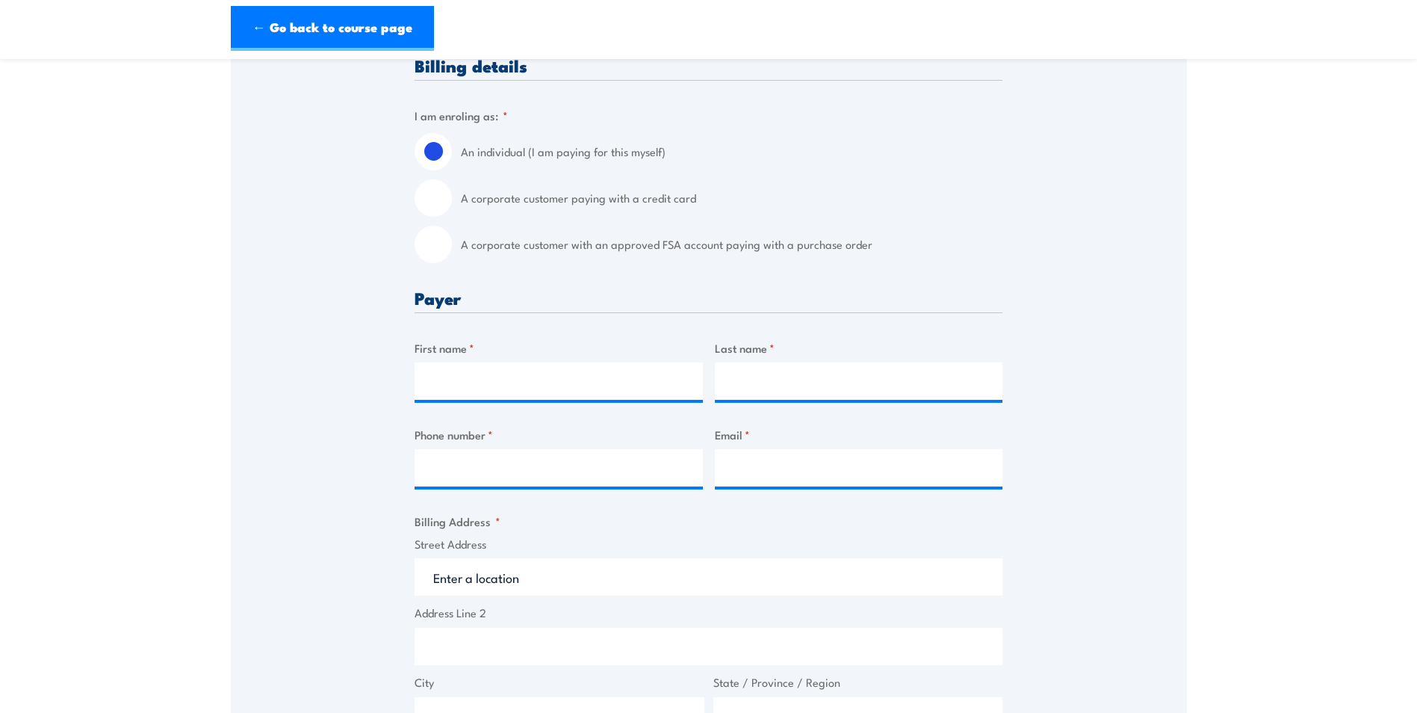
scroll to position [374, 0]
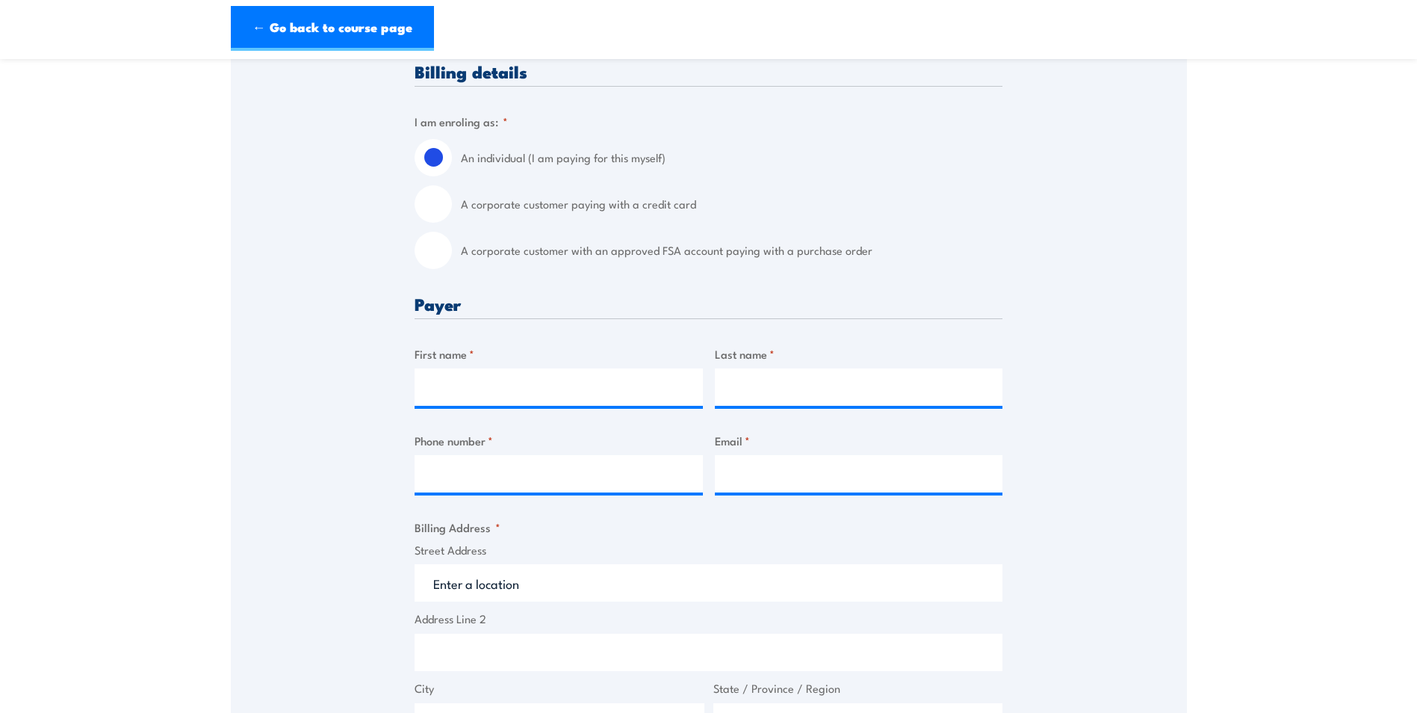
click at [449, 261] on div "A corporate customer with an approved FSA account paying with a purchase order" at bounding box center [709, 250] width 588 height 37
click at [441, 252] on input "A corporate customer with an approved FSA account paying with a purchase order" at bounding box center [433, 250] width 37 height 37
radio input "true"
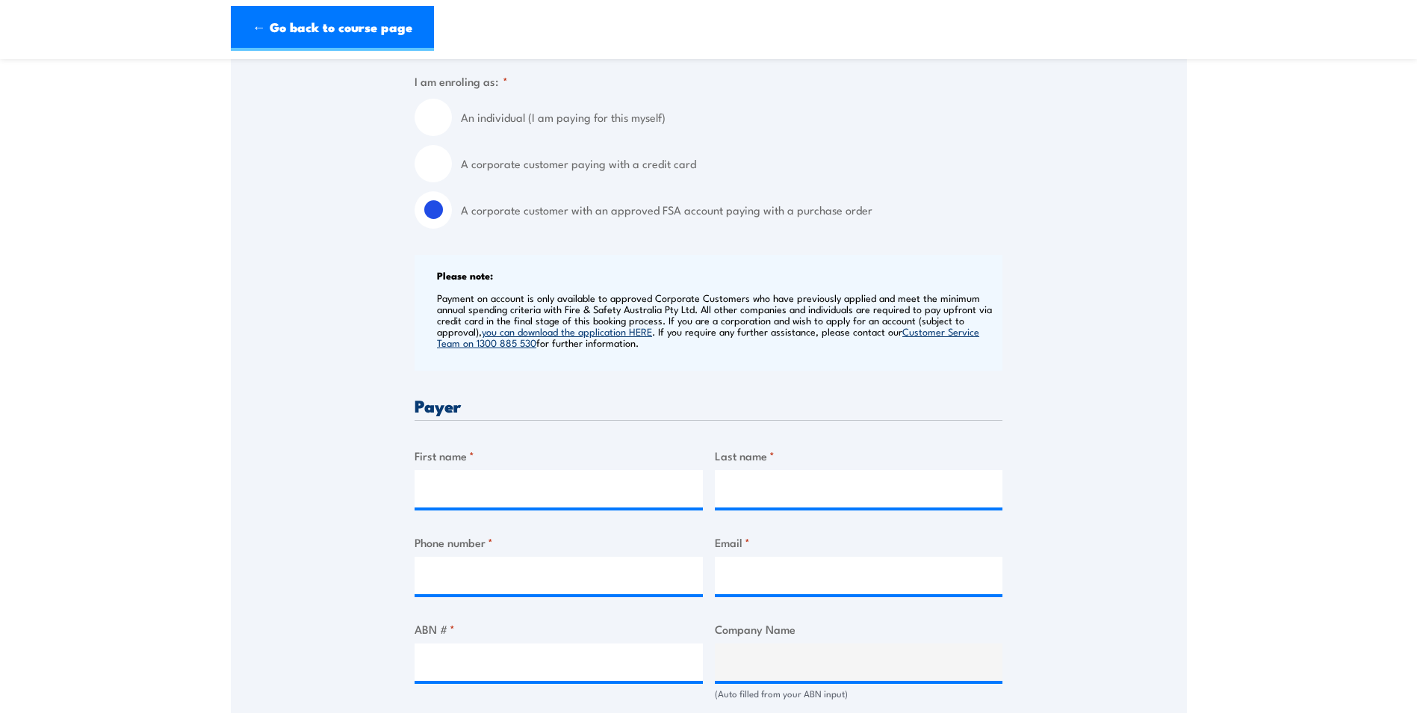
scroll to position [448, 0]
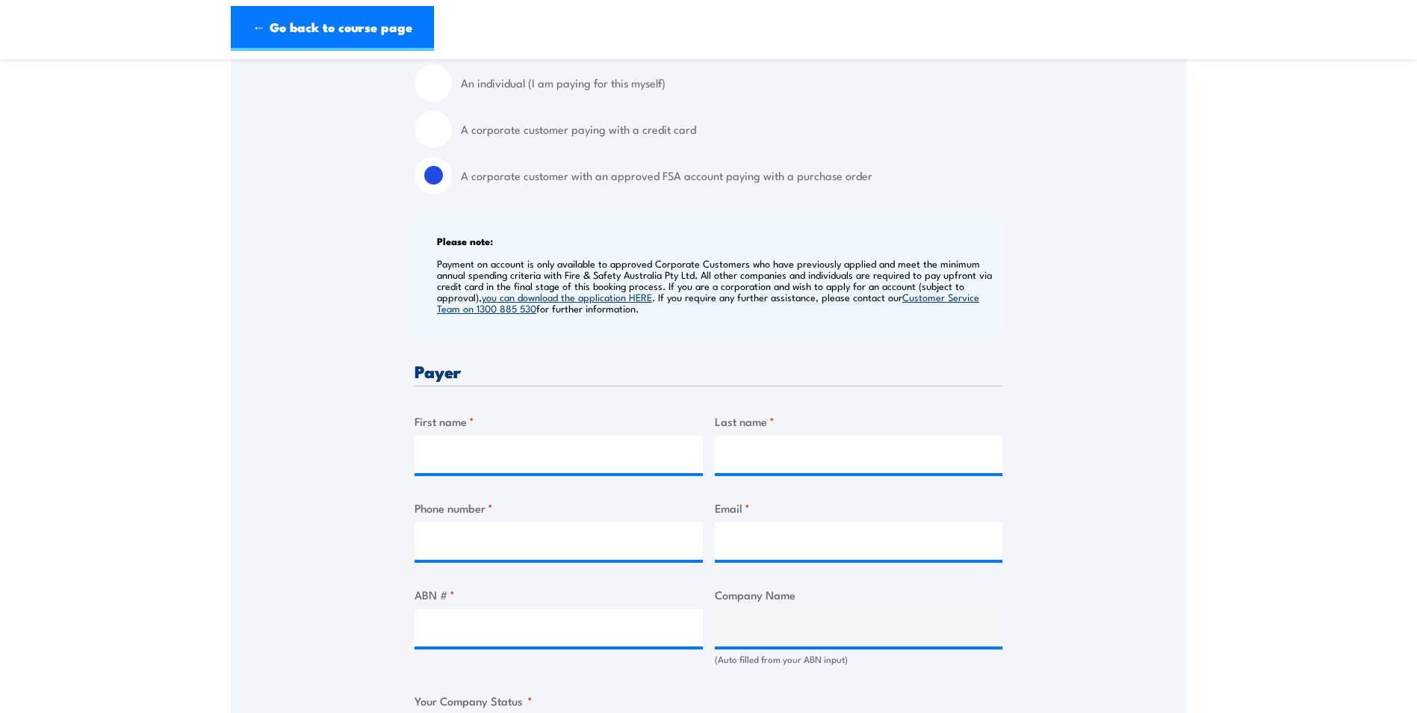
click at [575, 296] on link "you can download the application HERE" at bounding box center [567, 296] width 170 height 13
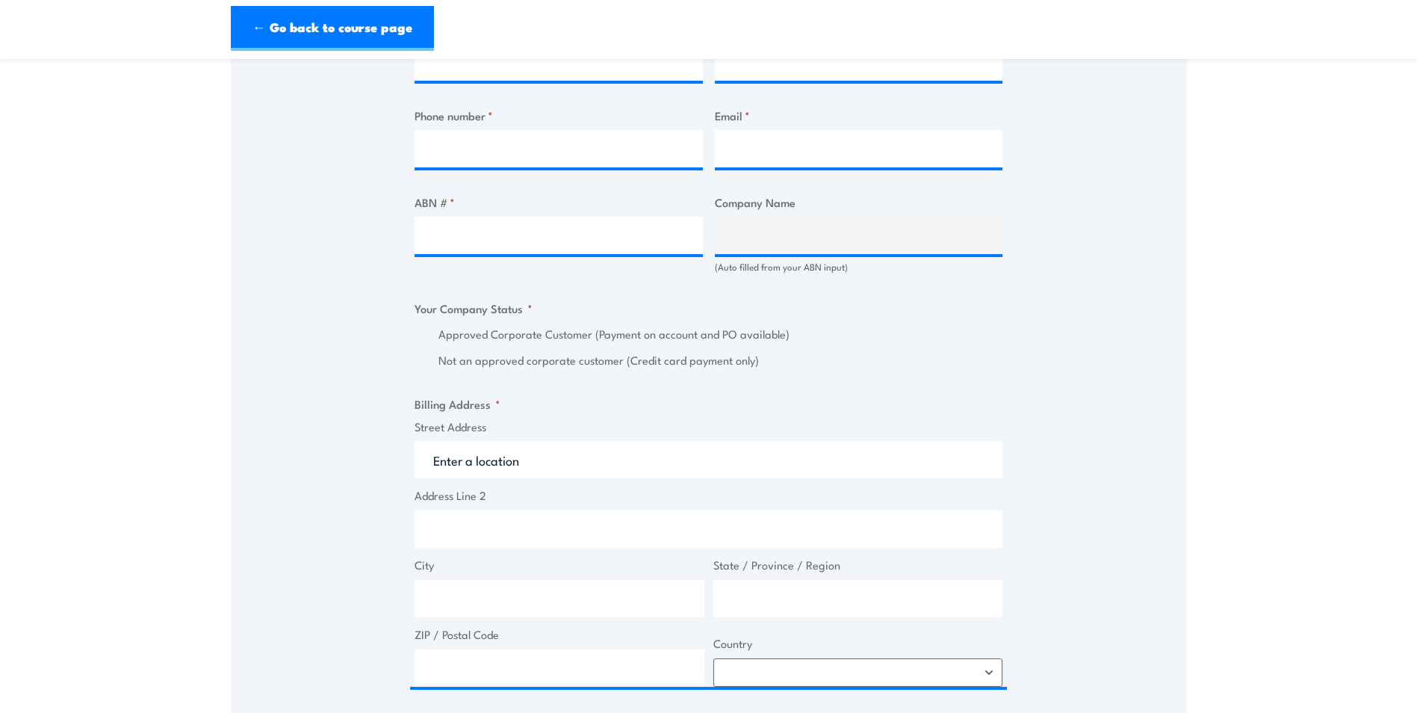
scroll to position [822, 0]
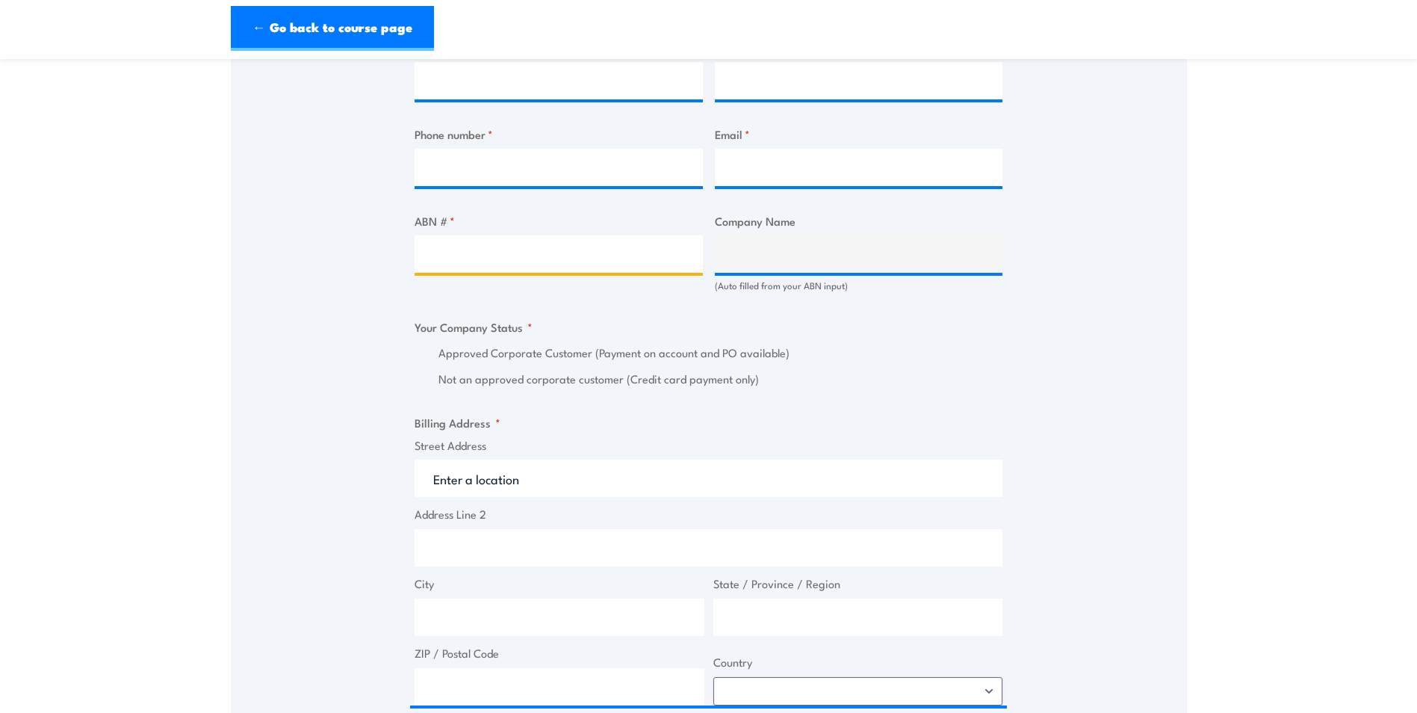
click at [512, 258] on input "ABN # *" at bounding box center [559, 253] width 288 height 37
type input "31006604191"
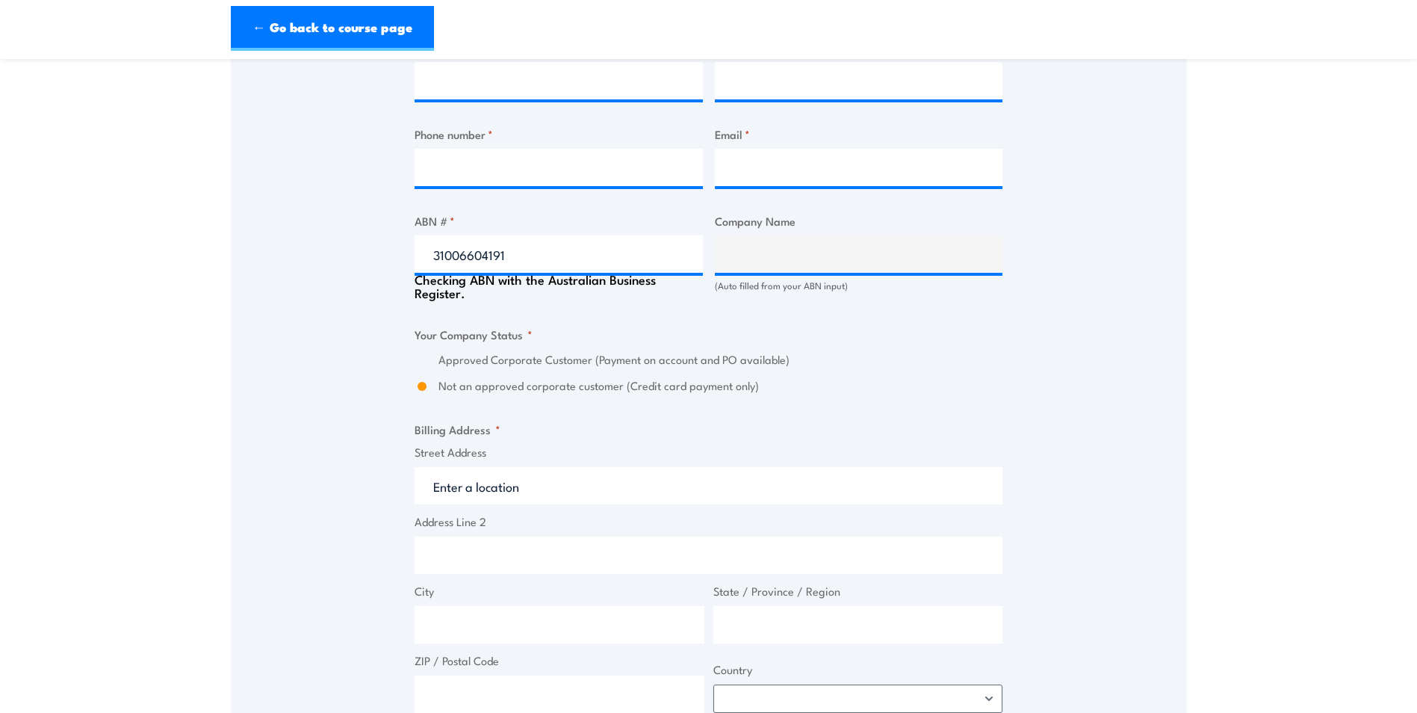
type input "TOLL TRANSPORT PTY. LIMITED"
radio input "true"
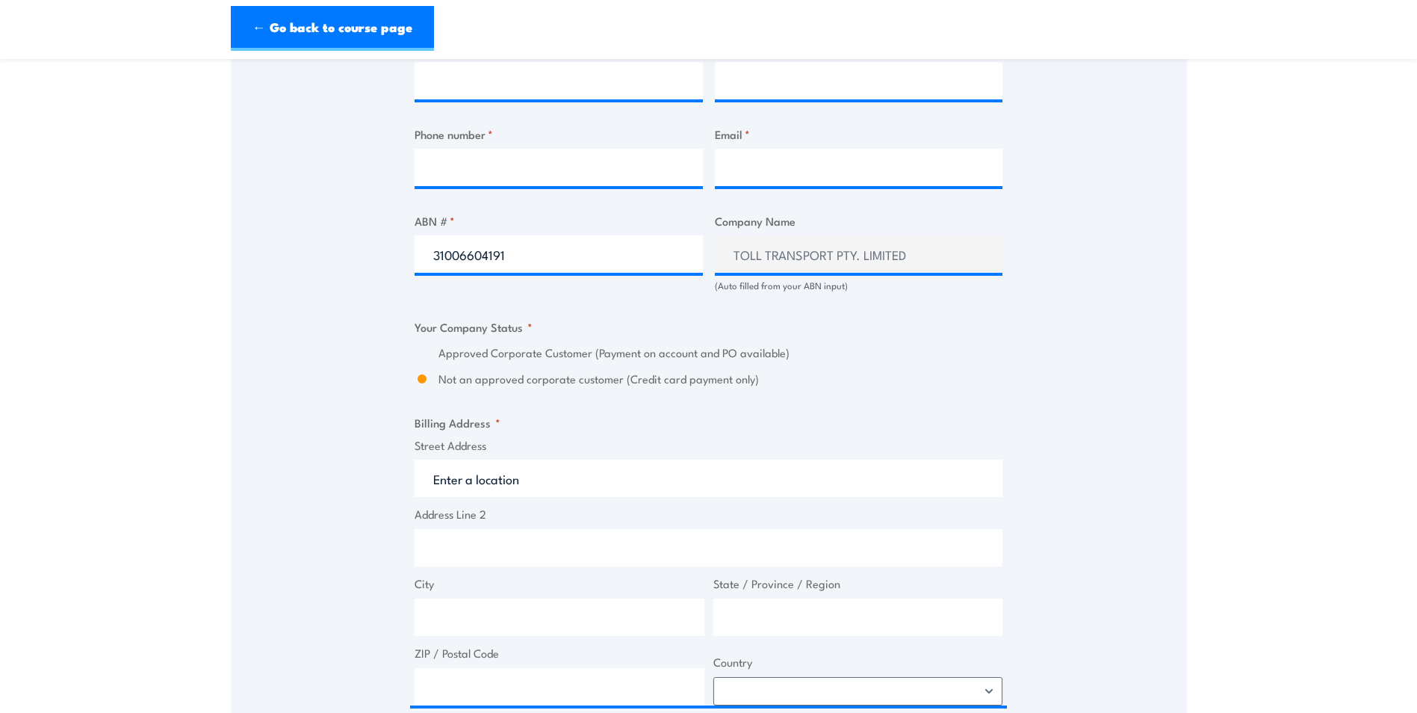
click at [424, 376] on input "Not an approved corporate customer (Credit card payment only)" at bounding box center [422, 379] width 15 height 17
drag, startPoint x: 423, startPoint y: 378, endPoint x: 445, endPoint y: 418, distance: 46.1
click at [439, 407] on div "Billing details I am enroling as: * An individual (I am paying for this myself)…" at bounding box center [709, 381] width 588 height 1533
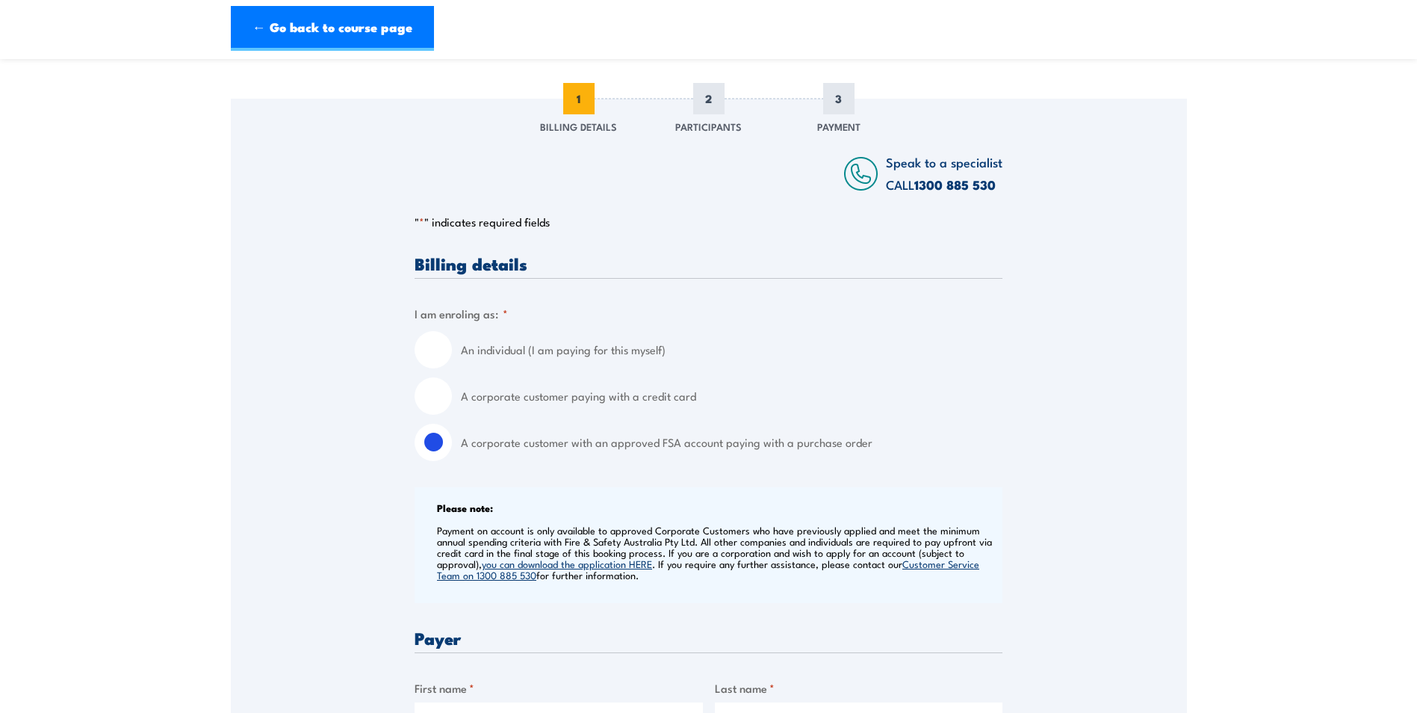
scroll to position [672, 0]
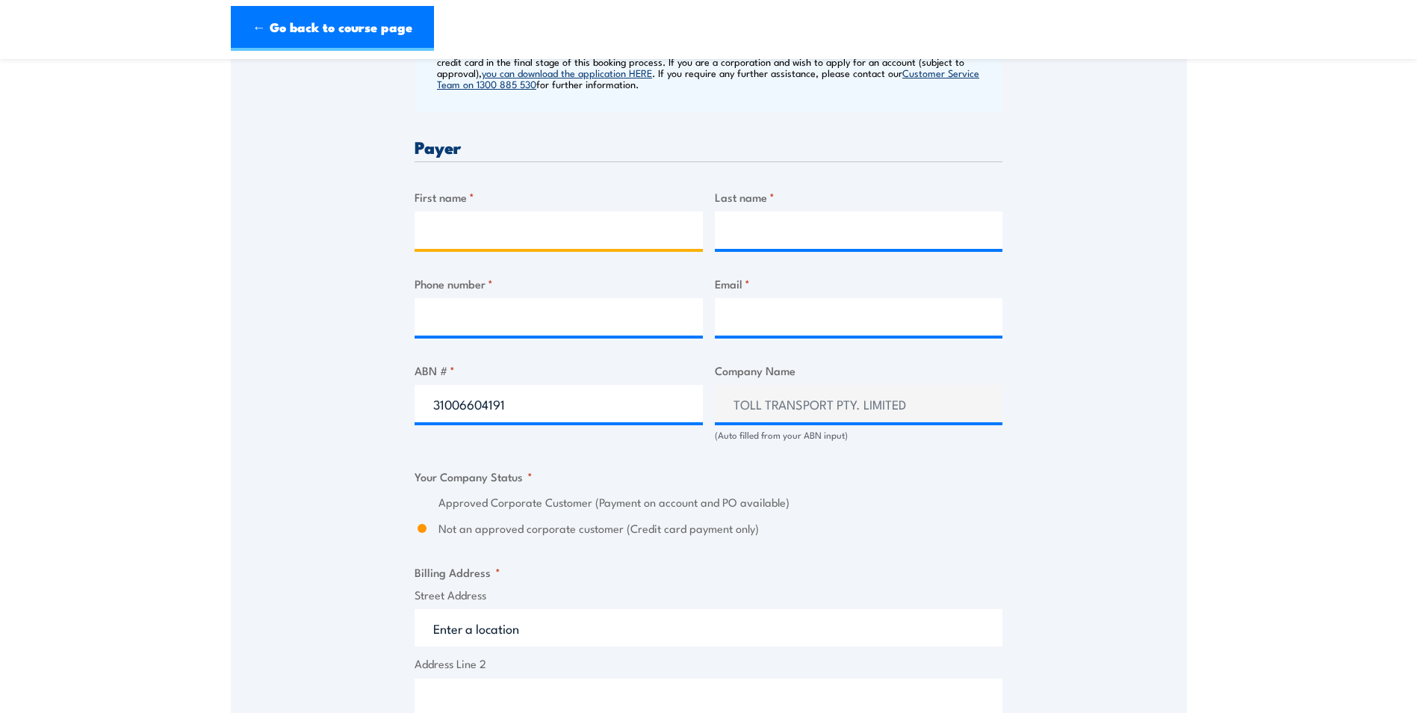
click at [521, 220] on input "First name *" at bounding box center [559, 229] width 288 height 37
type input "Toll"
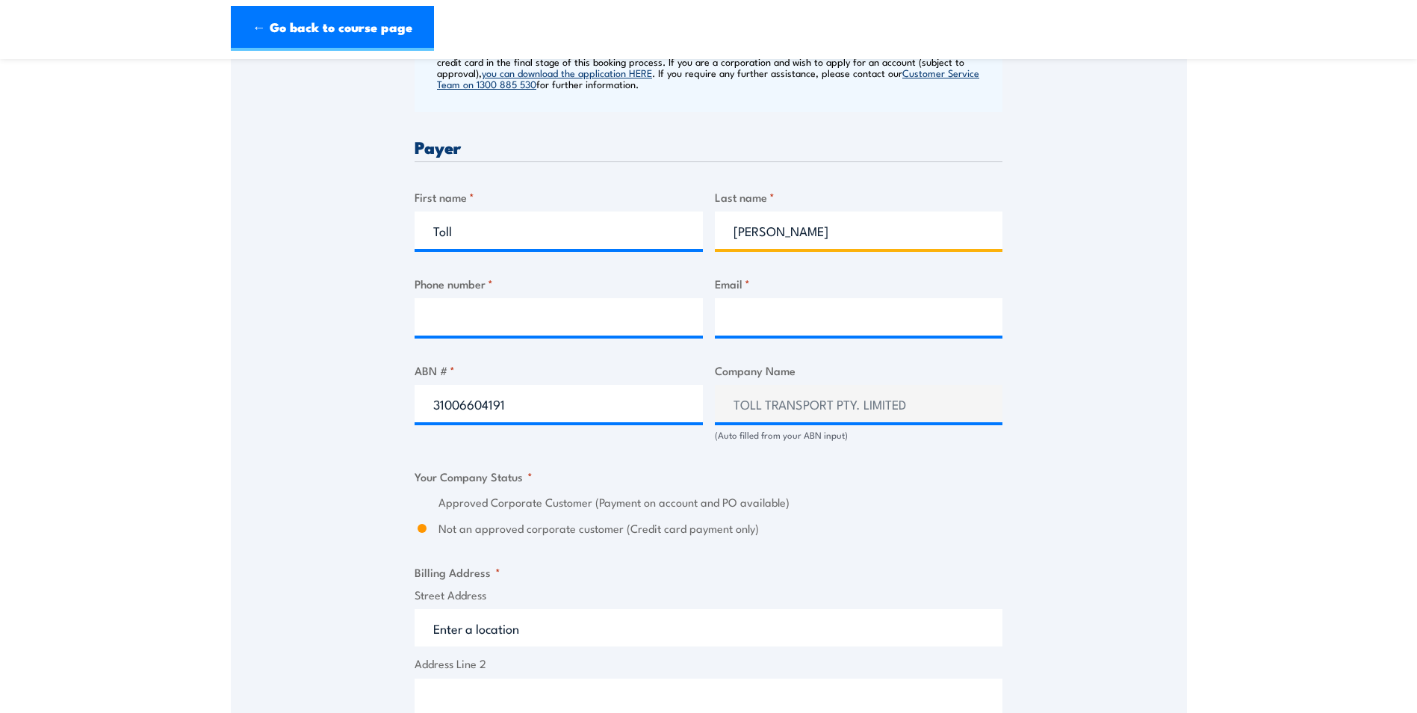
type input "Transport"
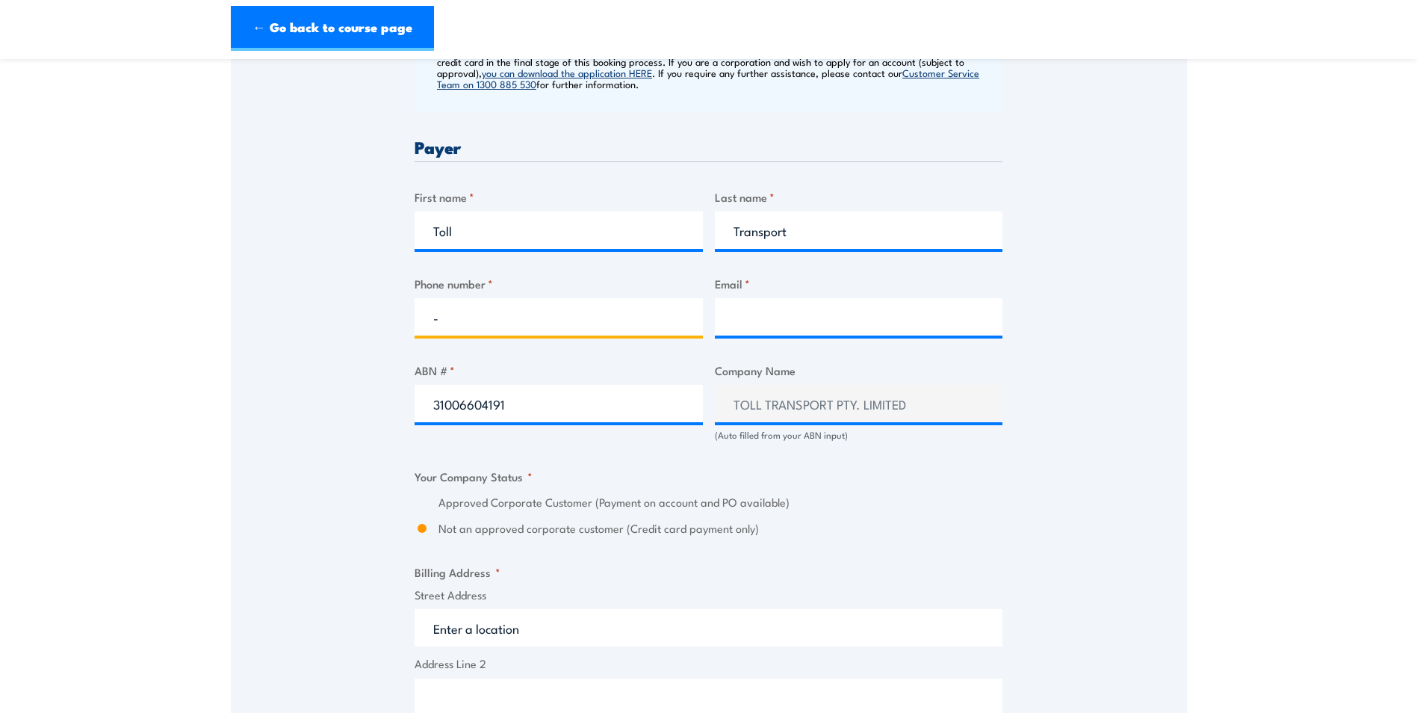
type input "-"
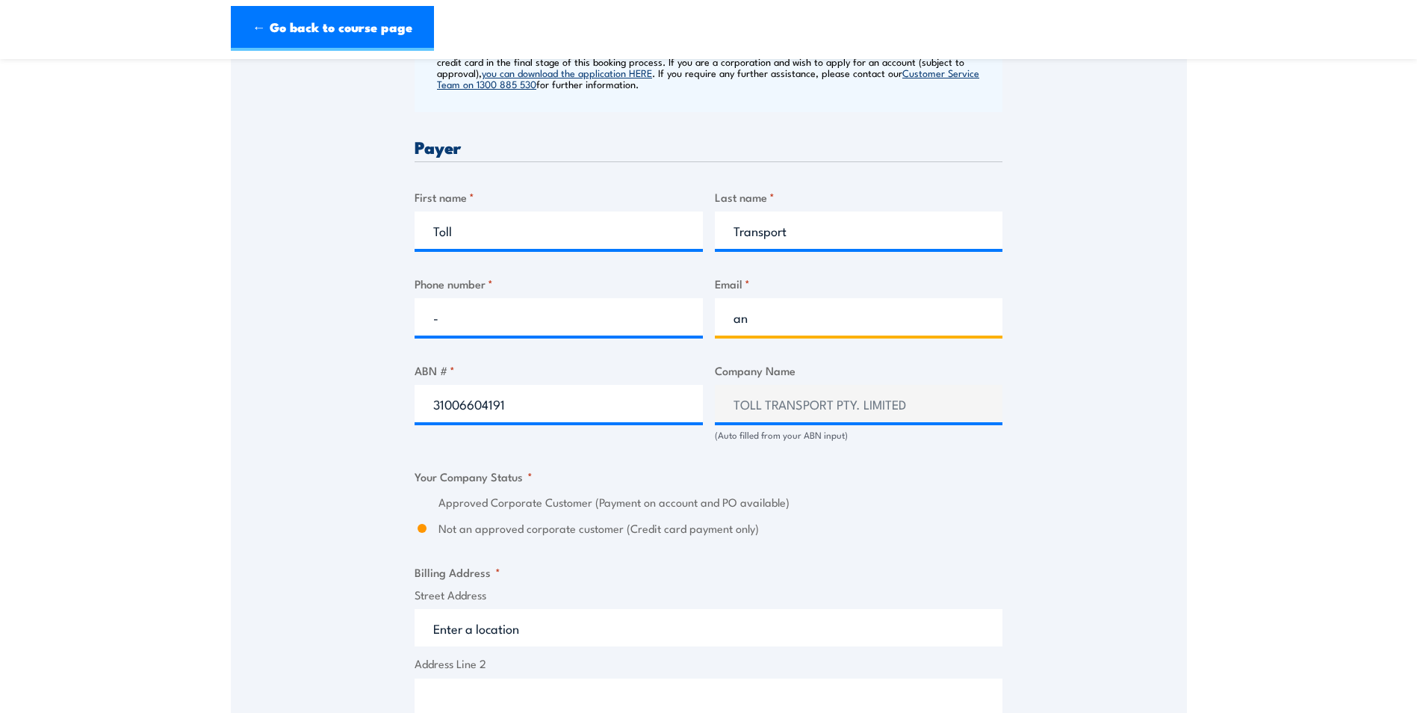
type input "[PERSON_NAME][EMAIL_ADDRESS][PERSON_NAME][DOMAIN_NAME]"
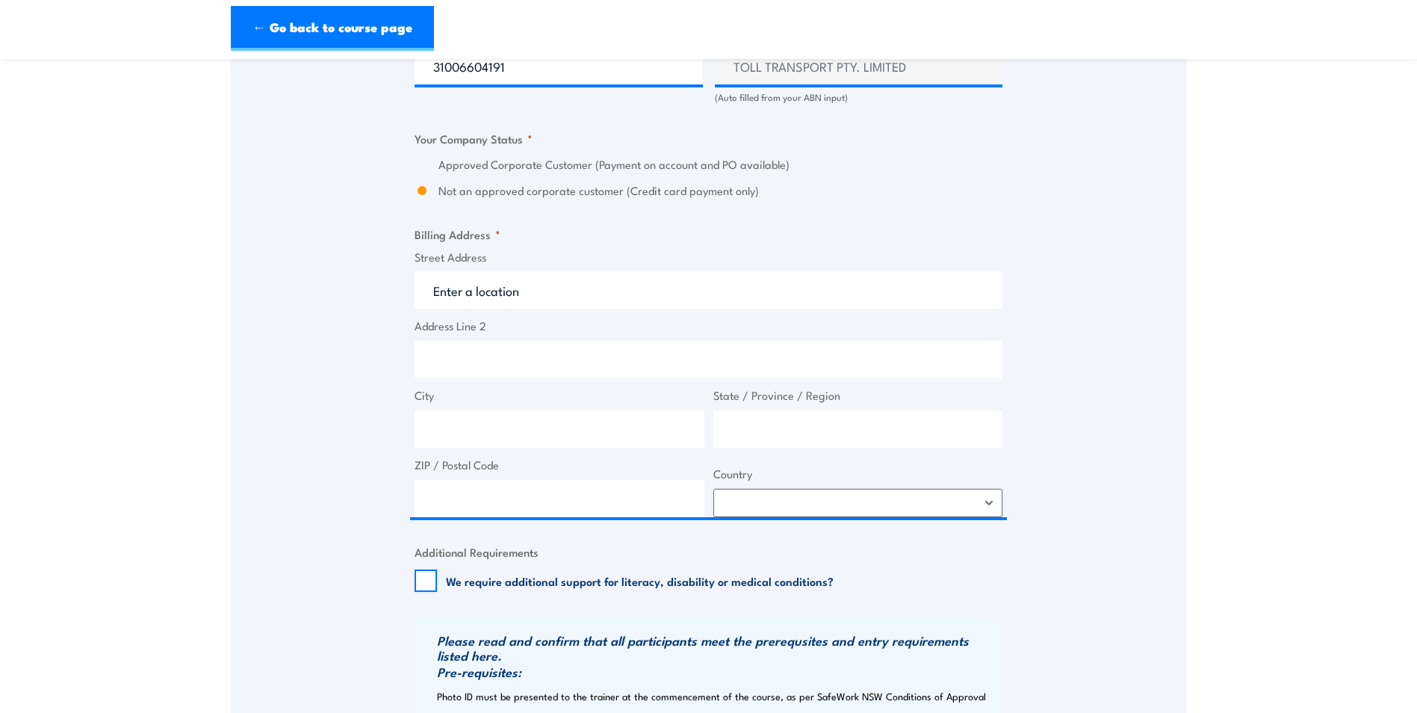
scroll to position [1046, 0]
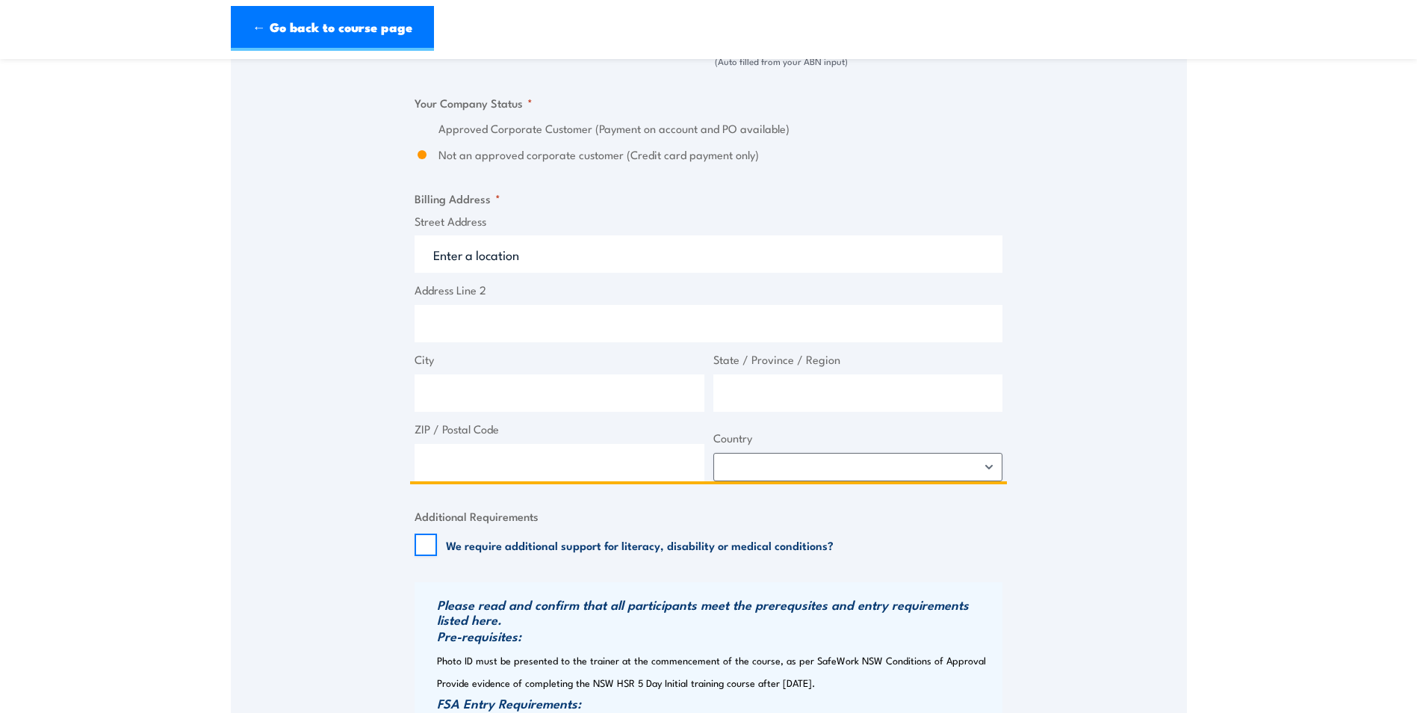
click at [528, 255] on input "Street Address" at bounding box center [709, 253] width 588 height 37
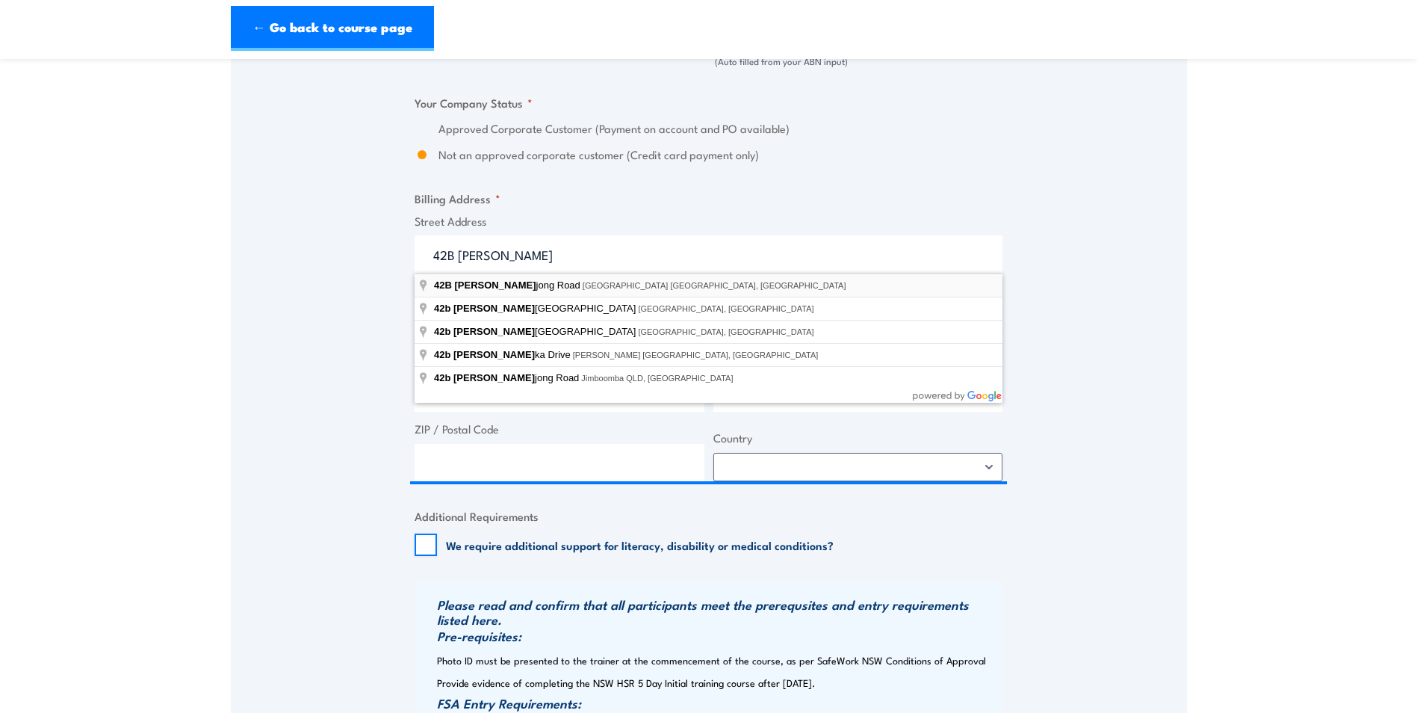
type input "[STREET_ADDRESS]"
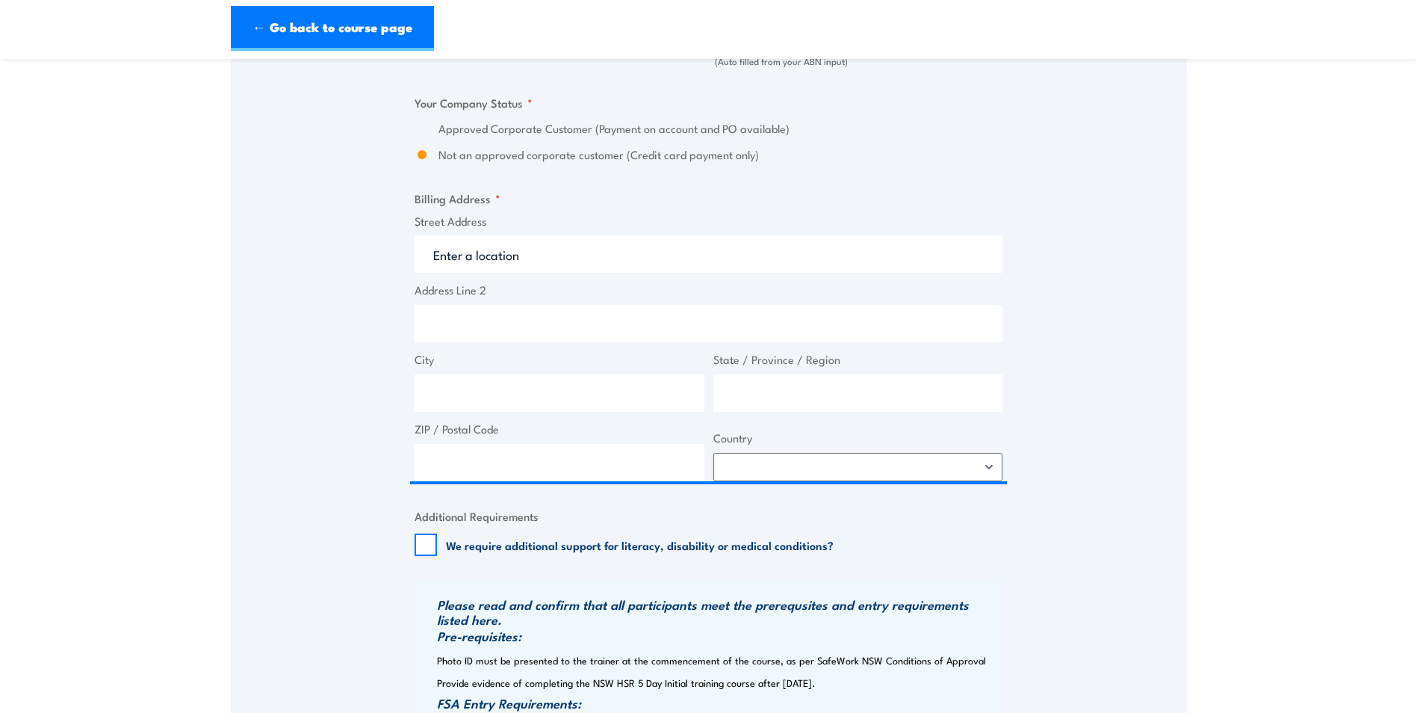
type input "[STREET_ADDRESS]"
type input "Prestons"
type input "[GEOGRAPHIC_DATA]"
type input "2170"
select select "[GEOGRAPHIC_DATA]"
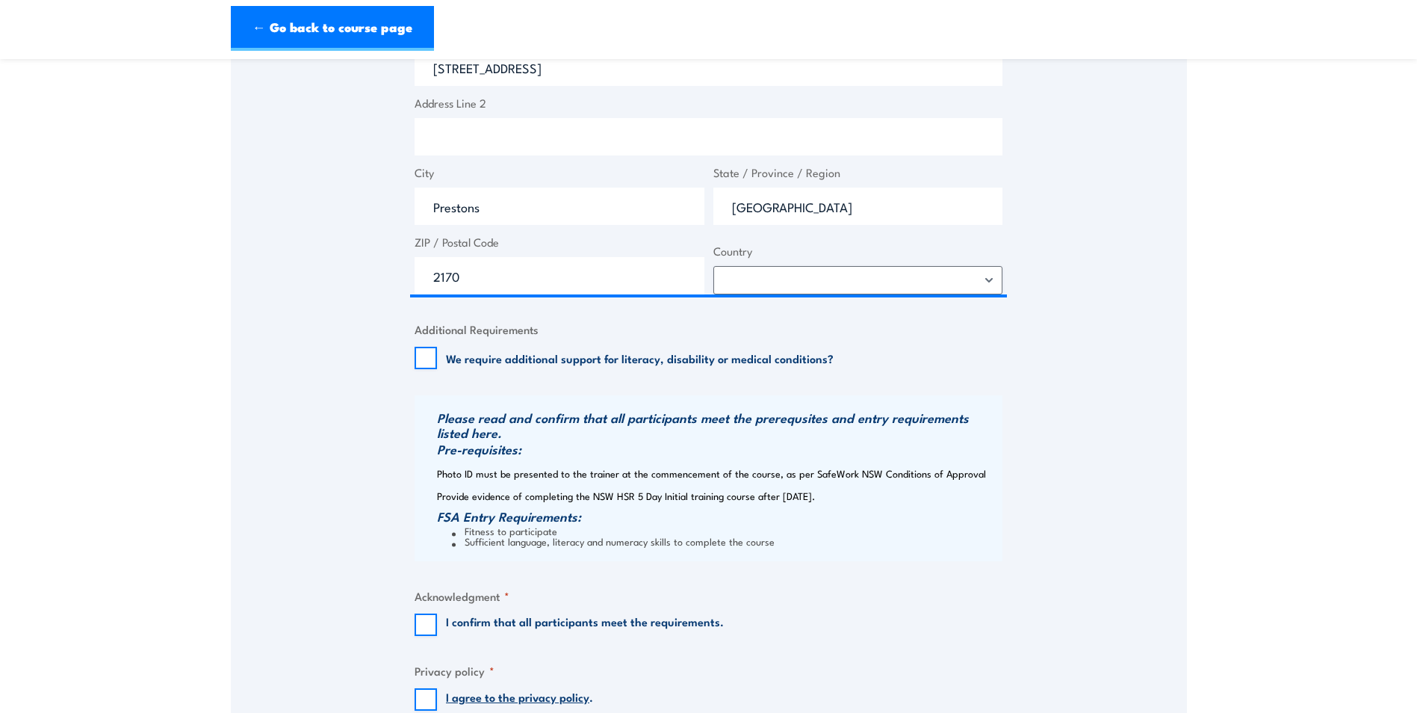
scroll to position [1270, 0]
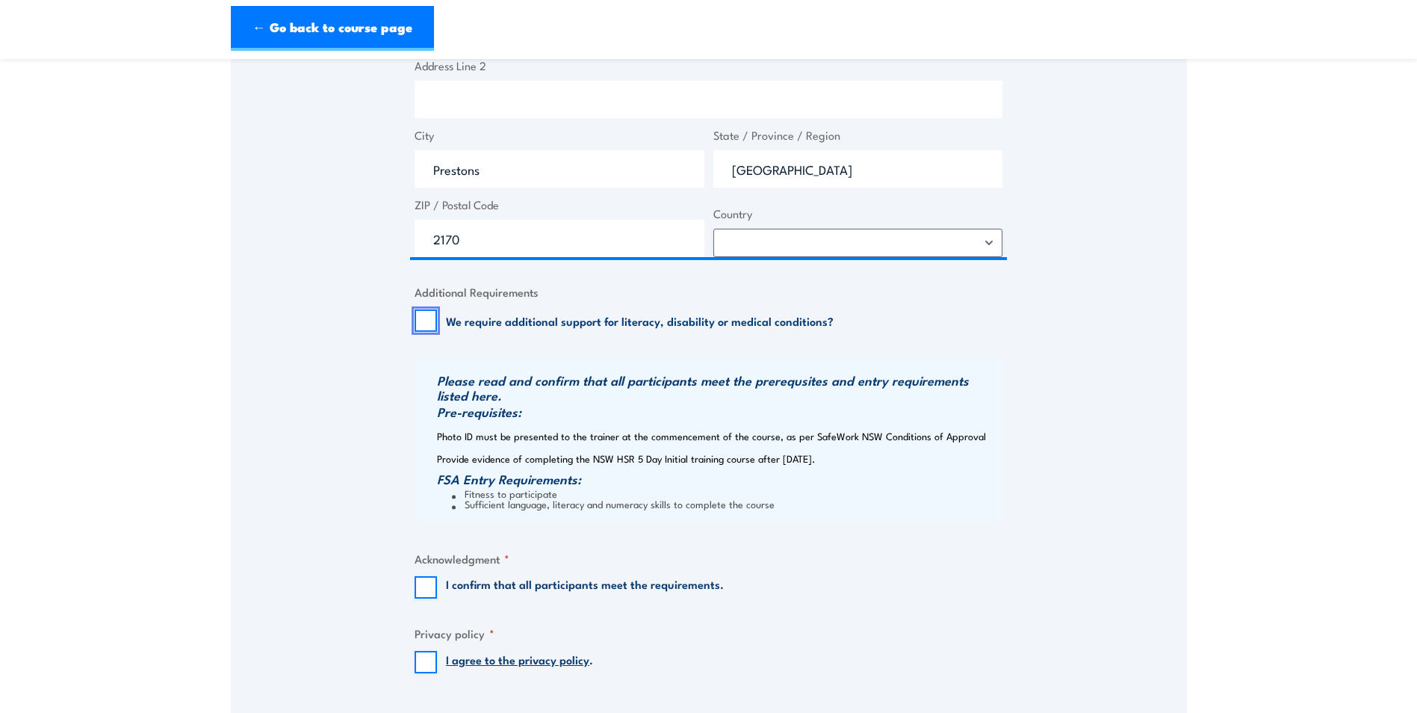
click at [425, 317] on input "We require additional support for literacy, disability or medical conditions?" at bounding box center [426, 320] width 22 height 22
checkbox input "true"
drag, startPoint x: 424, startPoint y: 585, endPoint x: 420, endPoint y: 641, distance: 56.2
click at [424, 586] on input "I confirm that all participants meet the requirements." at bounding box center [426, 587] width 22 height 22
checkbox input "true"
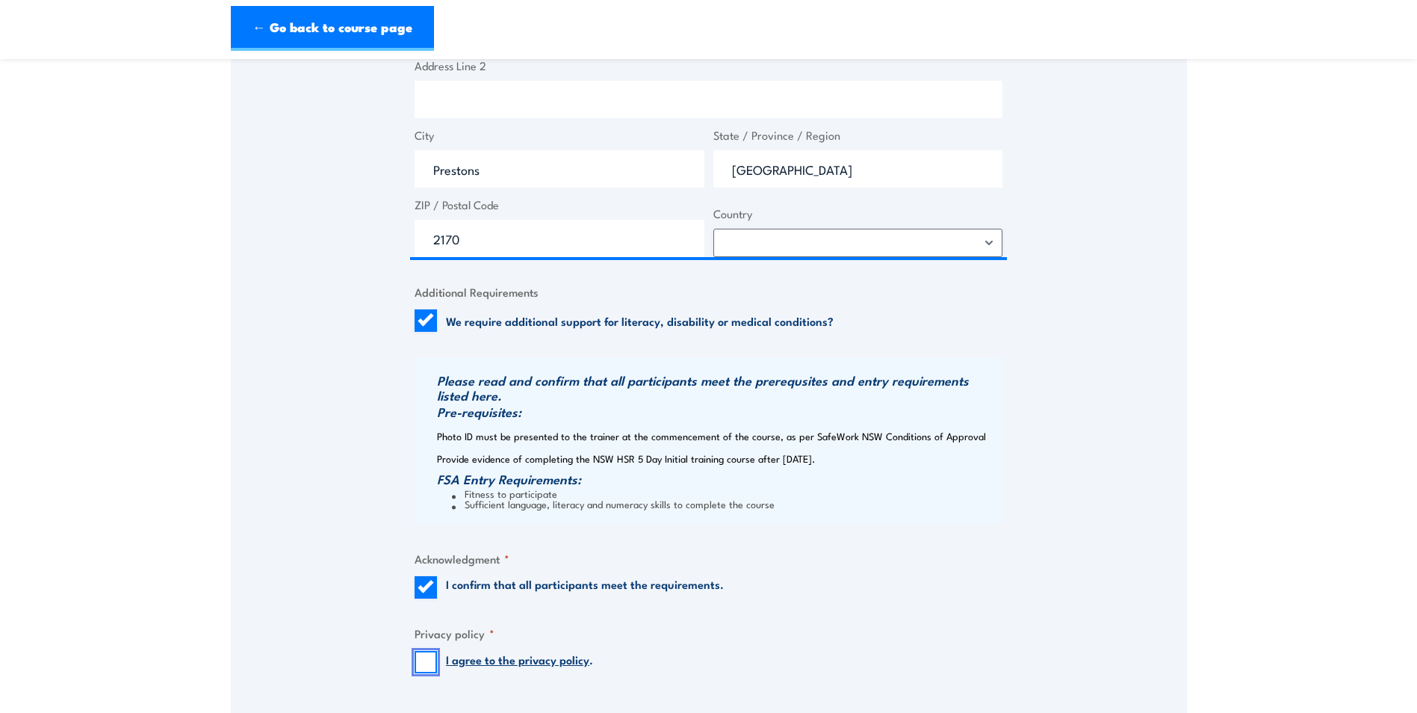
click at [427, 670] on input "I agree to the privacy policy ." at bounding box center [426, 662] width 22 height 22
checkbox input "true"
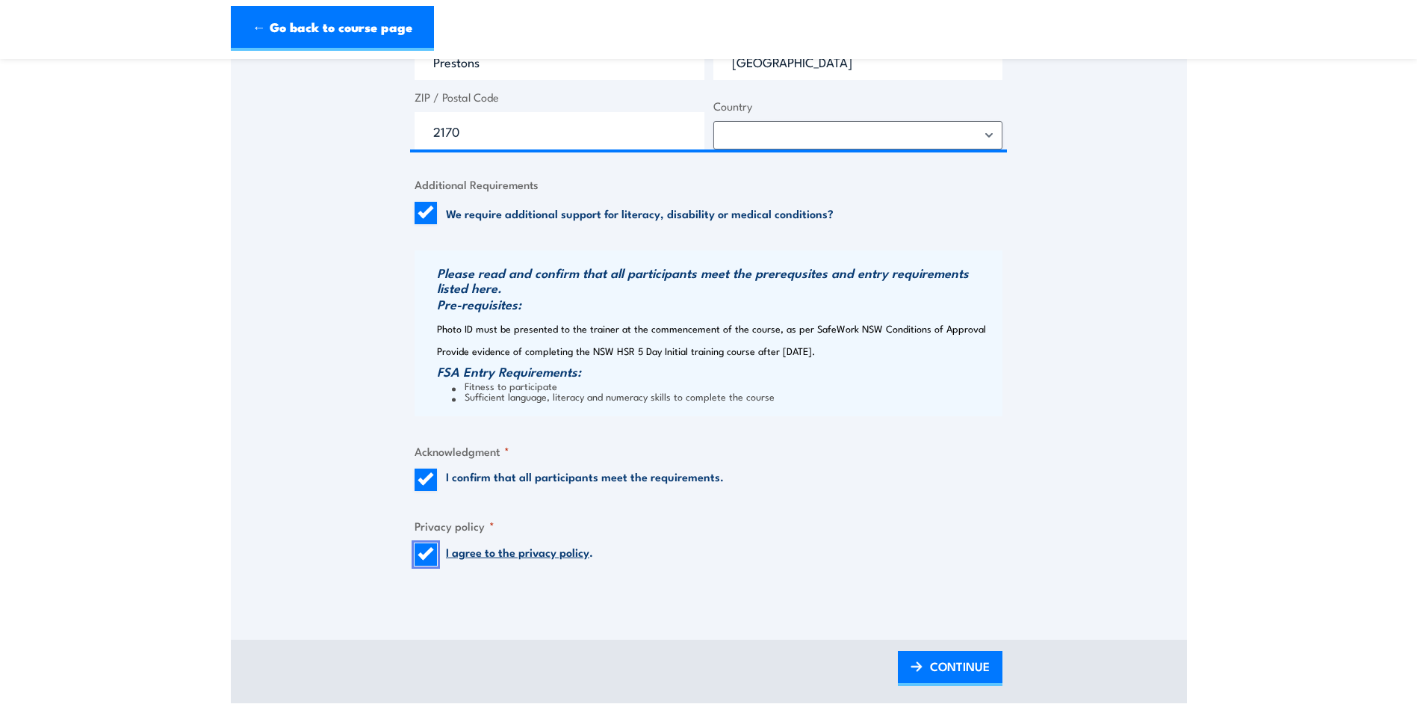
scroll to position [1643, 0]
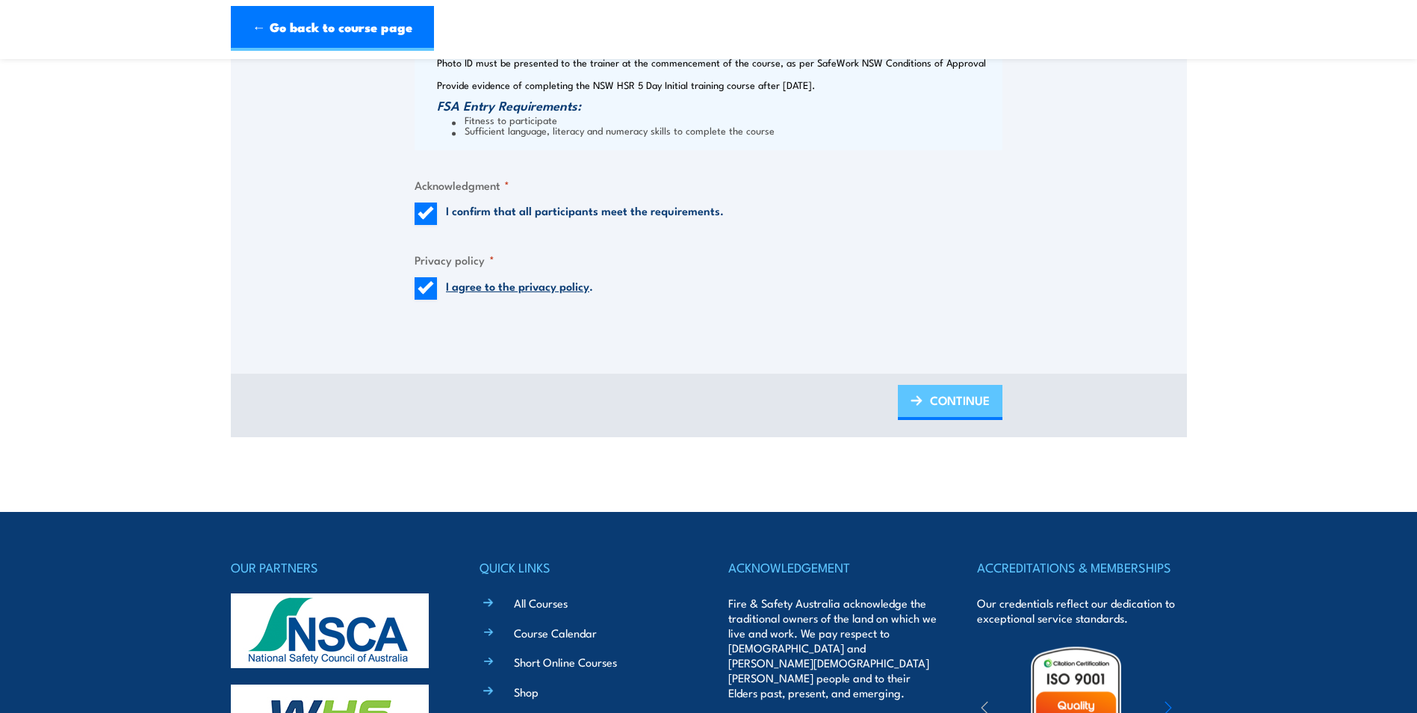
click at [960, 412] on span "CONTINUE" at bounding box center [960, 400] width 60 height 40
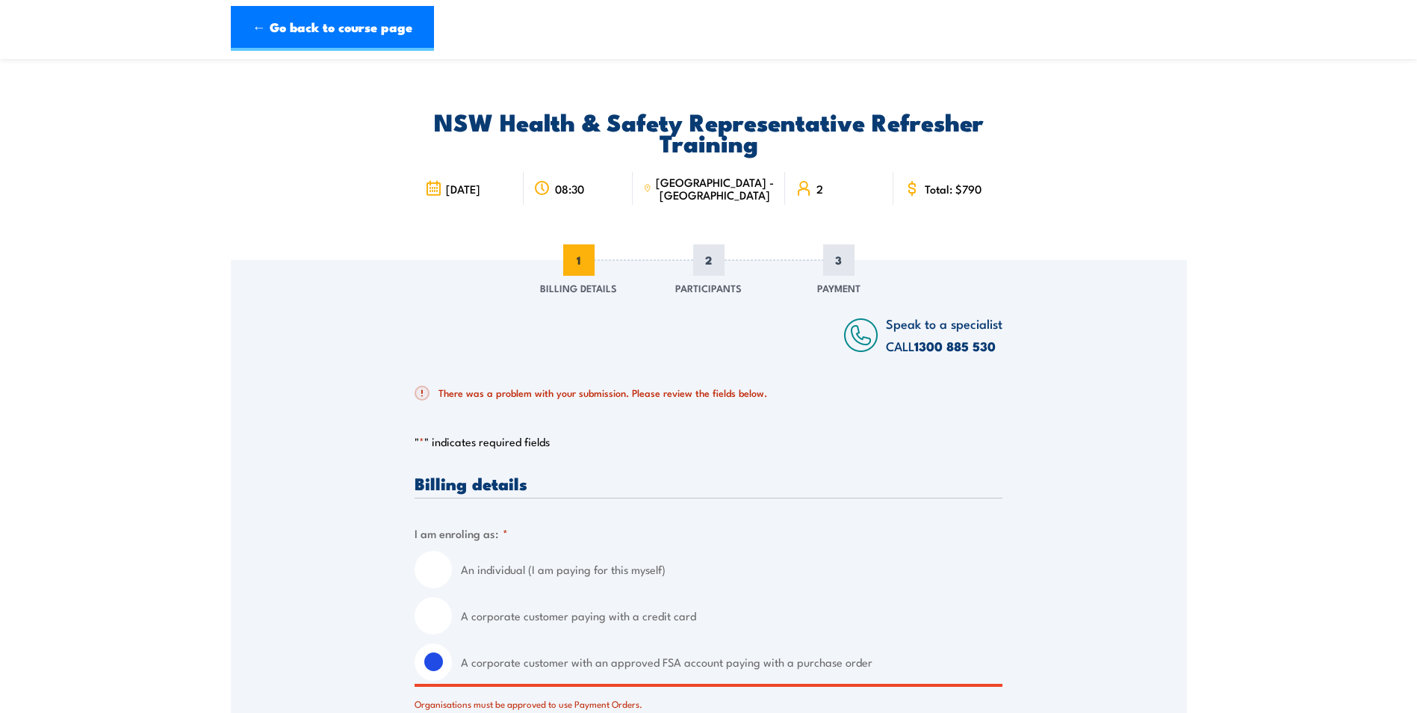
scroll to position [0, 0]
